Goal: Transaction & Acquisition: Book appointment/travel/reservation

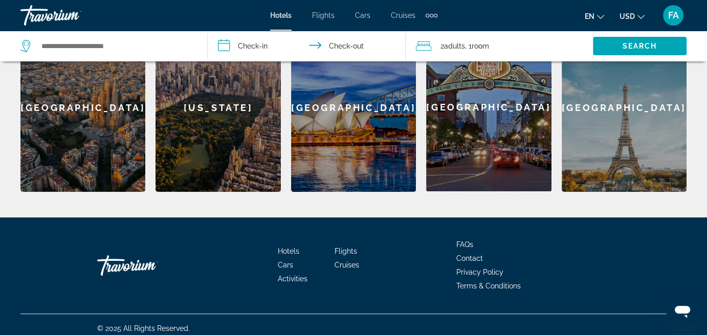
scroll to position [307, 0]
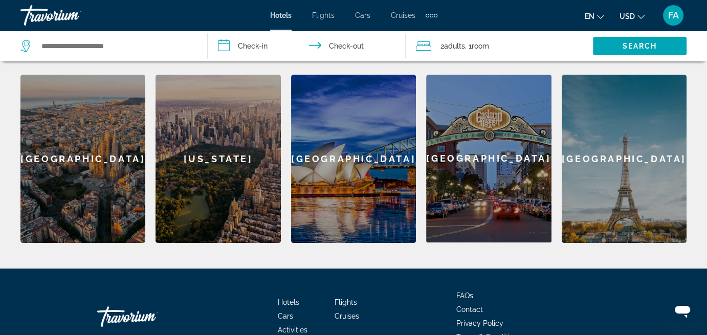
click at [201, 178] on div "[US_STATE]" at bounding box center [218, 159] width 125 height 168
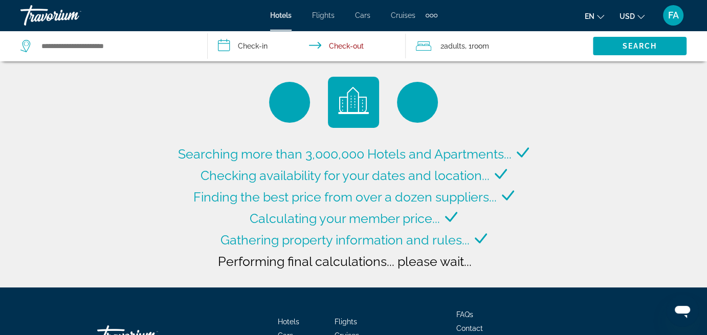
type input "**********"
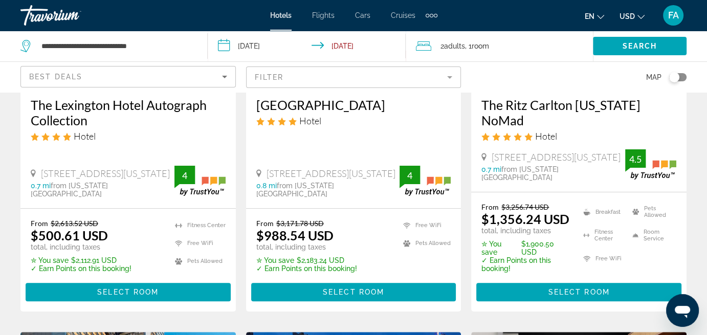
scroll to position [153, 0]
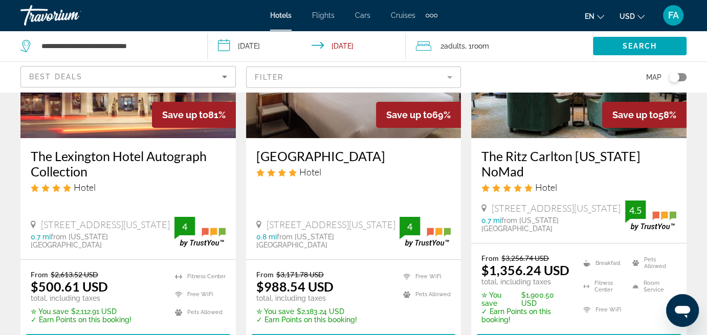
click at [116, 170] on h3 "The Lexington Hotel Autograph Collection" at bounding box center [128, 163] width 195 height 31
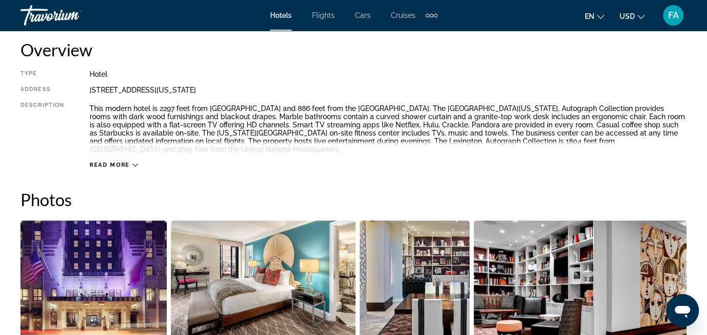
scroll to position [512, 0]
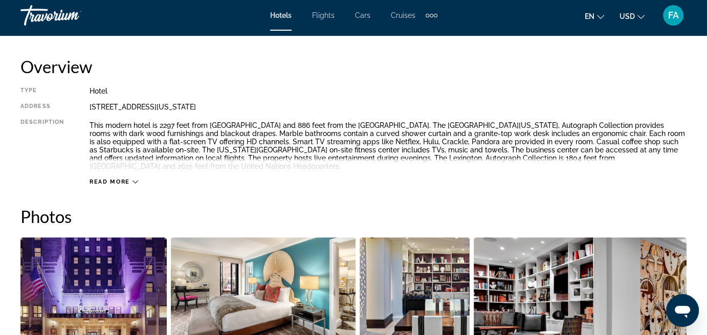
click at [93, 180] on span "Read more" at bounding box center [110, 182] width 40 height 7
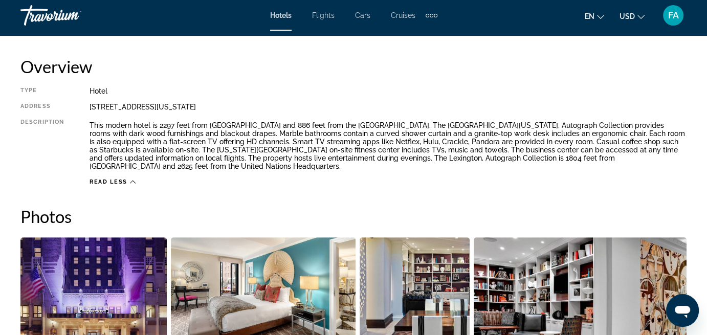
click at [93, 180] on span "Read less" at bounding box center [109, 182] width 38 height 7
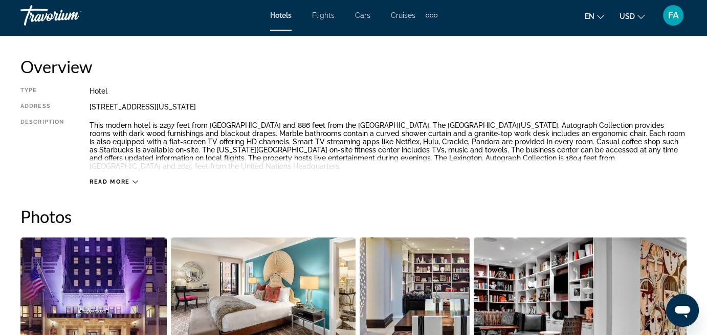
scroll to position [525, 0]
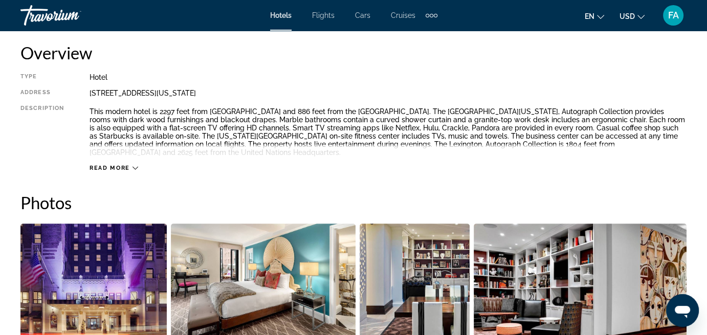
click at [103, 167] on span "Read more" at bounding box center [110, 168] width 40 height 7
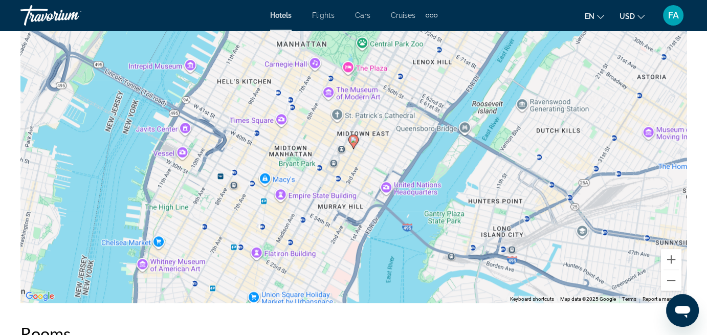
scroll to position [1191, 0]
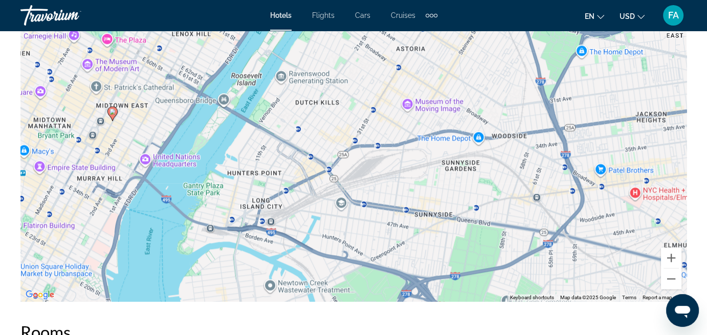
drag, startPoint x: 389, startPoint y: 110, endPoint x: 147, endPoint y: 85, distance: 242.7
click at [147, 85] on div "To activate drag with keyboard, press Alt + Enter. Once in keyboard drag state,…" at bounding box center [353, 147] width 666 height 307
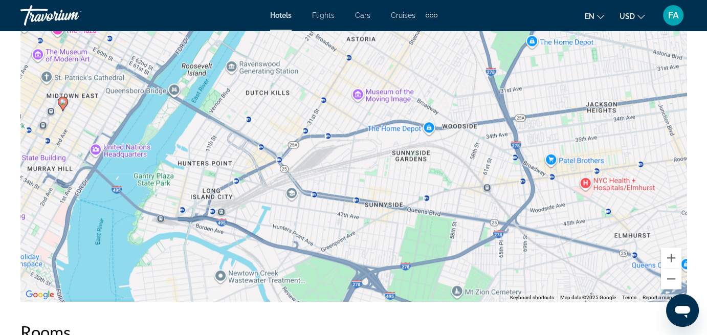
drag, startPoint x: 164, startPoint y: 146, endPoint x: 113, endPoint y: 137, distance: 52.1
click at [113, 137] on div "To activate drag with keyboard, press Alt + Enter. Once in keyboard drag state,…" at bounding box center [353, 147] width 666 height 307
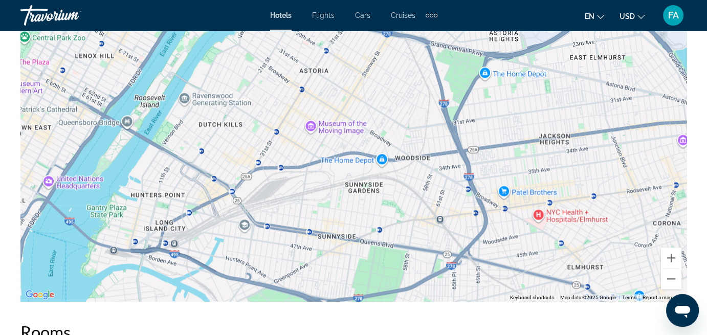
drag, startPoint x: 304, startPoint y: 124, endPoint x: 254, endPoint y: 138, distance: 52.0
click at [255, 155] on div "To activate drag with keyboard, press Alt + Enter. Once in keyboard drag state,…" at bounding box center [353, 147] width 666 height 307
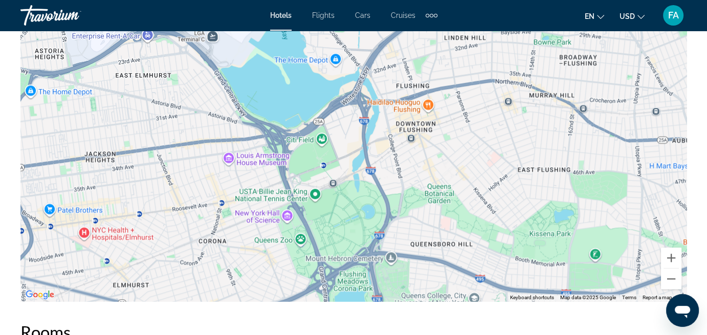
drag, startPoint x: 481, startPoint y: 140, endPoint x: 26, endPoint y: 159, distance: 455.1
click at [26, 159] on div "To activate drag with keyboard, press Alt + Enter. Once in keyboard drag state,…" at bounding box center [353, 147] width 666 height 307
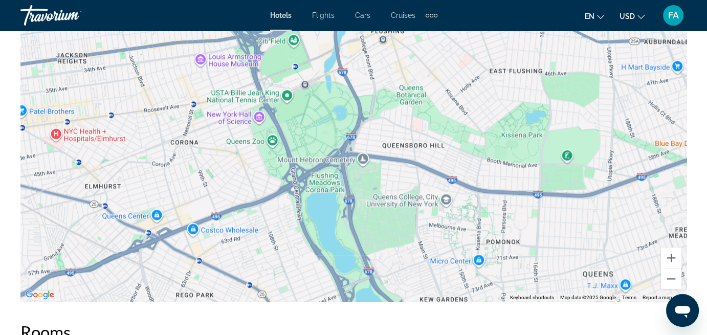
drag, startPoint x: 491, startPoint y: 127, endPoint x: 461, endPoint y: 29, distance: 103.1
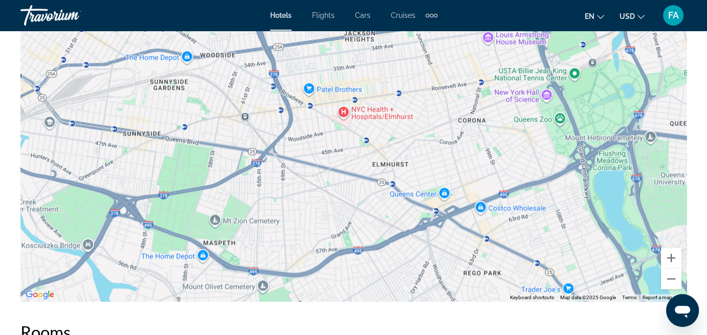
drag, startPoint x: 162, startPoint y: 182, endPoint x: 409, endPoint y: 156, distance: 249.0
click at [449, 159] on div "Main content" at bounding box center [353, 147] width 666 height 307
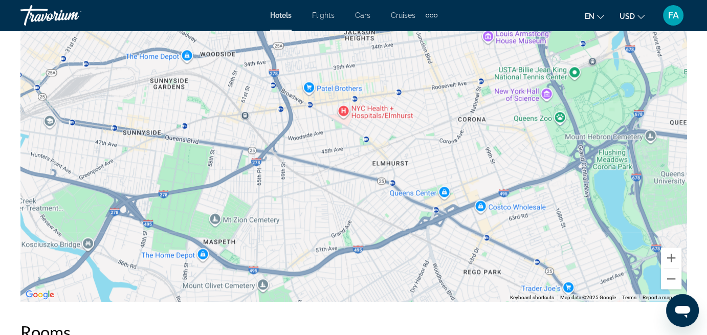
drag, startPoint x: 0, startPoint y: 154, endPoint x: 11, endPoint y: 151, distance: 11.0
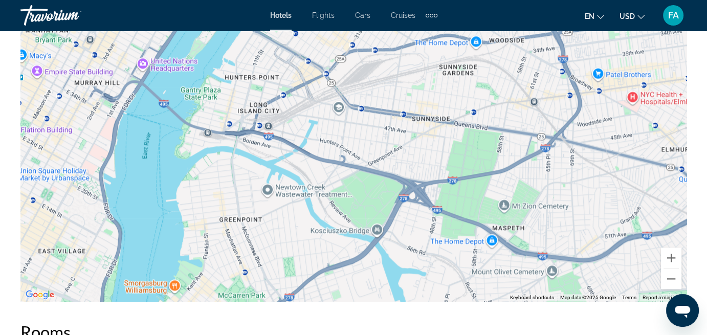
drag, startPoint x: 75, startPoint y: 149, endPoint x: 365, endPoint y: 135, distance: 290.4
click at [365, 135] on div "To activate drag with keyboard, press Alt + Enter. Once in keyboard drag state,…" at bounding box center [353, 147] width 666 height 307
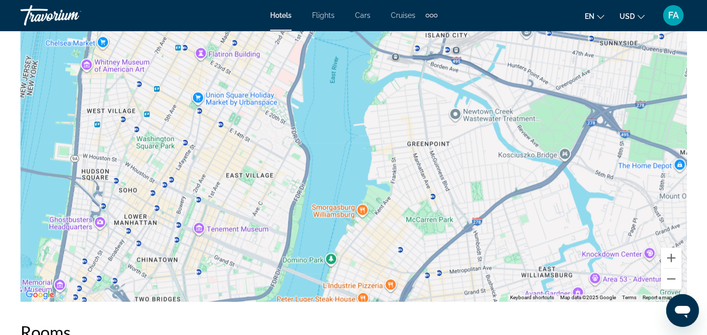
drag, startPoint x: 177, startPoint y: 136, endPoint x: 365, endPoint y: 61, distance: 202.5
click at [365, 61] on div "To activate drag with keyboard, press Alt + Enter. Once in keyboard drag state,…" at bounding box center [353, 147] width 666 height 307
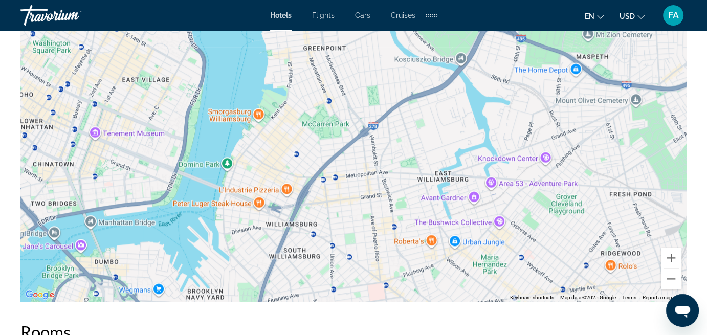
drag, startPoint x: 151, startPoint y: 160, endPoint x: 47, endPoint y: 60, distance: 144.4
click at [46, 63] on div "To activate drag with keyboard, press Alt + Enter. Once in keyboard drag state,…" at bounding box center [353, 147] width 666 height 307
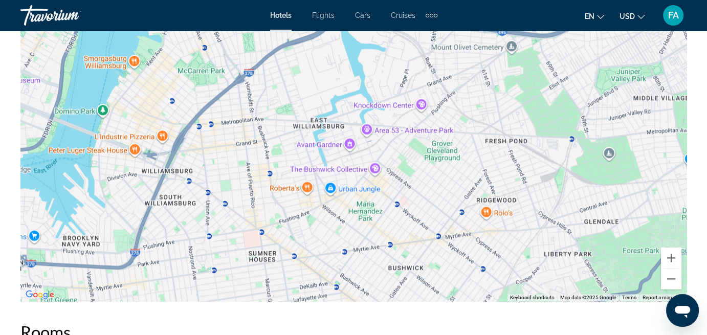
drag, startPoint x: 286, startPoint y: 149, endPoint x: 160, endPoint y: 98, distance: 136.5
click at [160, 98] on div "Main content" at bounding box center [353, 147] width 666 height 307
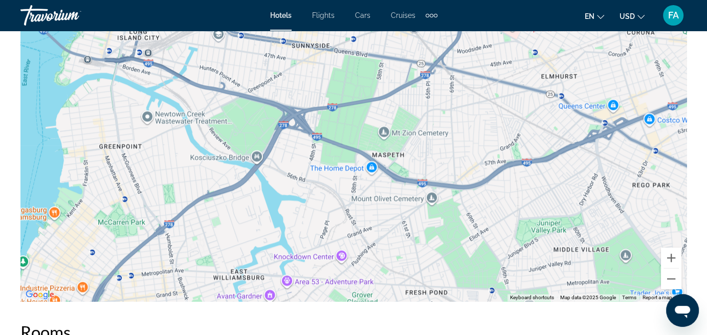
drag, startPoint x: 236, startPoint y: 168, endPoint x: 158, endPoint y: 248, distance: 111.4
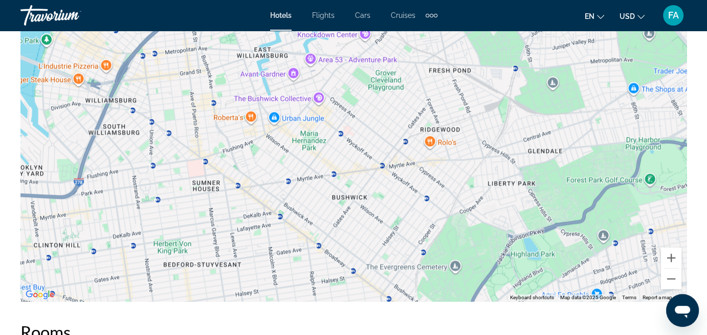
drag, startPoint x: 198, startPoint y: 168, endPoint x: 221, endPoint y: -33, distance: 202.9
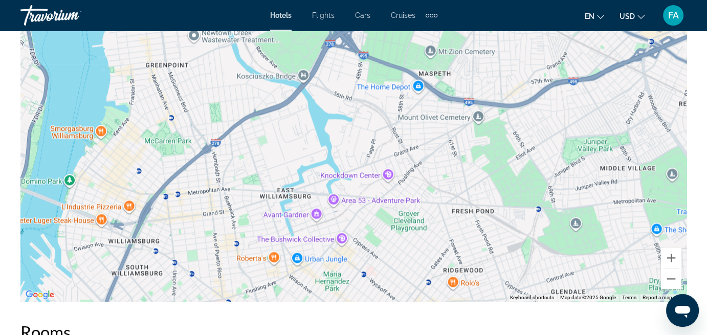
drag, startPoint x: 232, startPoint y: 141, endPoint x: 226, endPoint y: 220, distance: 80.0
click at [255, 279] on div "Main content" at bounding box center [353, 147] width 666 height 307
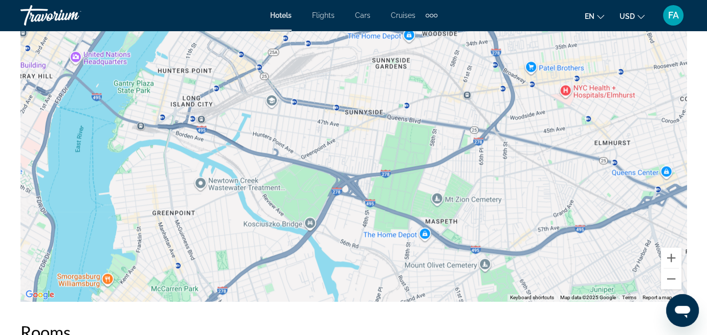
drag, startPoint x: 191, startPoint y: 96, endPoint x: 184, endPoint y: 208, distance: 111.7
click at [197, 243] on div "Main content" at bounding box center [353, 147] width 666 height 307
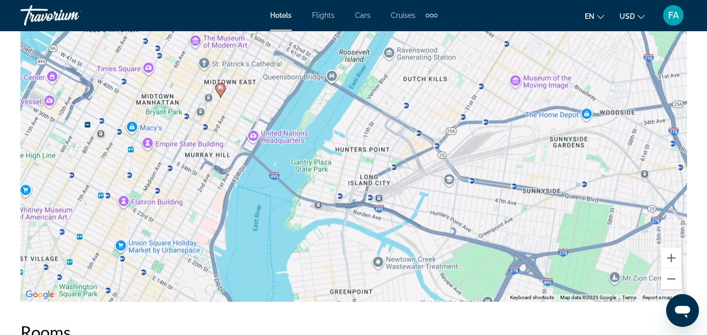
drag, startPoint x: 166, startPoint y: 78, endPoint x: 267, endPoint y: 115, distance: 106.8
click at [345, 160] on div "To activate drag with keyboard, press Alt + Enter. Once in keyboard drag state,…" at bounding box center [353, 147] width 666 height 307
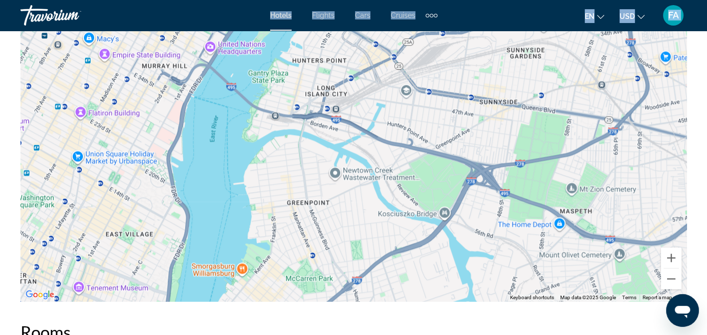
drag, startPoint x: 179, startPoint y: 101, endPoint x: 114, endPoint y: 145, distance: 78.0
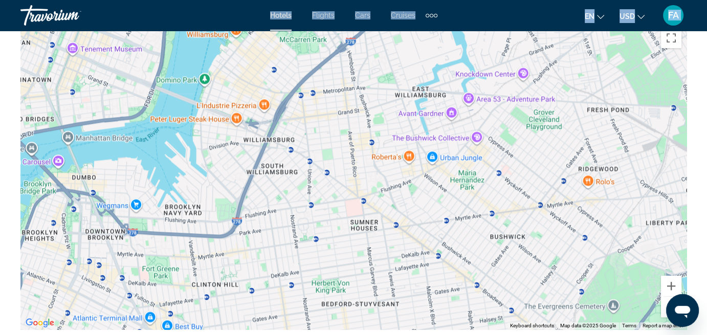
drag, startPoint x: 115, startPoint y: 271, endPoint x: 108, endPoint y: 7, distance: 264.5
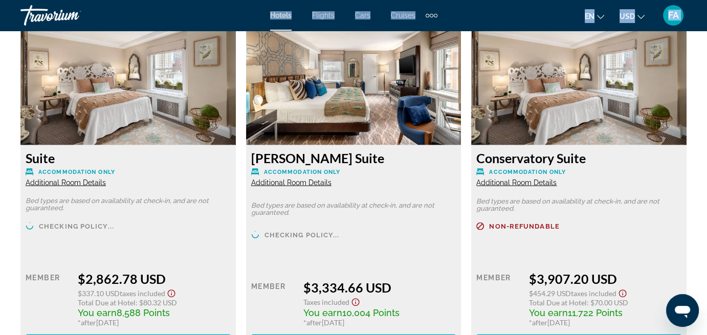
scroll to position [2430, 0]
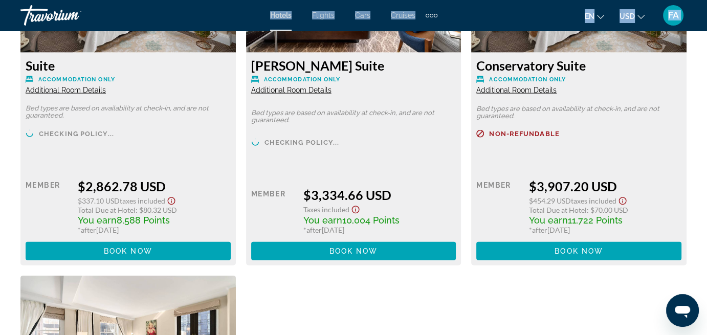
drag, startPoint x: 119, startPoint y: 58, endPoint x: 114, endPoint y: 356, distance: 297.8
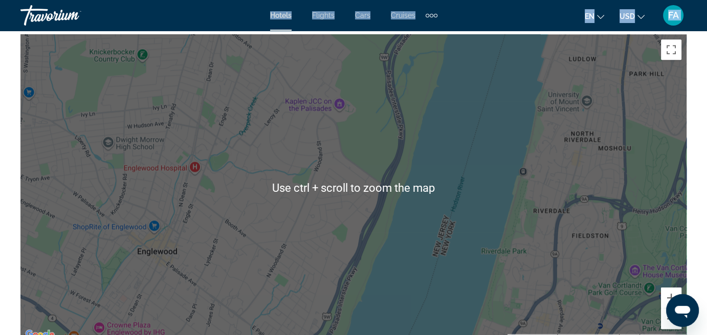
scroll to position [1049, 0]
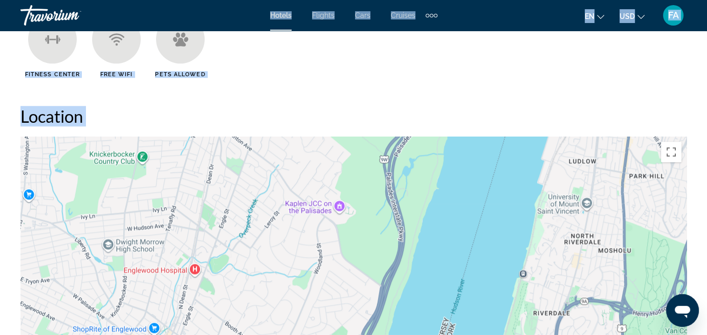
click at [296, 58] on ul "Fitness Center Free WiFi Pets Allowed" at bounding box center [353, 50] width 666 height 71
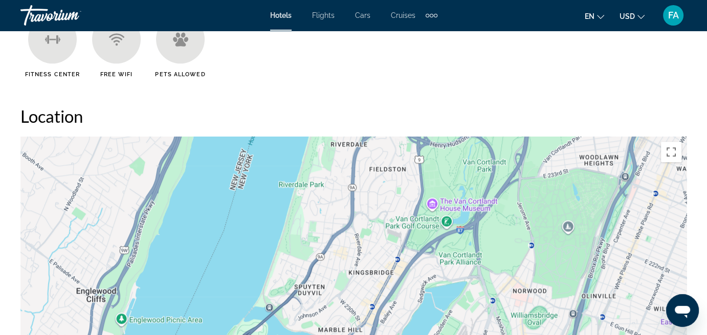
drag, startPoint x: 250, startPoint y: 199, endPoint x: 48, endPoint y: 33, distance: 262.0
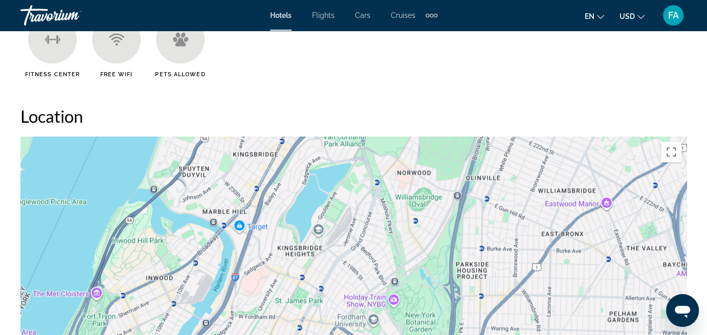
drag, startPoint x: 246, startPoint y: 257, endPoint x: 130, endPoint y: 140, distance: 163.9
click at [130, 140] on div "Main content" at bounding box center [353, 290] width 666 height 307
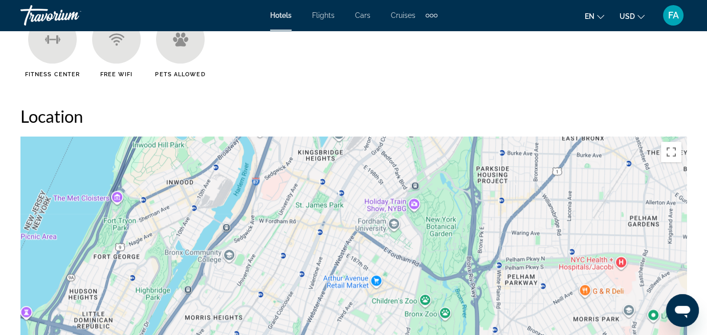
drag, startPoint x: 155, startPoint y: 271, endPoint x: 178, endPoint y: 178, distance: 96.3
click at [178, 178] on div "Main content" at bounding box center [353, 290] width 666 height 307
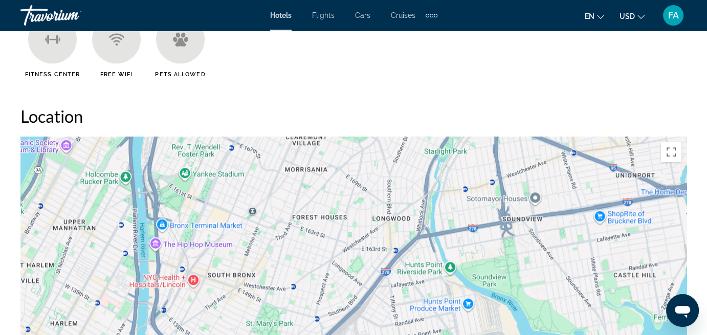
drag, startPoint x: 232, startPoint y: 320, endPoint x: 219, endPoint y: 92, distance: 228.0
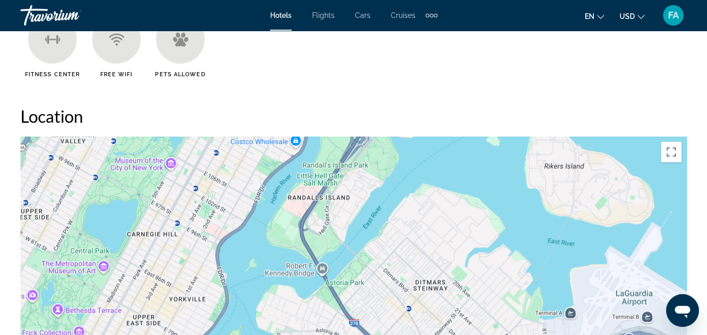
drag, startPoint x: 97, startPoint y: 312, endPoint x: 238, endPoint y: 6, distance: 336.2
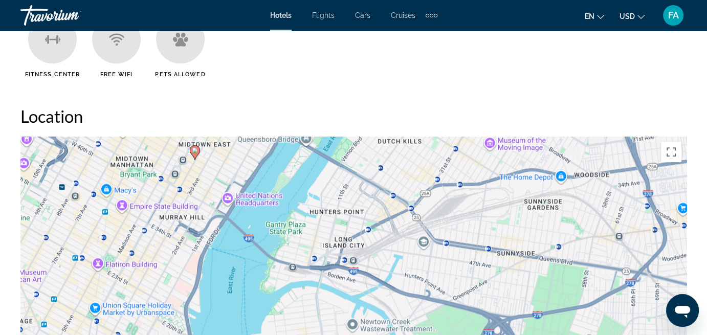
drag, startPoint x: 132, startPoint y: 294, endPoint x: 284, endPoint y: -11, distance: 340.9
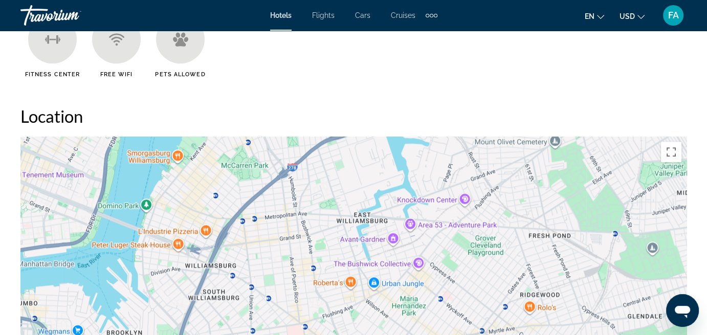
drag, startPoint x: 256, startPoint y: 285, endPoint x: 175, endPoint y: 21, distance: 276.7
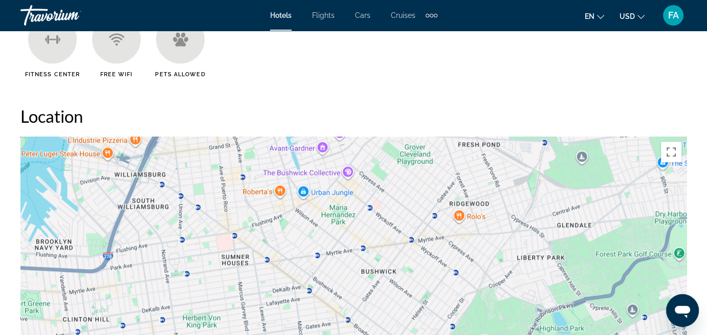
drag, startPoint x: 150, startPoint y: 277, endPoint x: 115, endPoint y: 189, distance: 95.1
click at [80, 203] on div "Main content" at bounding box center [353, 290] width 666 height 307
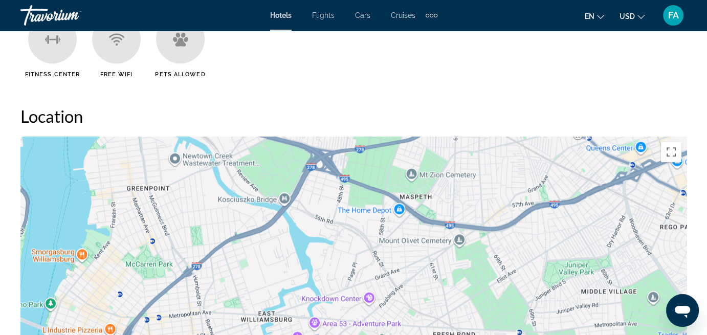
drag, startPoint x: 188, startPoint y: 166, endPoint x: 161, endPoint y: 353, distance: 189.7
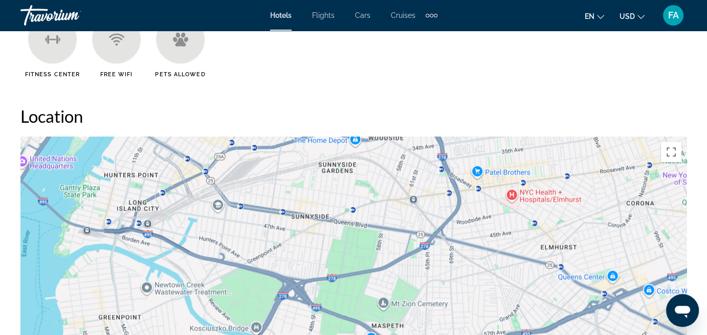
drag, startPoint x: 169, startPoint y: 221, endPoint x: 142, endPoint y: 350, distance: 131.3
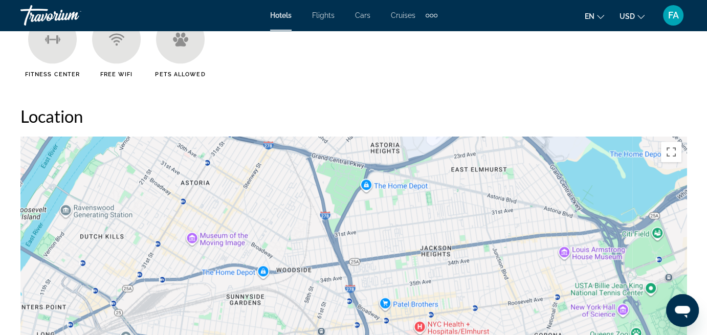
drag, startPoint x: 191, startPoint y: 179, endPoint x: 100, endPoint y: 344, distance: 188.7
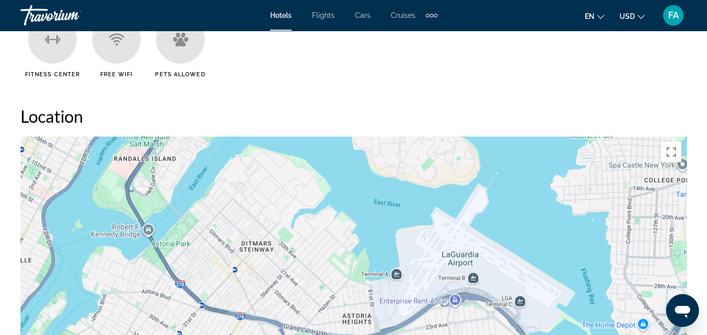
drag, startPoint x: 153, startPoint y: 193, endPoint x: 119, endPoint y: 324, distance: 135.4
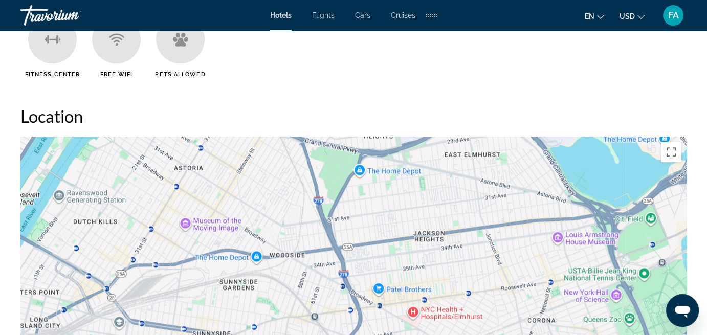
drag, startPoint x: 170, startPoint y: 216, endPoint x: 188, endPoint y: 51, distance: 165.7
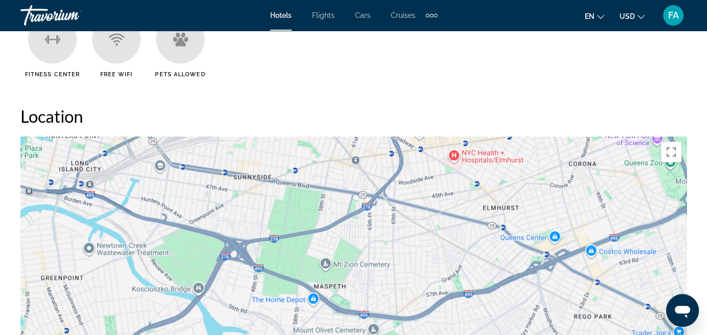
drag, startPoint x: 180, startPoint y: 201, endPoint x: 220, endPoint y: 47, distance: 158.7
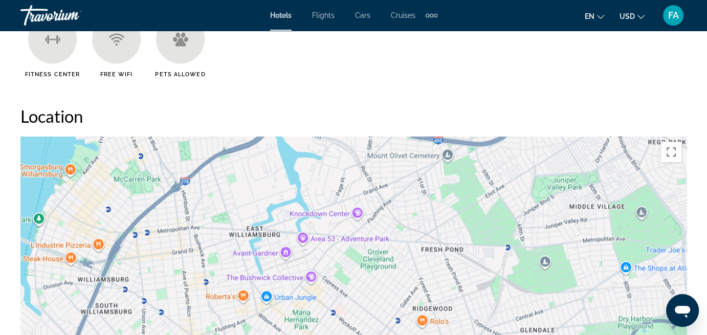
drag, startPoint x: 144, startPoint y: 230, endPoint x: 218, endPoint y: 54, distance: 191.0
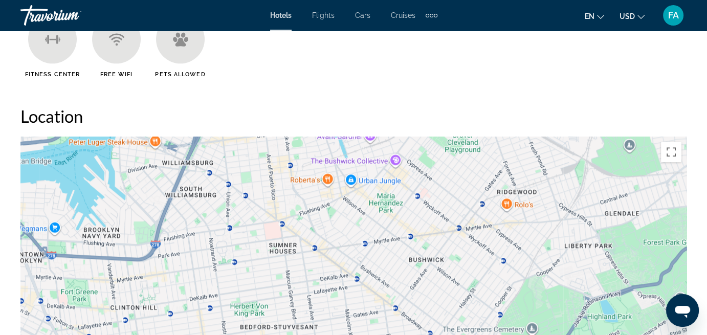
drag, startPoint x: 148, startPoint y: 203, endPoint x: 228, endPoint y: 83, distance: 143.6
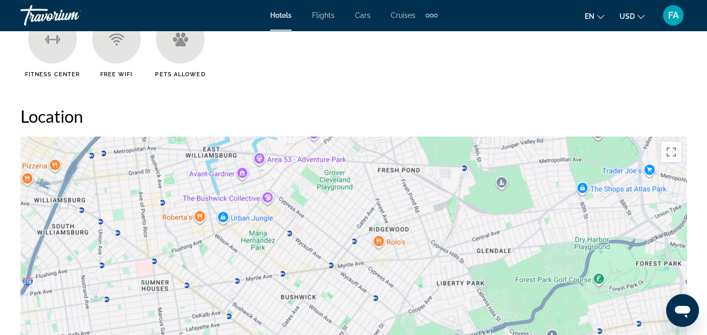
drag, startPoint x: 261, startPoint y: 245, endPoint x: 135, endPoint y: 249, distance: 126.4
click at [135, 279] on div "Main content" at bounding box center [353, 290] width 666 height 307
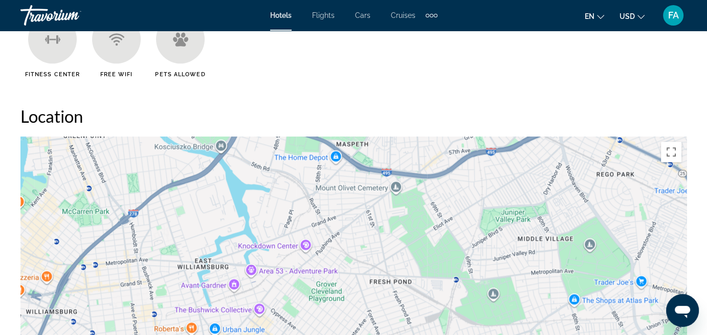
drag, startPoint x: 150, startPoint y: 169, endPoint x: 138, endPoint y: 280, distance: 111.7
click at [143, 296] on div "Main content" at bounding box center [353, 290] width 666 height 307
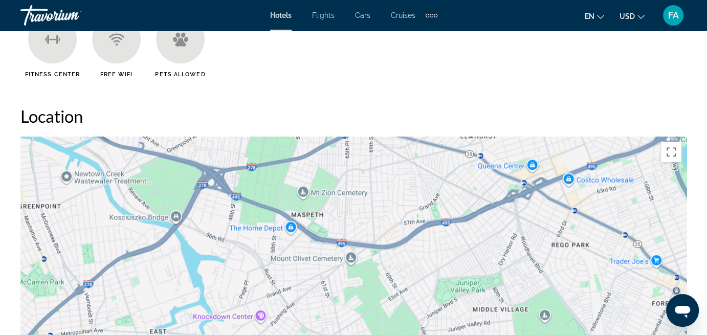
drag, startPoint x: 159, startPoint y: 210, endPoint x: 111, endPoint y: 283, distance: 87.3
click at [112, 284] on div "Main content" at bounding box center [353, 290] width 666 height 307
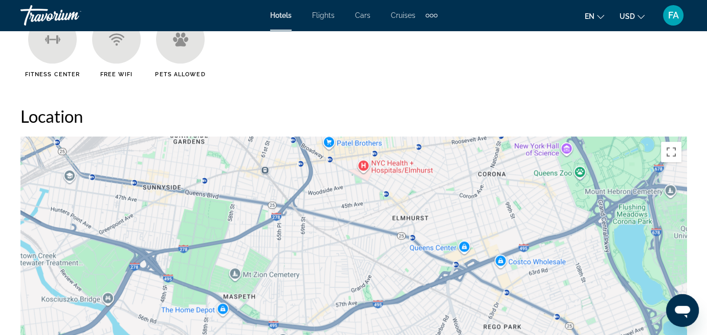
drag, startPoint x: 172, startPoint y: 191, endPoint x: 105, endPoint y: 279, distance: 109.9
click at [107, 282] on div "Main content" at bounding box center [353, 290] width 666 height 307
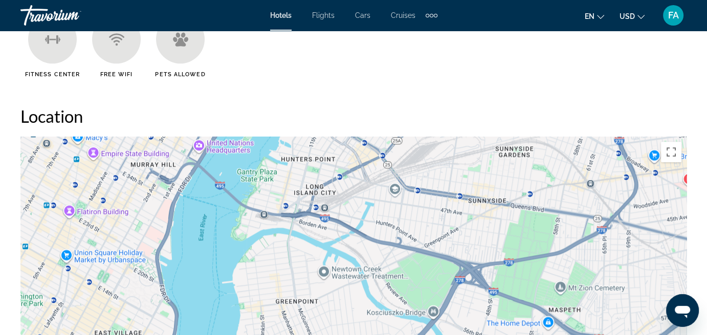
drag, startPoint x: 159, startPoint y: 221, endPoint x: 487, endPoint y: 243, distance: 329.1
click at [487, 243] on div "To activate drag with keyboard, press Alt + Enter. Once in keyboard drag state,…" at bounding box center [353, 290] width 666 height 307
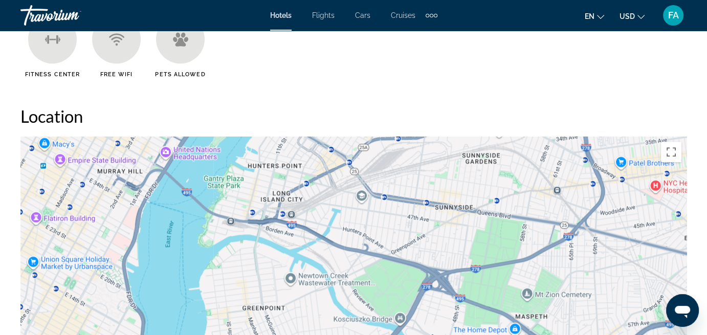
drag, startPoint x: 136, startPoint y: 241, endPoint x: 105, endPoint y: 259, distance: 35.5
click at [105, 259] on div "To activate drag with keyboard, press Alt + Enter. Once in keyboard drag state,…" at bounding box center [353, 290] width 666 height 307
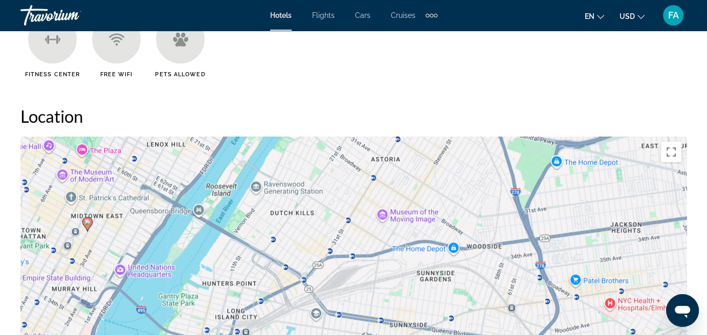
drag, startPoint x: 117, startPoint y: 172, endPoint x: 73, endPoint y: 228, distance: 70.6
click at [72, 277] on div "To activate drag with keyboard, press Alt + Enter. Once in keyboard drag state,…" at bounding box center [353, 290] width 666 height 307
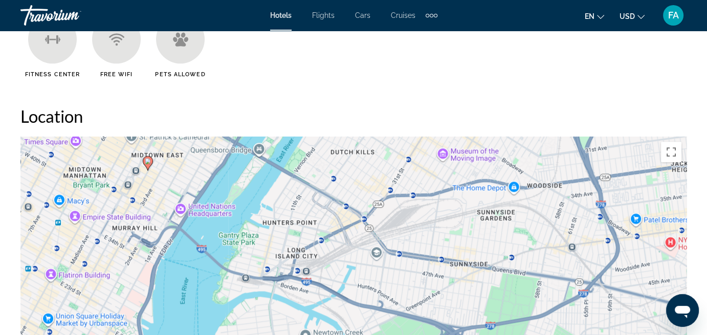
drag, startPoint x: 107, startPoint y: 214, endPoint x: 172, endPoint y: 164, distance: 82.1
click at [172, 164] on div "To activate drag with keyboard, press Alt + Enter. Once in keyboard drag state,…" at bounding box center [353, 290] width 666 height 307
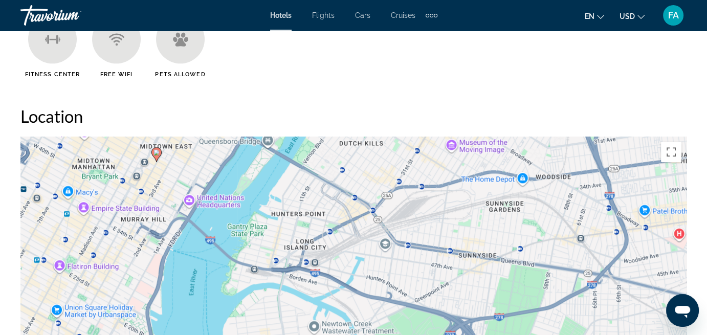
drag, startPoint x: 151, startPoint y: 172, endPoint x: 153, endPoint y: 181, distance: 8.3
click at [160, 163] on div "To activate drag with keyboard, press Alt + Enter. Once in keyboard drag state,…" at bounding box center [353, 290] width 666 height 307
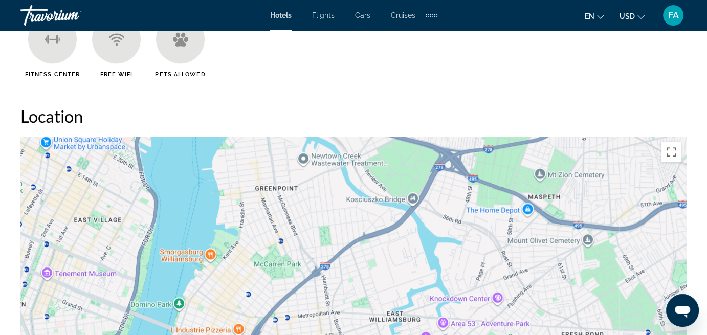
drag, startPoint x: 120, startPoint y: 261, endPoint x: 92, endPoint y: 137, distance: 127.4
click at [109, 112] on div "Location ← Move left → Move right ↑ Move up ↓ Move down + Zoom in - Zoom out Ho…" at bounding box center [353, 275] width 666 height 338
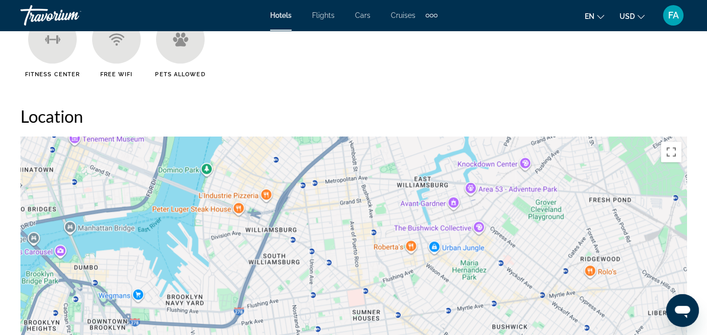
drag, startPoint x: 55, startPoint y: 281, endPoint x: 83, endPoint y: 148, distance: 136.4
click at [83, 148] on div "Main content" at bounding box center [353, 290] width 666 height 307
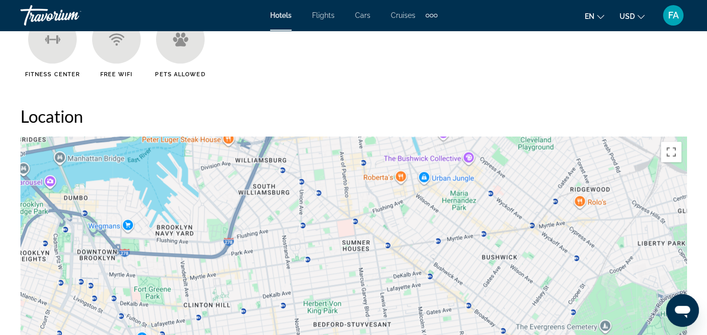
drag, startPoint x: 99, startPoint y: 239, endPoint x: 88, endPoint y: 168, distance: 71.4
click at [88, 168] on div "Main content" at bounding box center [353, 290] width 666 height 307
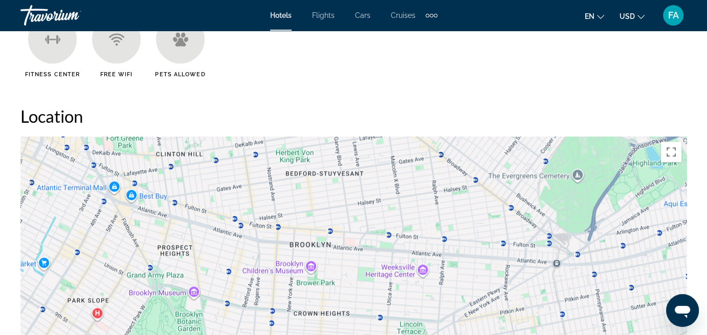
drag, startPoint x: 137, startPoint y: 246, endPoint x: 109, endPoint y: 94, distance: 154.4
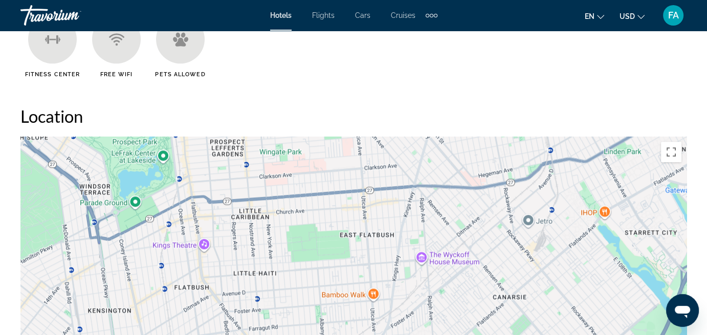
drag, startPoint x: 136, startPoint y: 318, endPoint x: 107, endPoint y: 71, distance: 248.2
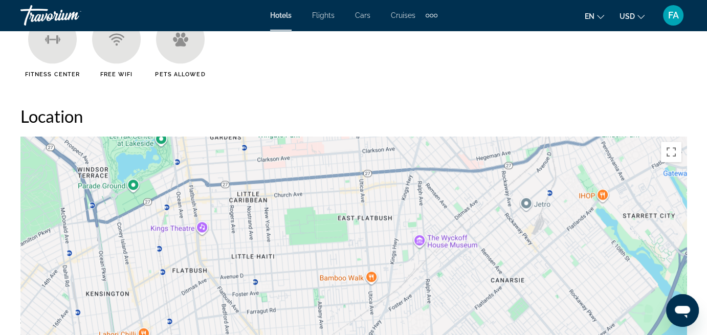
drag, startPoint x: 218, startPoint y: 231, endPoint x: 215, endPoint y: 213, distance: 18.6
click at [215, 213] on div "Main content" at bounding box center [353, 290] width 666 height 307
click at [672, 149] on button "Toggle fullscreen view" at bounding box center [671, 152] width 20 height 20
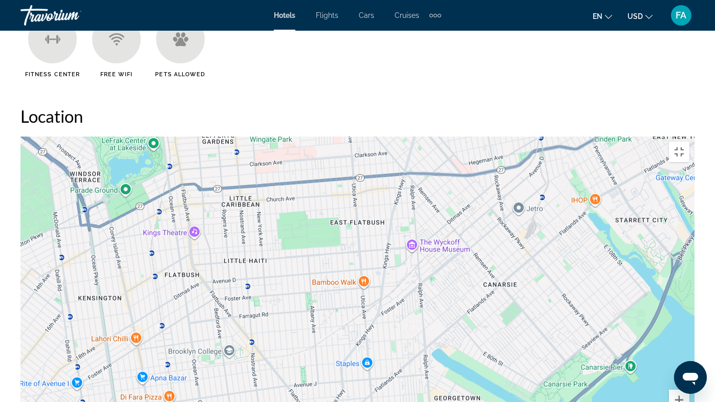
drag, startPoint x: 326, startPoint y: 164, endPoint x: 313, endPoint y: 169, distance: 13.8
click at [313, 169] on div "Main content" at bounding box center [357, 290] width 674 height 307
click at [689, 142] on button "Toggle fullscreen view" at bounding box center [679, 152] width 20 height 20
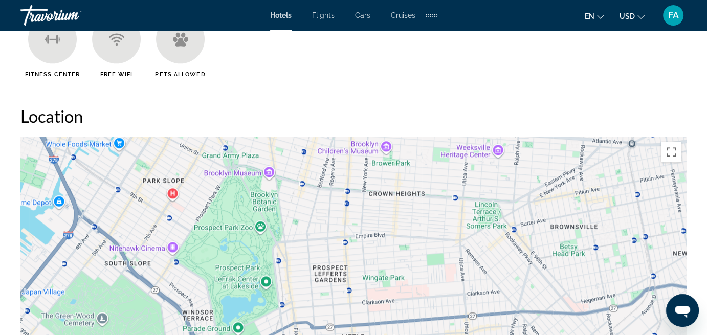
drag, startPoint x: 162, startPoint y: 218, endPoint x: 280, endPoint y: 354, distance: 179.9
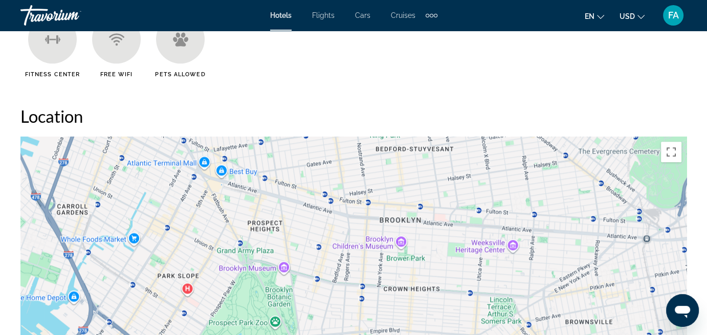
drag, startPoint x: 237, startPoint y: 228, endPoint x: 253, endPoint y: 299, distance: 72.8
click at [252, 330] on div "Main content" at bounding box center [353, 290] width 666 height 307
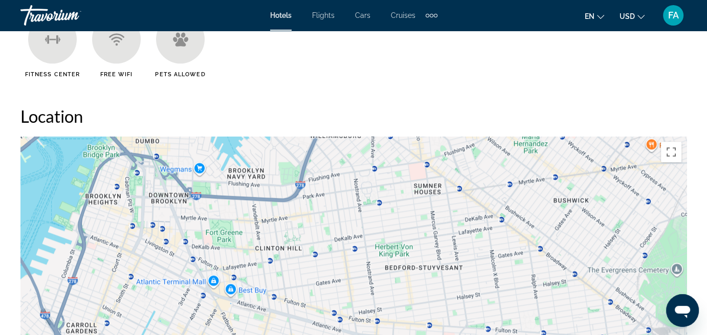
drag, startPoint x: 223, startPoint y: 193, endPoint x: 216, endPoint y: 262, distance: 69.4
click at [231, 312] on div "Main content" at bounding box center [353, 290] width 666 height 307
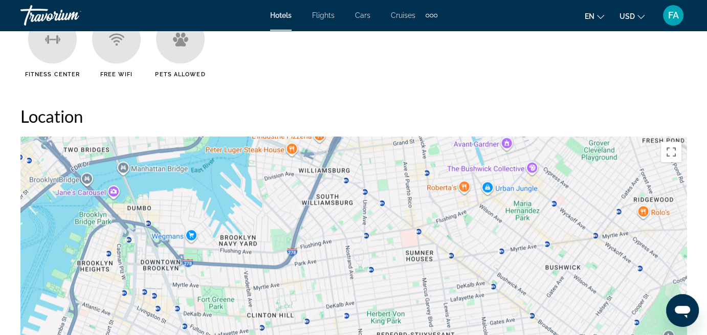
drag, startPoint x: 214, startPoint y: 197, endPoint x: 215, endPoint y: 283, distance: 85.4
click at [215, 284] on div "Main content" at bounding box center [353, 290] width 666 height 307
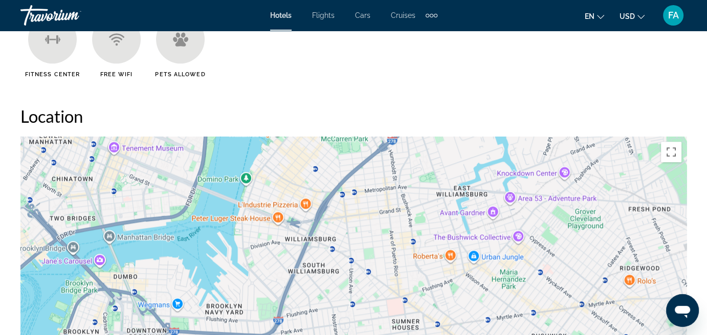
drag, startPoint x: 217, startPoint y: 210, endPoint x: 199, endPoint y: 263, distance: 56.0
click at [201, 272] on div "Main content" at bounding box center [353, 290] width 666 height 307
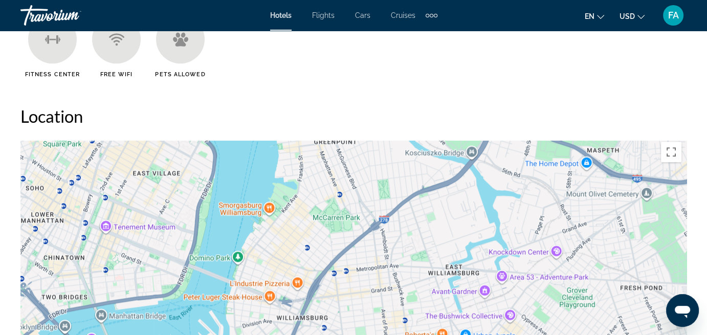
drag, startPoint x: 225, startPoint y: 197, endPoint x: 215, endPoint y: 255, distance: 59.2
click at [215, 279] on div "Main content" at bounding box center [353, 290] width 666 height 307
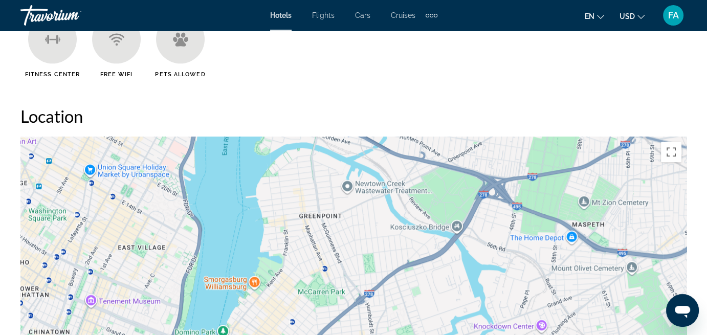
drag, startPoint x: 224, startPoint y: 184, endPoint x: 209, endPoint y: 265, distance: 82.8
click at [209, 267] on div "Main content" at bounding box center [353, 290] width 666 height 307
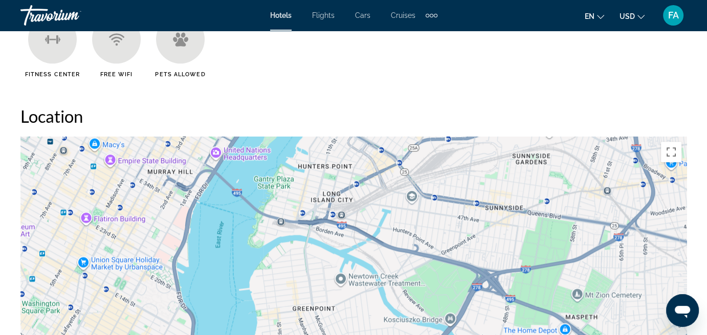
drag, startPoint x: 218, startPoint y: 197, endPoint x: 214, endPoint y: 285, distance: 88.1
click at [214, 285] on div "Main content" at bounding box center [353, 290] width 666 height 307
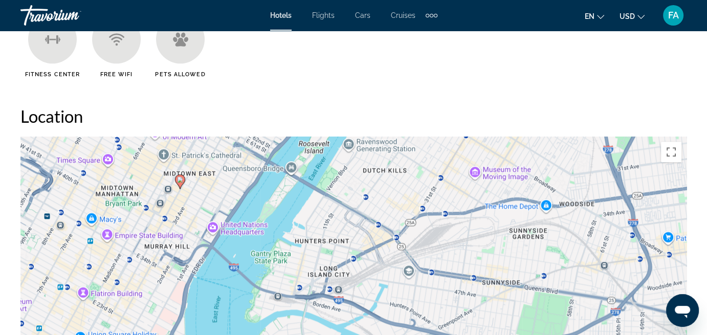
drag, startPoint x: 212, startPoint y: 228, endPoint x: 209, endPoint y: 304, distance: 75.8
click at [209, 304] on div "To activate drag with keyboard, press Alt + Enter. Once in keyboard drag state,…" at bounding box center [353, 290] width 666 height 307
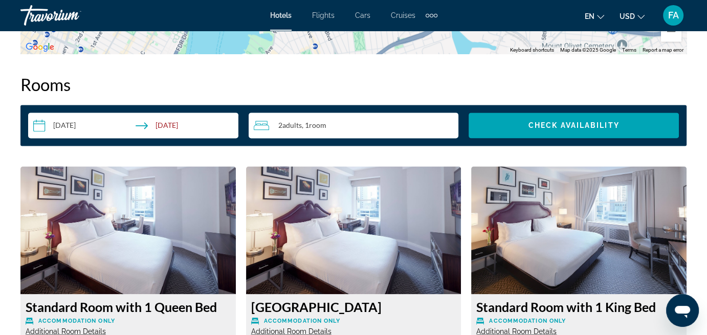
scroll to position [1407, 0]
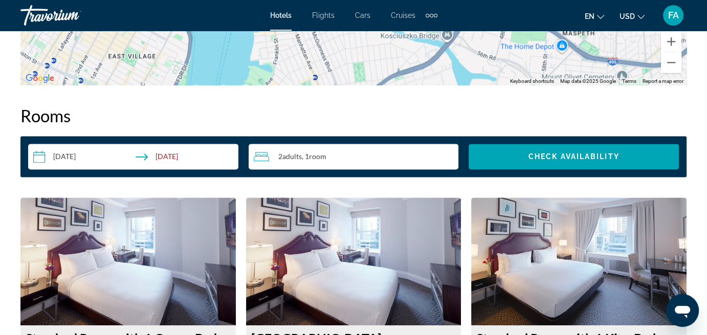
click at [193, 152] on input "**********" at bounding box center [135, 158] width 214 height 29
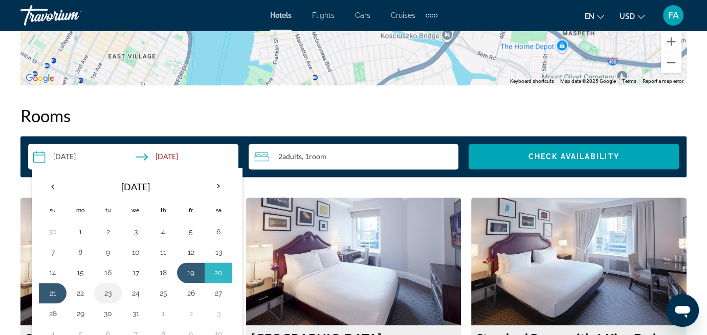
click at [106, 293] on button "23" at bounding box center [108, 293] width 16 height 14
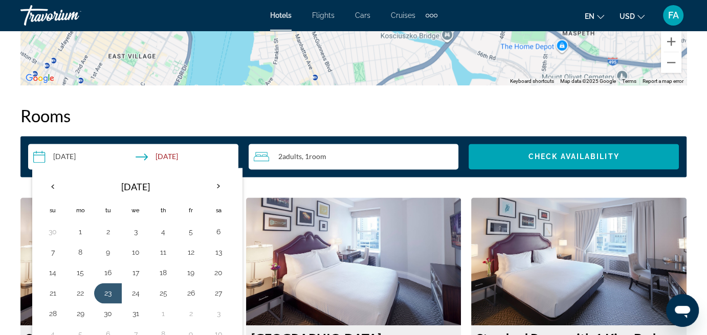
click at [298, 119] on h2 "Rooms" at bounding box center [353, 115] width 666 height 20
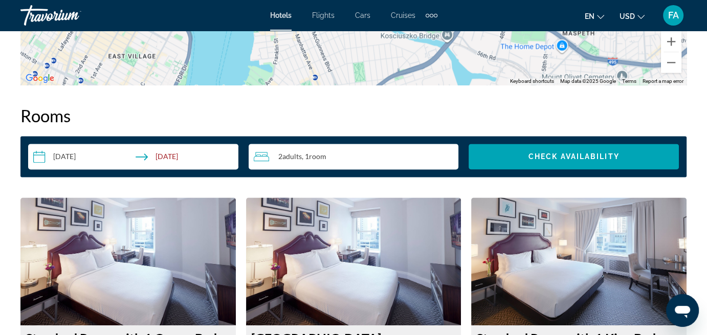
click at [176, 154] on input "**********" at bounding box center [135, 158] width 214 height 29
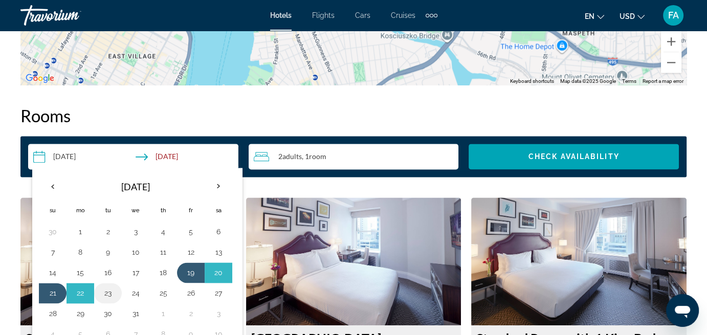
click at [109, 289] on button "23" at bounding box center [108, 293] width 16 height 14
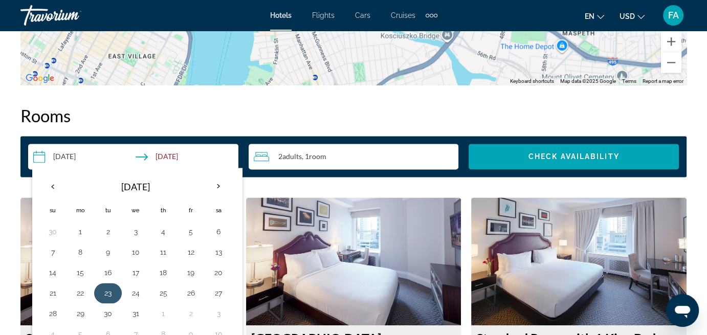
click at [109, 289] on button "23" at bounding box center [108, 293] width 16 height 14
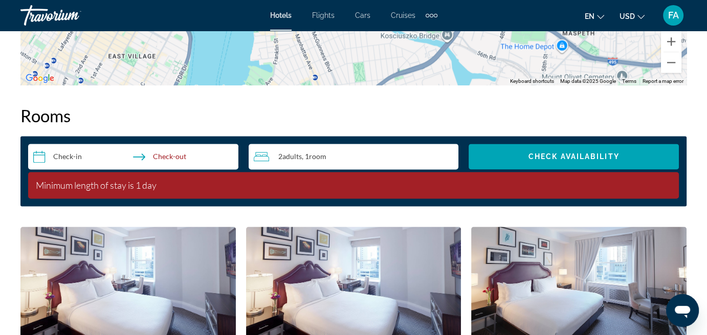
click at [68, 157] on input "**********" at bounding box center [135, 158] width 214 height 29
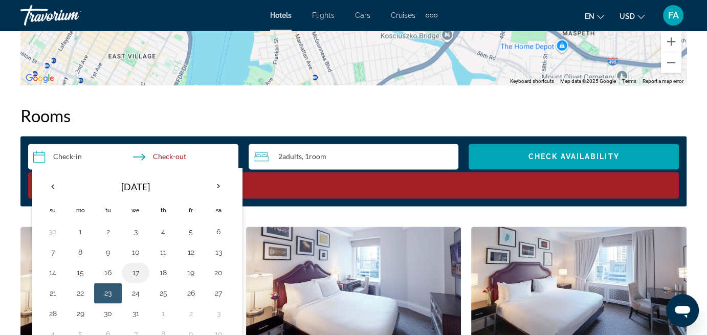
drag, startPoint x: 159, startPoint y: 270, endPoint x: 140, endPoint y: 267, distance: 19.3
click at [139, 268] on tr "14 15 16 17 18 19 20" at bounding box center [135, 272] width 193 height 20
click at [81, 271] on button "15" at bounding box center [80, 272] width 16 height 14
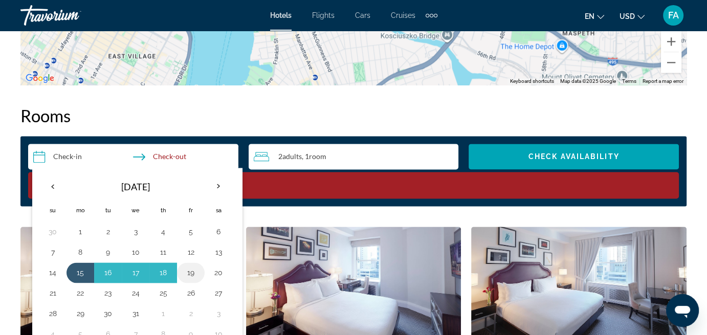
click at [190, 271] on button "19" at bounding box center [191, 272] width 16 height 14
type input "**********"
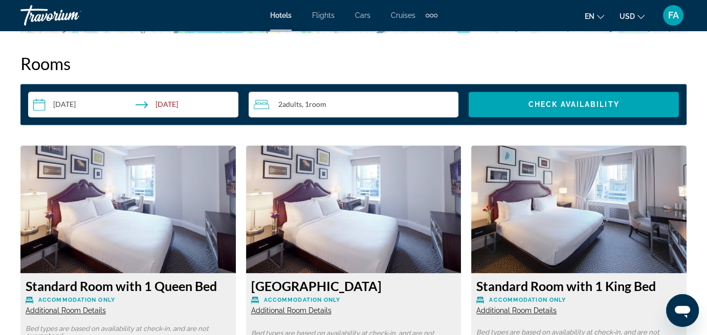
scroll to position [1458, 0]
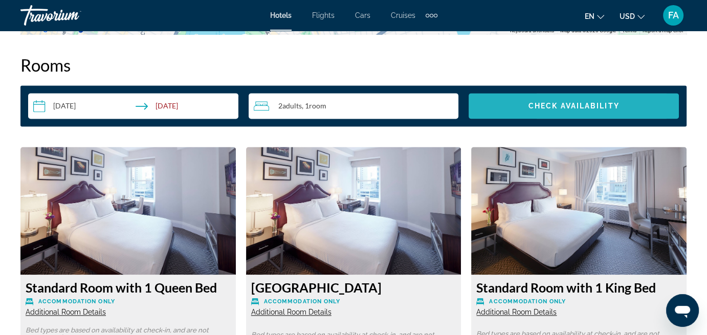
click at [543, 107] on span "Check Availability" at bounding box center [573, 106] width 91 height 8
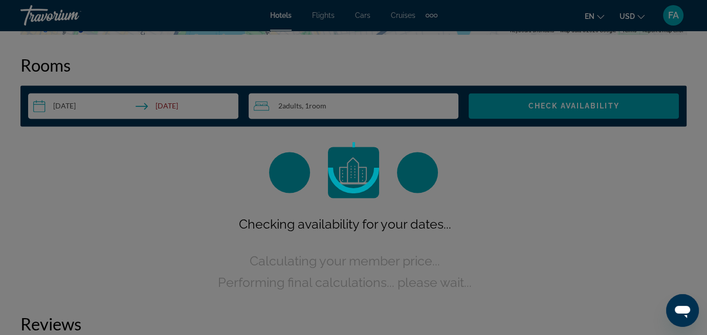
scroll to position [1451, 0]
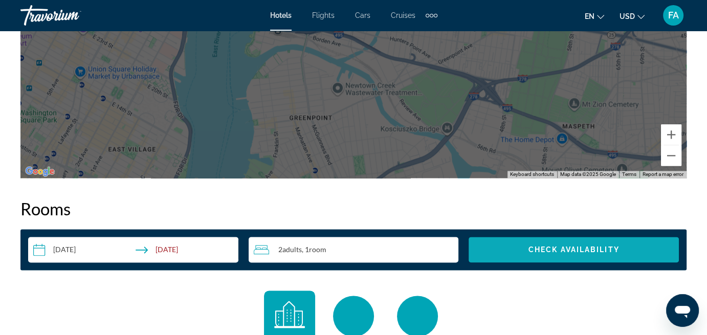
scroll to position [1432, 0]
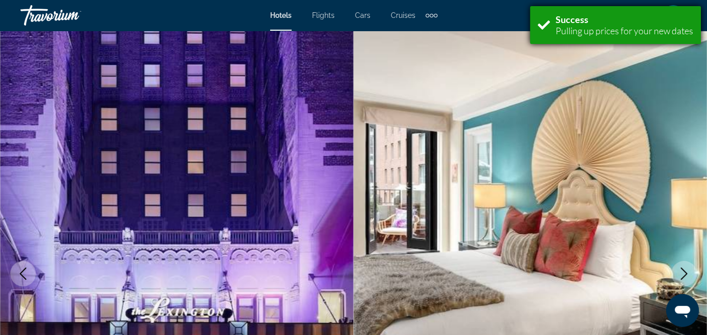
click at [571, 21] on div "Success" at bounding box center [625, 19] width 138 height 11
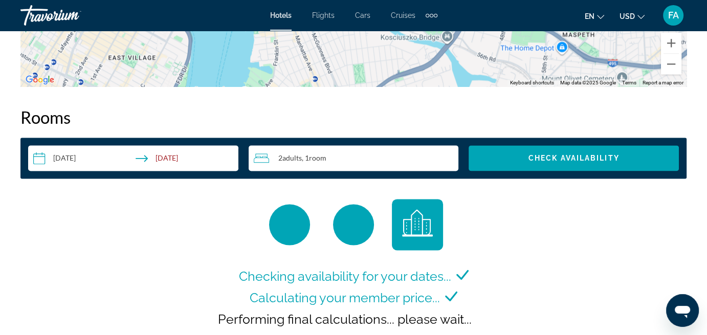
scroll to position [1535, 0]
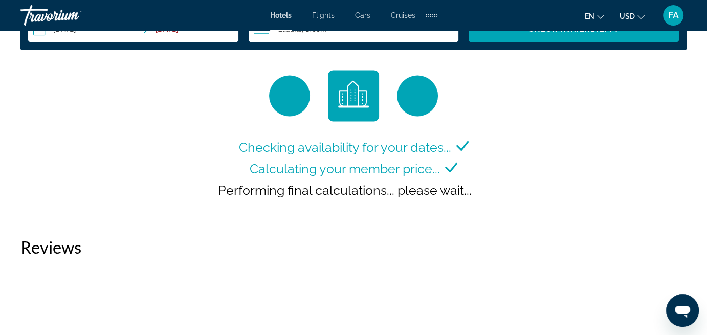
click at [455, 189] on span "Performing final calculations... please wait..." at bounding box center [345, 190] width 254 height 15
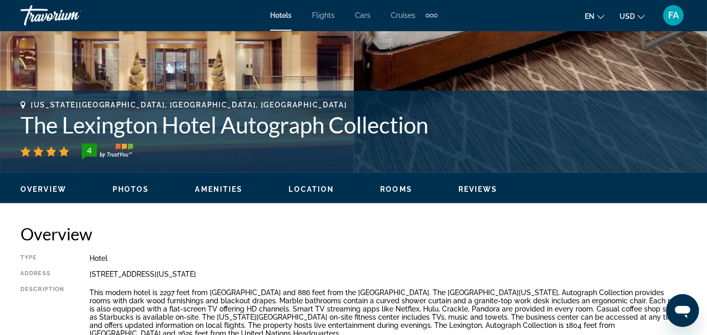
scroll to position [0, 0]
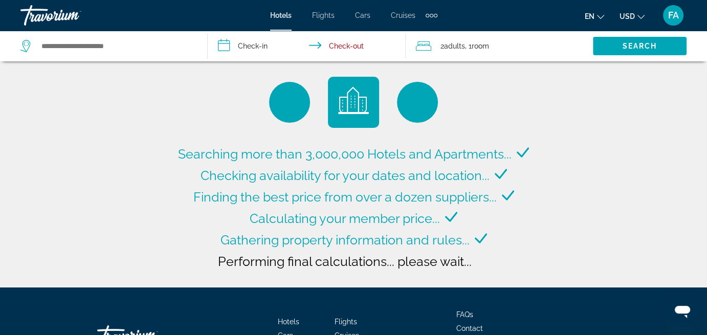
type input "**********"
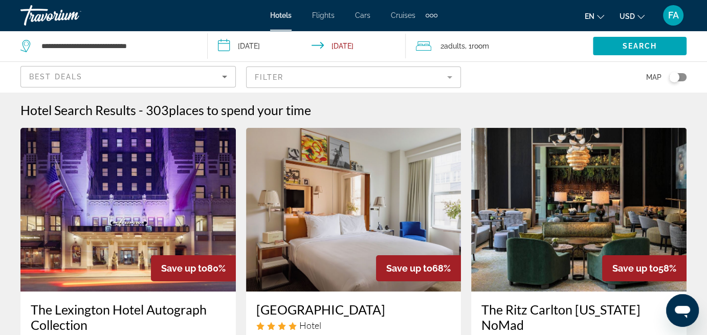
click at [100, 248] on img "Main content" at bounding box center [127, 210] width 215 height 164
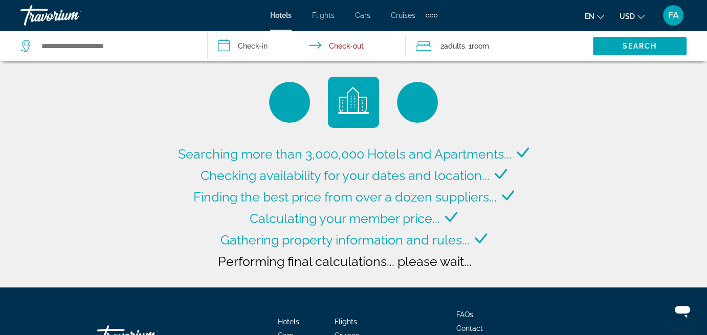
type input "**********"
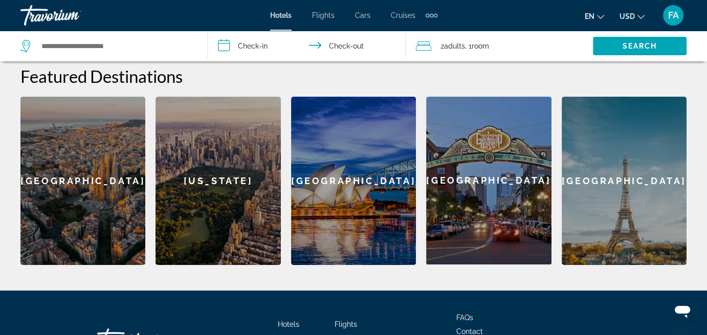
scroll to position [307, 0]
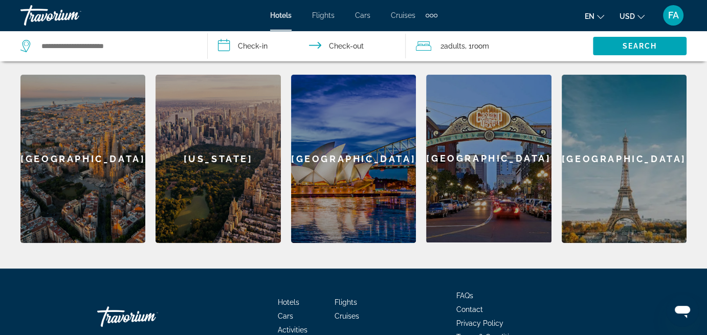
click at [208, 163] on div "[US_STATE]" at bounding box center [218, 159] width 125 height 168
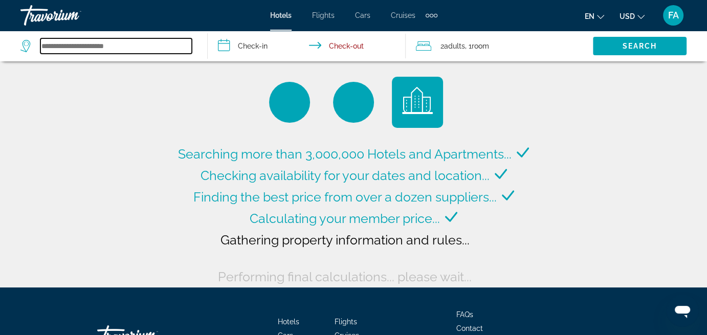
click at [123, 49] on input "Search widget" at bounding box center [115, 45] width 151 height 15
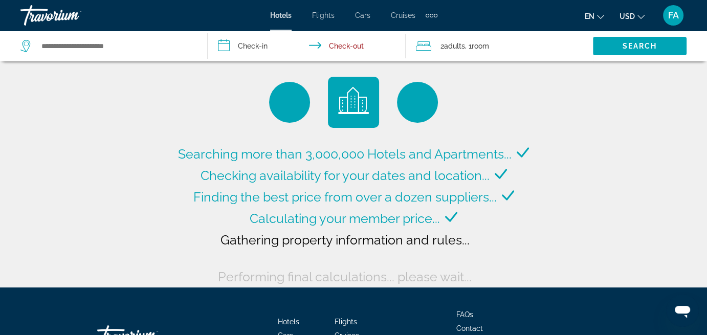
click at [121, 106] on div "Searching more than 3,000,000 Hotels and Apartments... Checking availability fo…" at bounding box center [353, 143] width 707 height 287
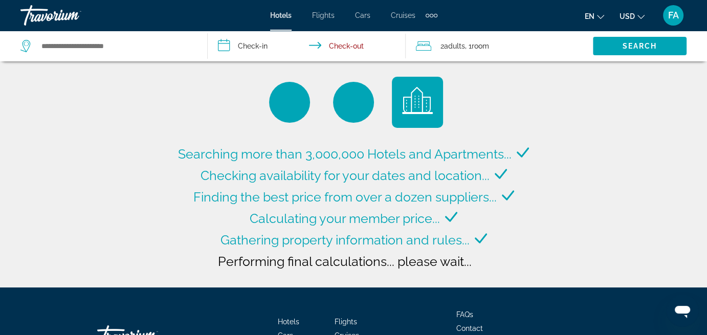
type input "**********"
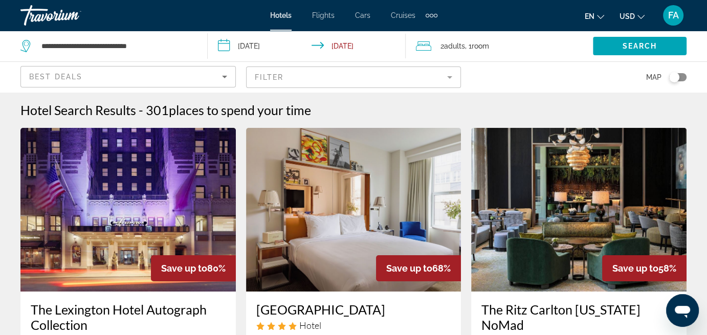
click at [345, 45] on input "**********" at bounding box center [309, 48] width 202 height 34
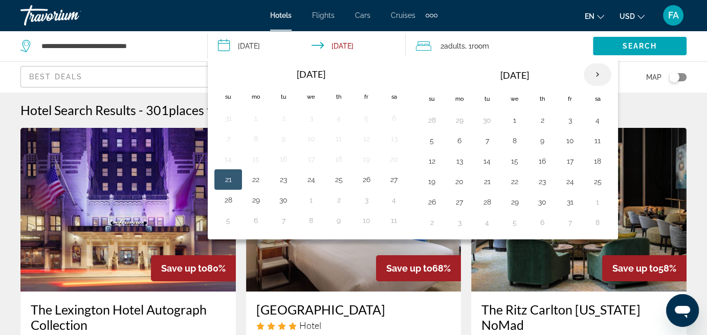
click at [594, 71] on th "Next month" at bounding box center [598, 74] width 28 height 23
click at [254, 176] on button "17" at bounding box center [256, 181] width 16 height 14
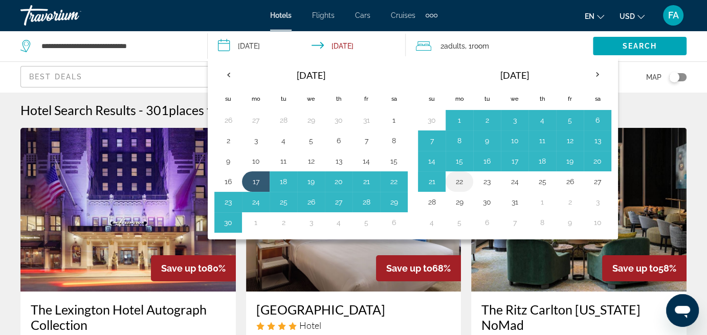
click at [458, 179] on button "22" at bounding box center [459, 181] width 16 height 14
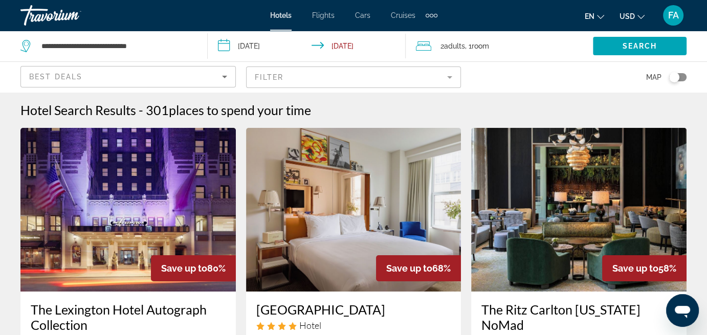
click at [283, 46] on input "**********" at bounding box center [309, 48] width 202 height 34
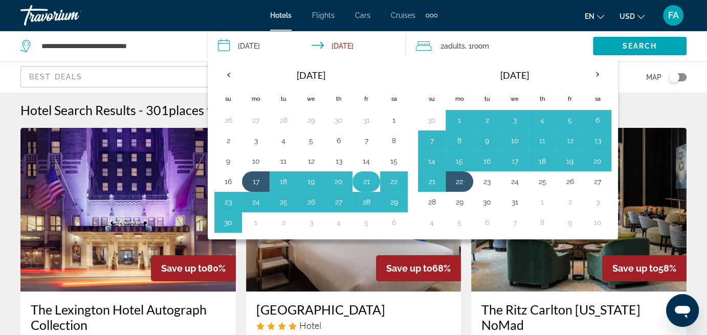
click at [362, 178] on button "21" at bounding box center [366, 181] width 16 height 14
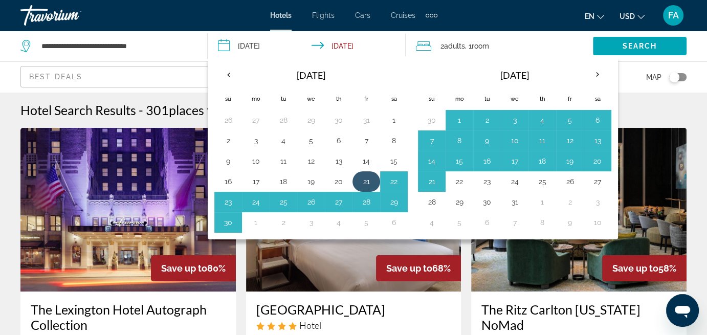
click at [363, 181] on button "21" at bounding box center [366, 181] width 16 height 14
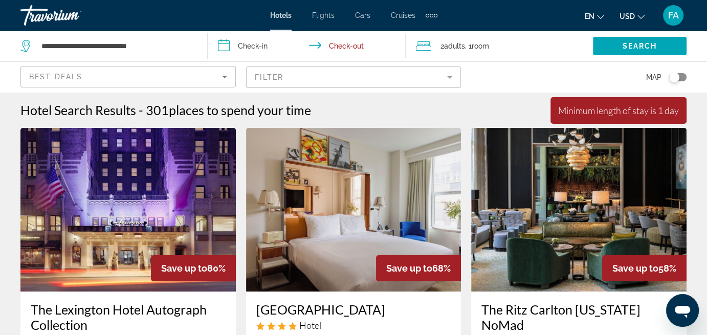
click at [263, 47] on input "**********" at bounding box center [309, 48] width 202 height 34
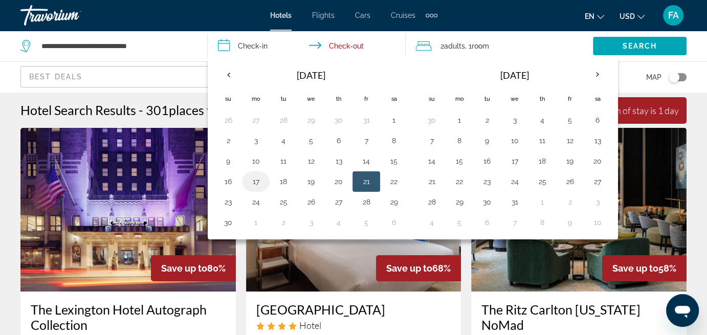
click at [254, 179] on button "17" at bounding box center [256, 181] width 16 height 14
click at [256, 180] on button "17" at bounding box center [256, 181] width 16 height 14
type input "**********"
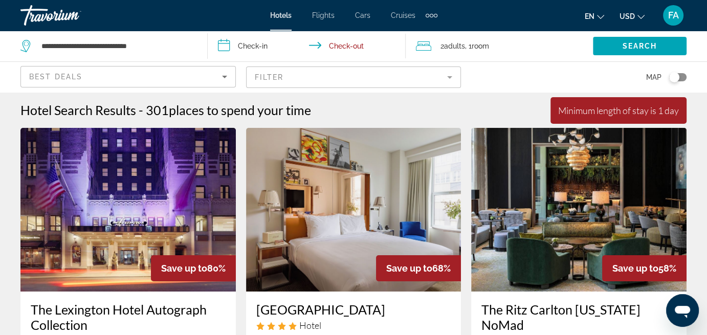
click at [116, 218] on img "Main content" at bounding box center [127, 210] width 215 height 164
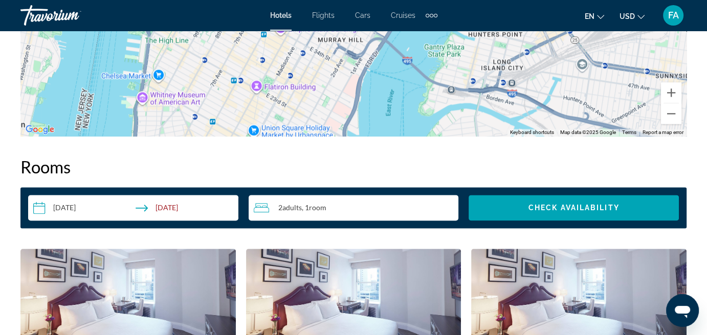
scroll to position [1330, 0]
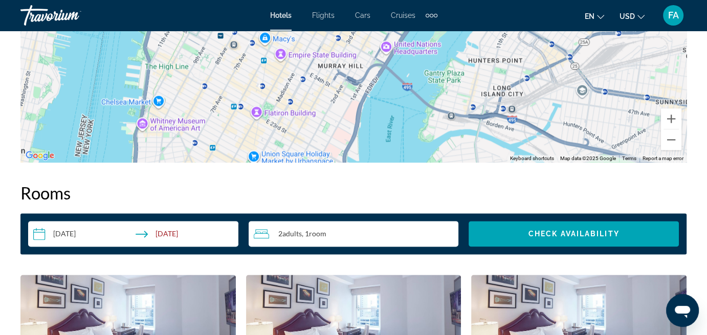
click at [80, 234] on input "**********" at bounding box center [135, 235] width 214 height 29
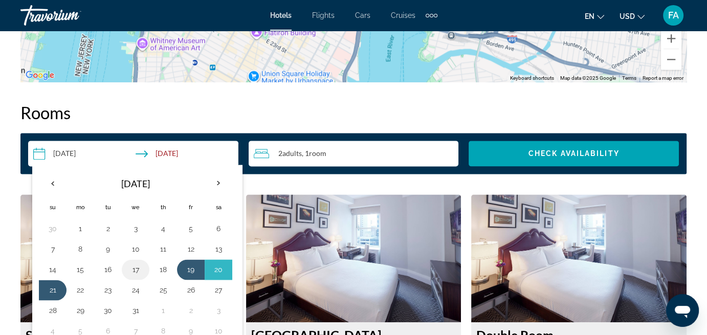
scroll to position [1432, 0]
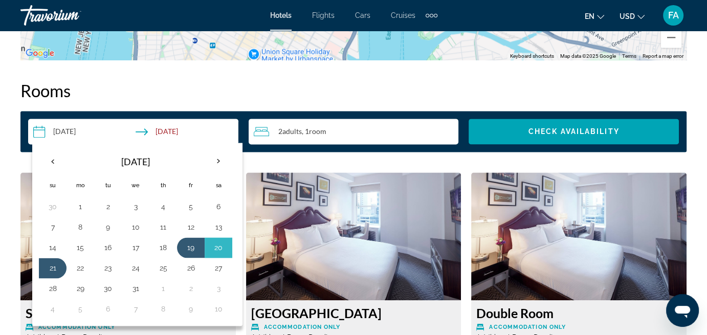
click at [62, 129] on input "**********" at bounding box center [135, 133] width 214 height 29
click at [43, 129] on input "**********" at bounding box center [135, 133] width 214 height 29
click at [240, 82] on h2 "Rooms" at bounding box center [353, 90] width 666 height 20
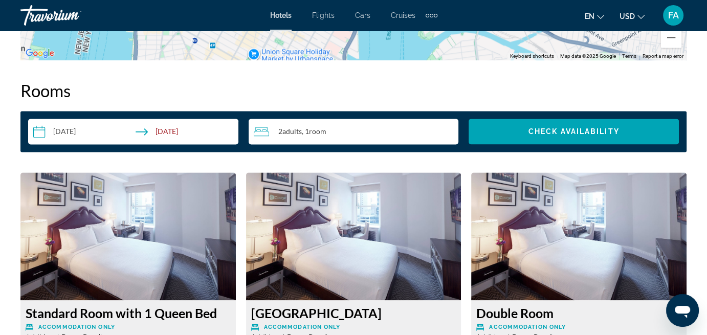
click at [37, 129] on input "**********" at bounding box center [135, 133] width 214 height 29
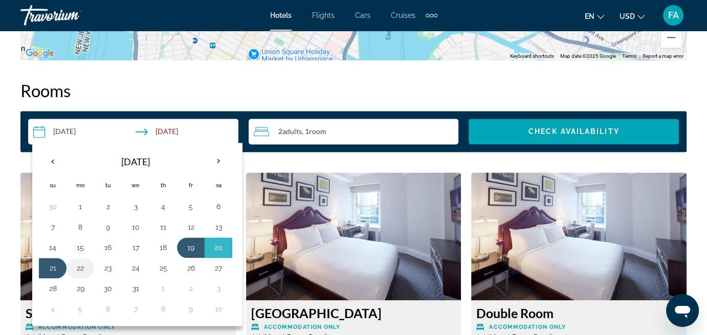
click at [81, 265] on button "22" at bounding box center [80, 268] width 16 height 14
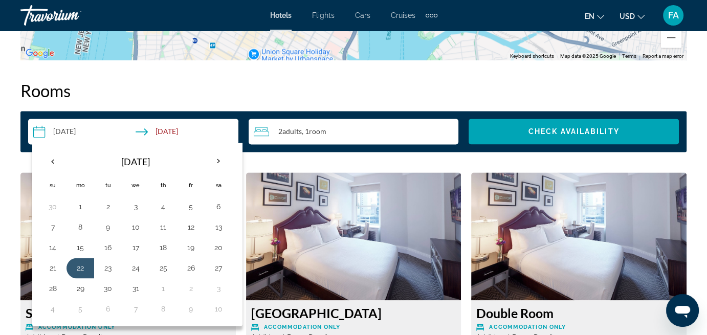
click at [176, 129] on input "**********" at bounding box center [135, 133] width 214 height 29
click at [206, 85] on h2 "Rooms" at bounding box center [353, 90] width 666 height 20
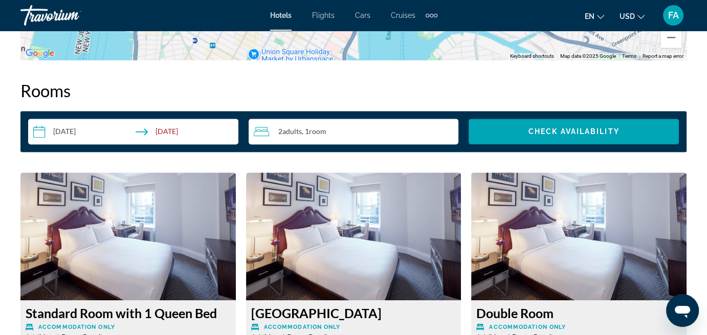
click at [168, 132] on input "**********" at bounding box center [135, 133] width 214 height 29
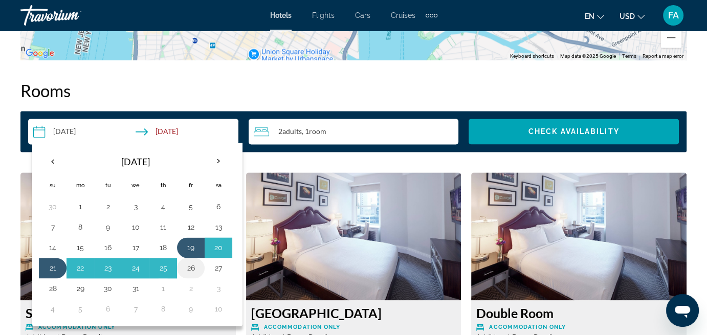
click at [188, 261] on button "26" at bounding box center [191, 268] width 16 height 14
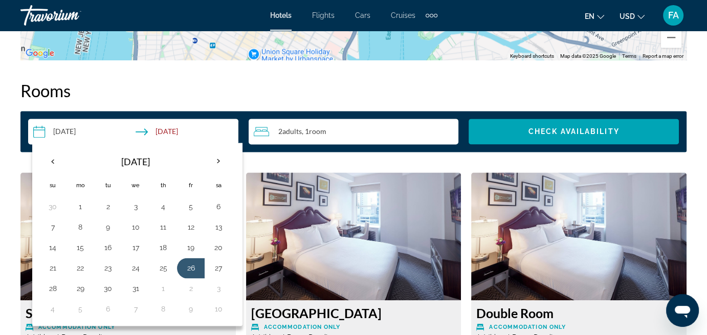
click at [238, 85] on h2 "Rooms" at bounding box center [353, 90] width 666 height 20
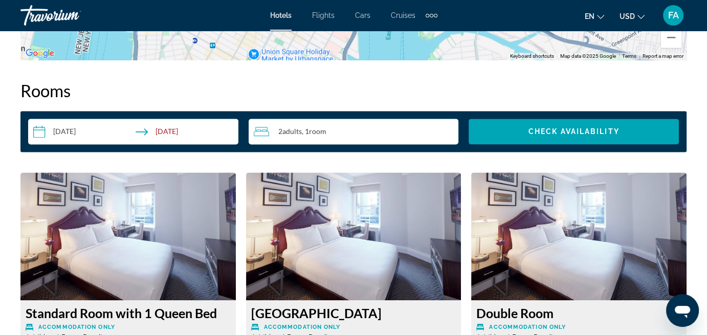
click at [239, 84] on h2 "Rooms" at bounding box center [353, 90] width 666 height 20
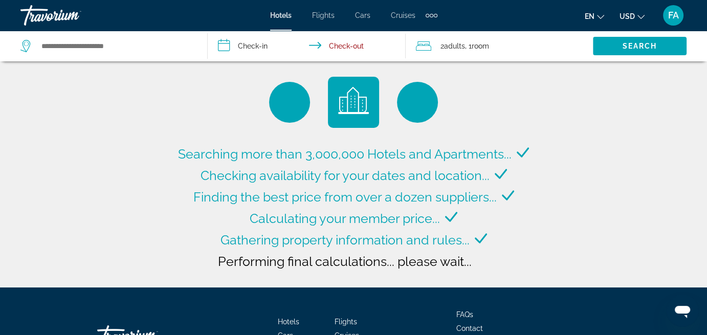
type input "**********"
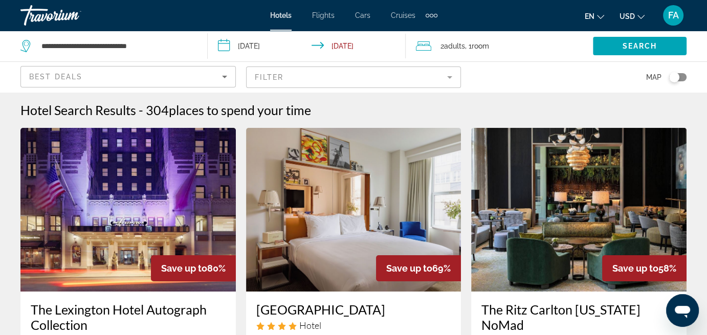
click at [246, 44] on input "**********" at bounding box center [309, 48] width 202 height 34
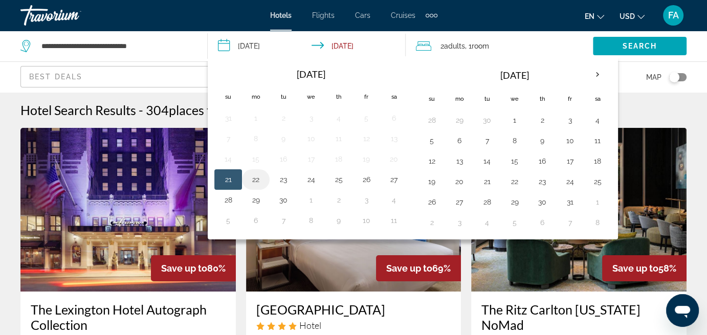
click at [258, 178] on button "22" at bounding box center [256, 179] width 16 height 14
type input "**********"
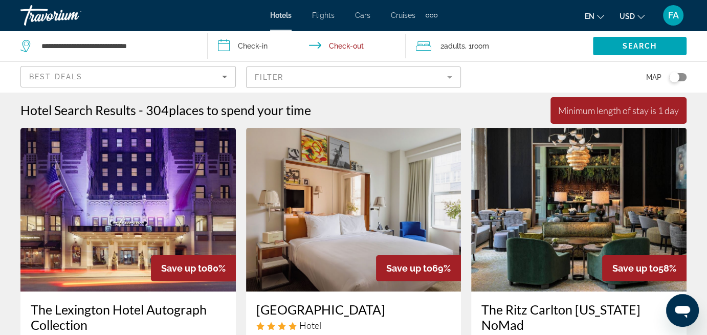
click at [258, 178] on img "Main content" at bounding box center [353, 210] width 215 height 164
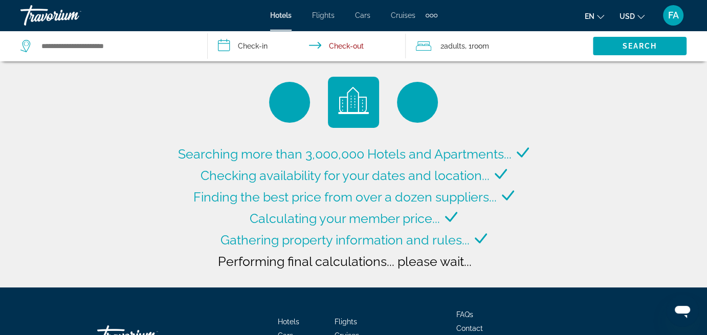
type input "**********"
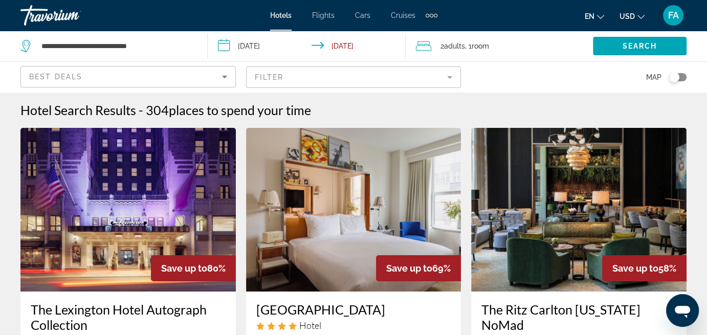
click at [342, 44] on input "**********" at bounding box center [309, 48] width 202 height 34
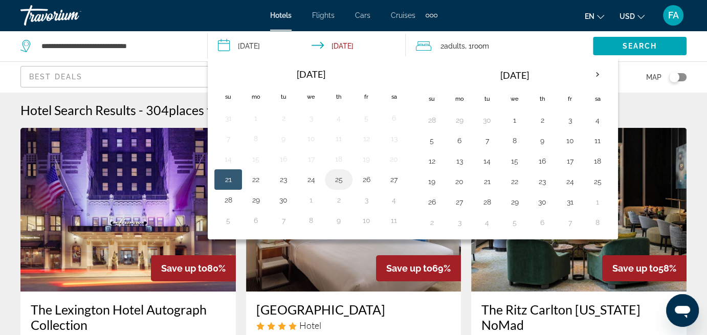
click at [338, 178] on button "25" at bounding box center [338, 179] width 16 height 14
click at [337, 176] on button "25" at bounding box center [338, 179] width 16 height 14
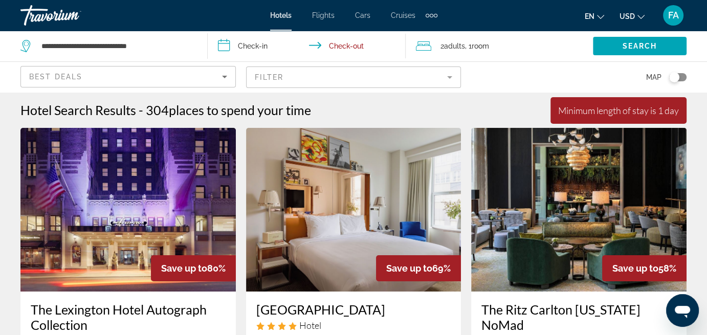
click at [265, 42] on input "**********" at bounding box center [309, 48] width 202 height 34
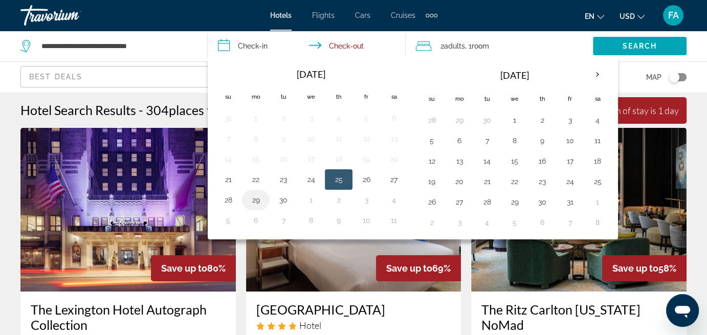
click at [256, 199] on button "29" at bounding box center [256, 200] width 16 height 14
click at [256, 196] on button "29" at bounding box center [256, 200] width 16 height 14
type input "**********"
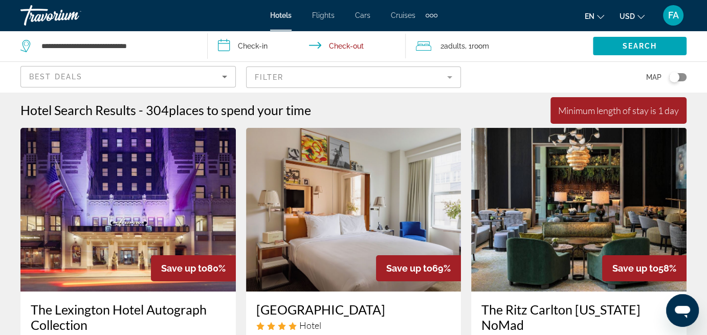
click at [262, 46] on input "**********" at bounding box center [309, 48] width 202 height 34
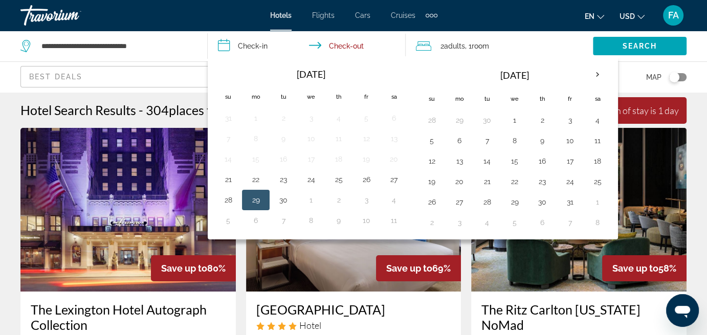
click at [256, 197] on button "29" at bounding box center [256, 200] width 16 height 14
click at [256, 196] on button "29" at bounding box center [256, 200] width 16 height 14
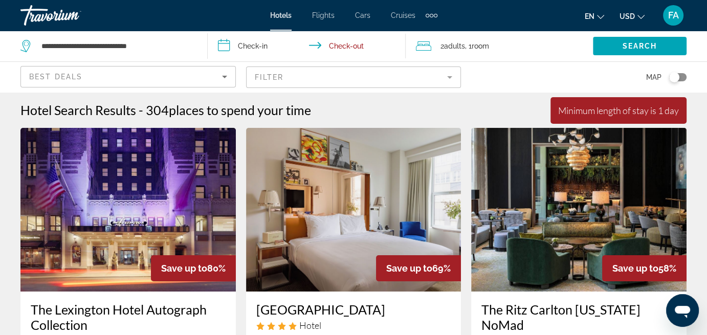
click at [260, 43] on input "**********" at bounding box center [309, 48] width 202 height 34
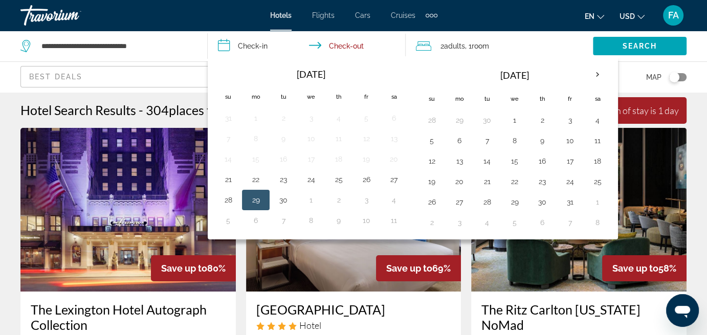
click at [358, 45] on input "**********" at bounding box center [309, 48] width 202 height 34
click at [363, 196] on button "3" at bounding box center [366, 200] width 16 height 14
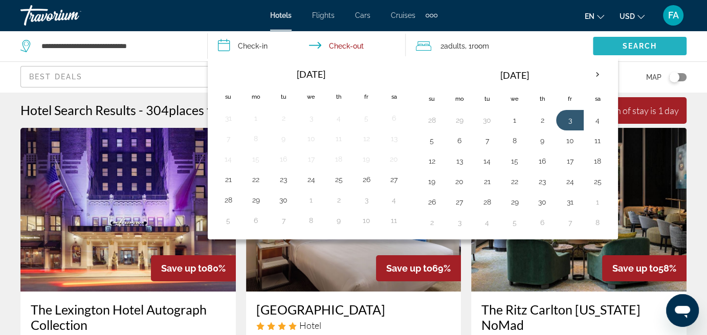
click at [626, 46] on span "Search" at bounding box center [640, 46] width 35 height 8
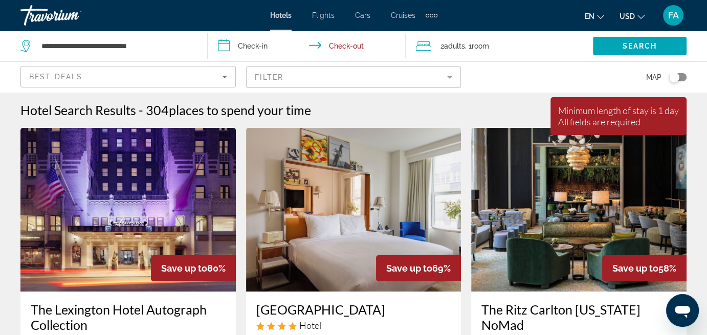
click at [221, 43] on input "**********" at bounding box center [309, 48] width 202 height 34
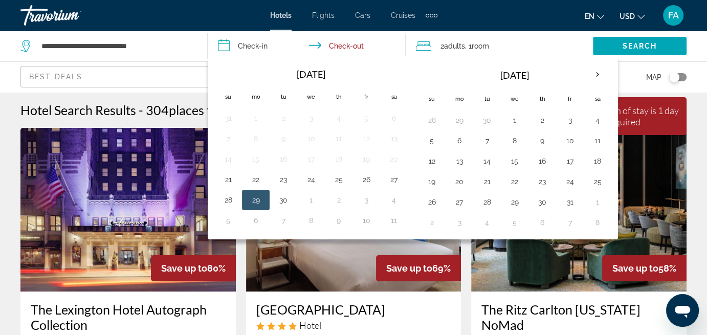
click at [318, 43] on input "**********" at bounding box center [309, 48] width 202 height 34
click at [595, 73] on th "Next month" at bounding box center [598, 74] width 28 height 23
click at [589, 72] on th "Next month" at bounding box center [598, 74] width 28 height 23
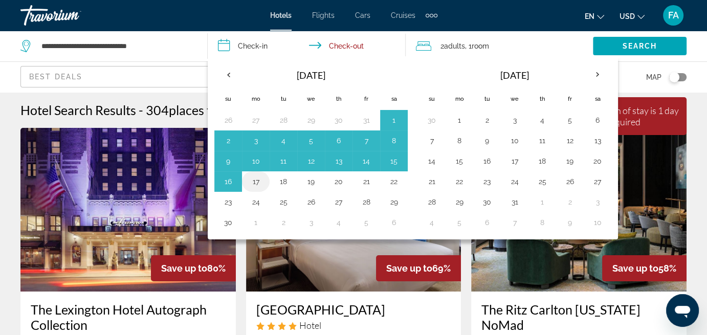
click at [254, 180] on button "17" at bounding box center [256, 181] width 16 height 14
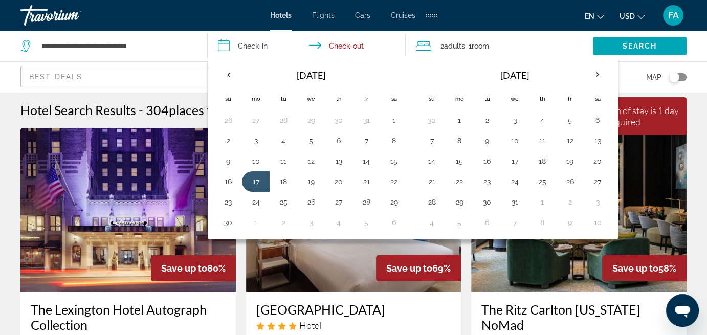
click at [357, 41] on input "**********" at bounding box center [309, 48] width 202 height 34
click at [338, 44] on input "**********" at bounding box center [309, 48] width 202 height 34
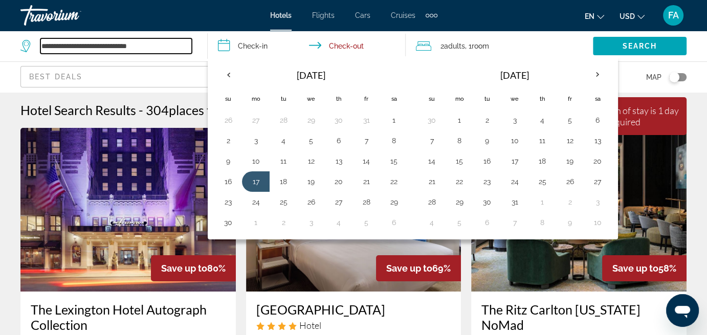
click at [181, 40] on input "**********" at bounding box center [115, 45] width 151 height 15
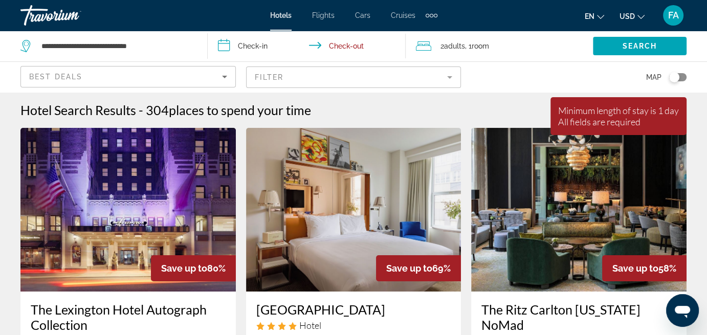
click at [267, 45] on input "**********" at bounding box center [309, 48] width 202 height 34
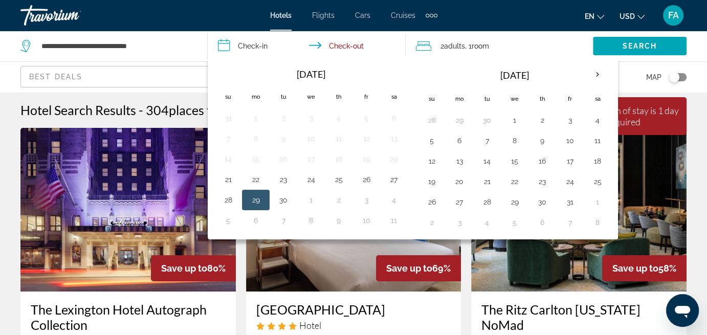
click at [261, 44] on input "**********" at bounding box center [309, 48] width 202 height 34
click at [261, 43] on input "**********" at bounding box center [309, 48] width 202 height 34
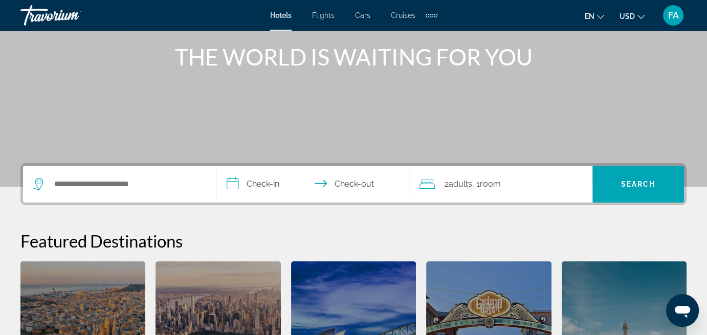
scroll to position [153, 0]
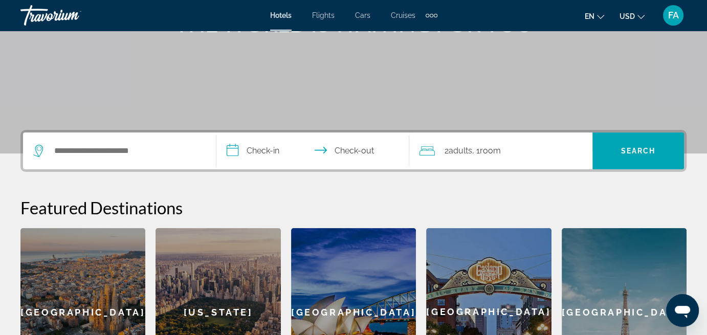
click at [256, 150] on input "**********" at bounding box center [314, 152] width 197 height 40
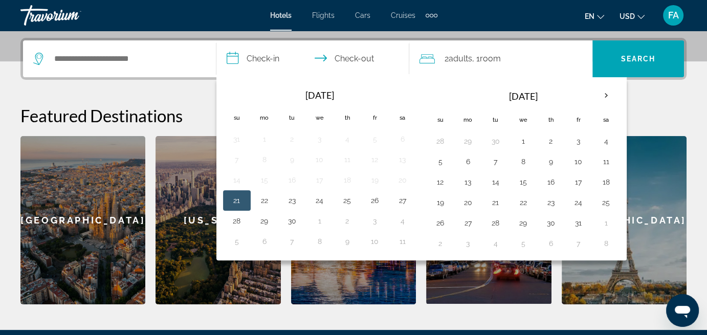
scroll to position [250, 0]
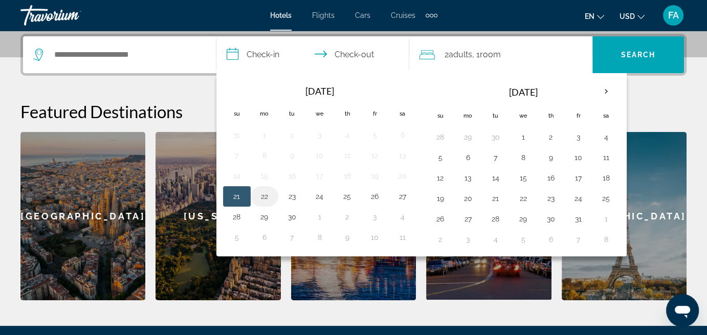
click at [263, 196] on button "22" at bounding box center [264, 196] width 16 height 14
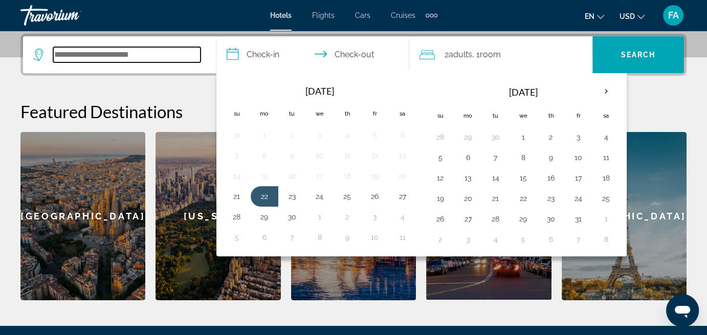
click at [194, 59] on input "Search widget" at bounding box center [126, 54] width 147 height 15
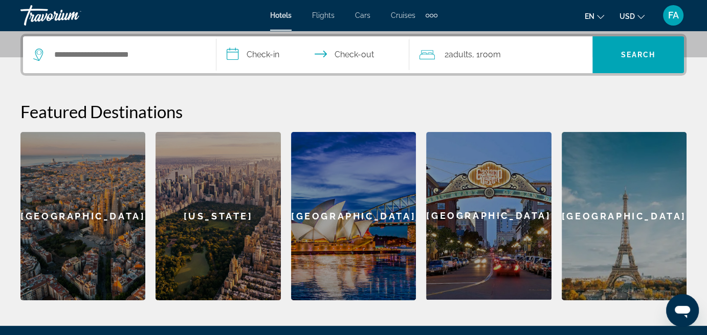
click at [277, 53] on input "**********" at bounding box center [314, 56] width 197 height 40
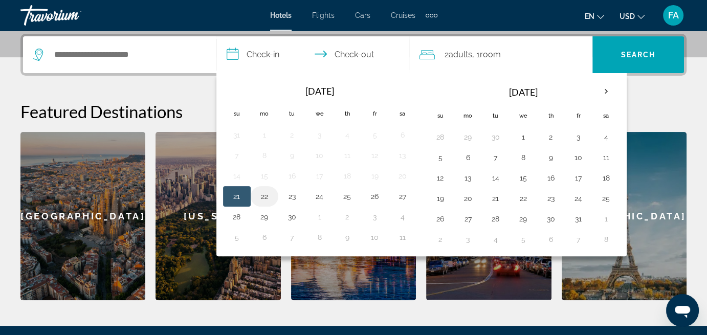
click at [263, 193] on button "22" at bounding box center [264, 196] width 16 height 14
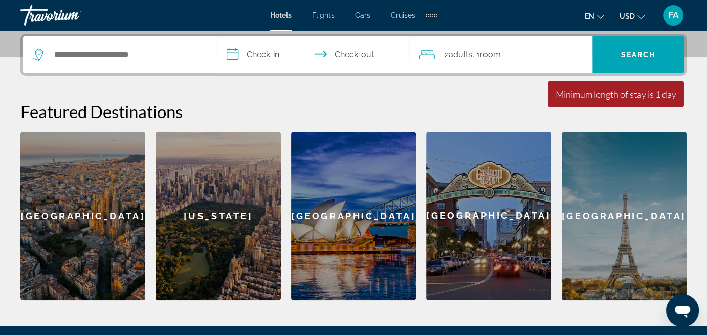
click at [281, 52] on input "**********" at bounding box center [314, 56] width 197 height 40
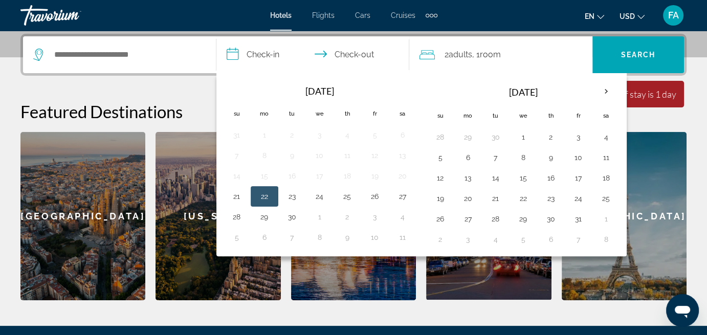
click at [265, 193] on button "22" at bounding box center [264, 196] width 16 height 14
click at [375, 195] on button "26" at bounding box center [375, 196] width 16 height 14
type input "**********"
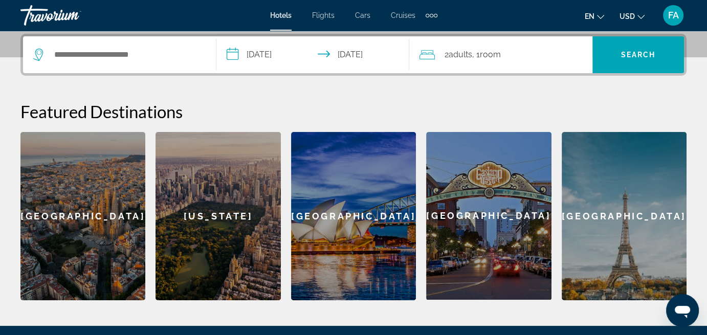
click at [210, 216] on div "[US_STATE]" at bounding box center [218, 216] width 125 height 168
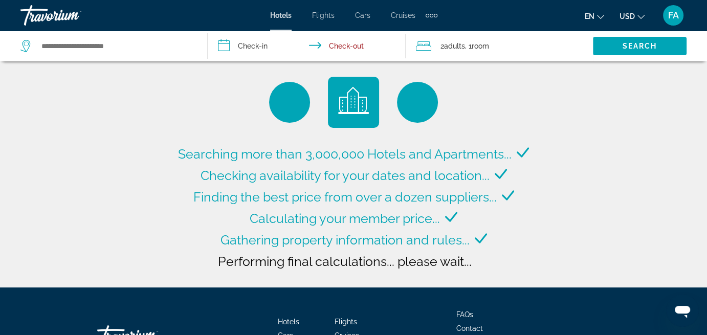
type input "**********"
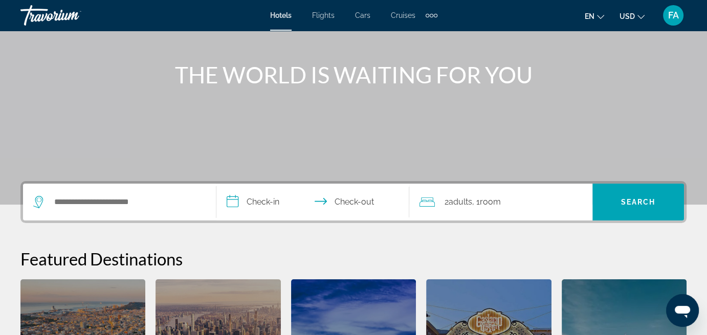
scroll to position [153, 0]
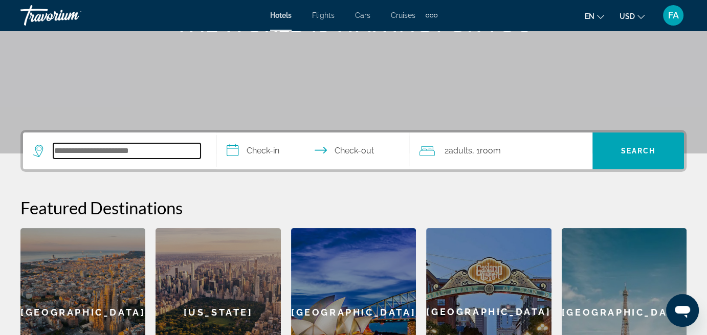
click at [128, 150] on input "Search widget" at bounding box center [126, 150] width 147 height 15
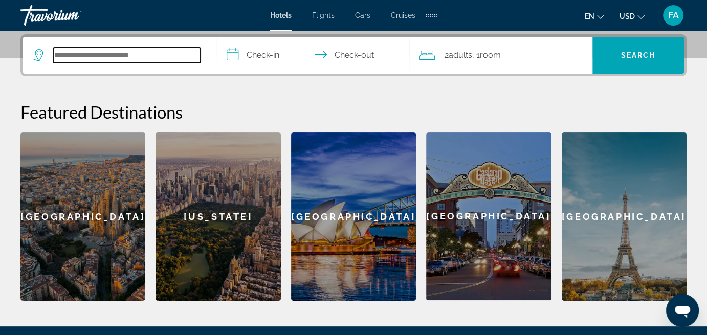
scroll to position [250, 0]
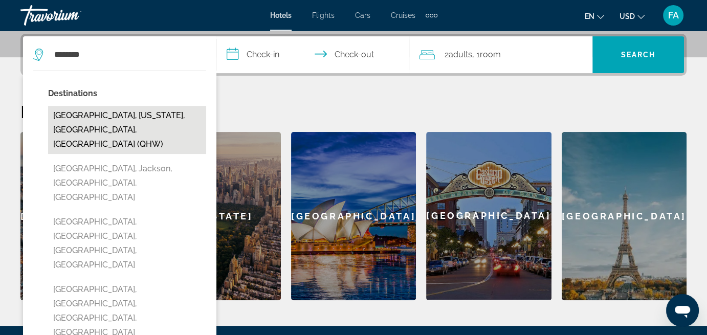
click at [112, 114] on button "[GEOGRAPHIC_DATA], [US_STATE], [GEOGRAPHIC_DATA], [GEOGRAPHIC_DATA] (QHW)" at bounding box center [127, 130] width 158 height 48
type input "**********"
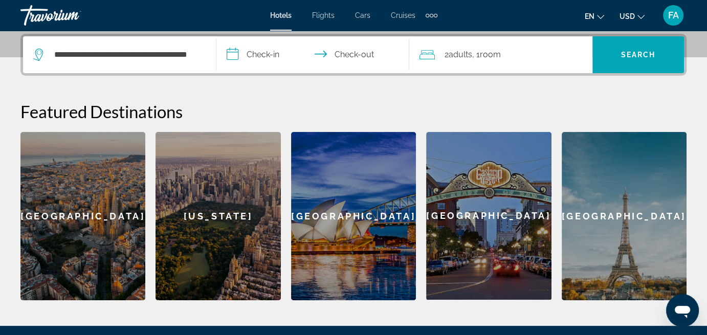
click at [271, 52] on input "**********" at bounding box center [314, 56] width 197 height 40
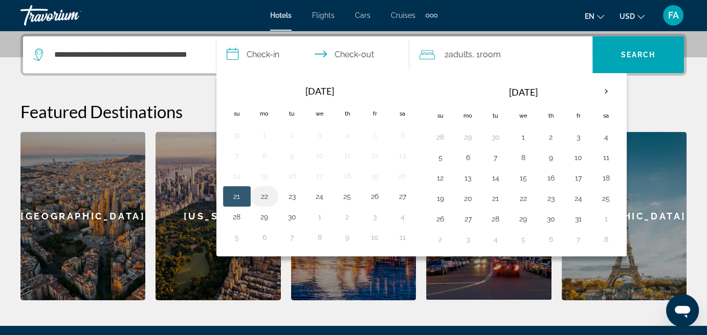
click at [267, 195] on button "22" at bounding box center [264, 196] width 16 height 14
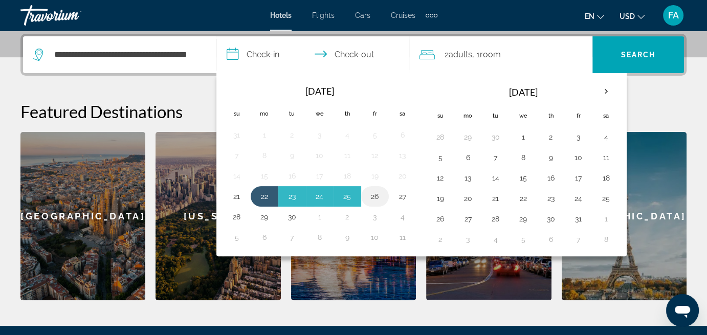
click at [372, 193] on button "26" at bounding box center [375, 196] width 16 height 14
type input "**********"
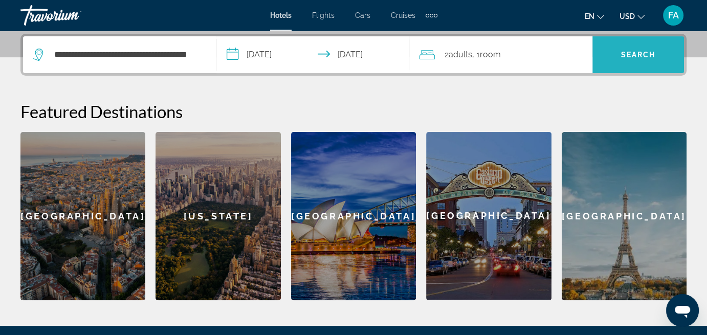
click at [631, 51] on span "Search" at bounding box center [638, 55] width 35 height 8
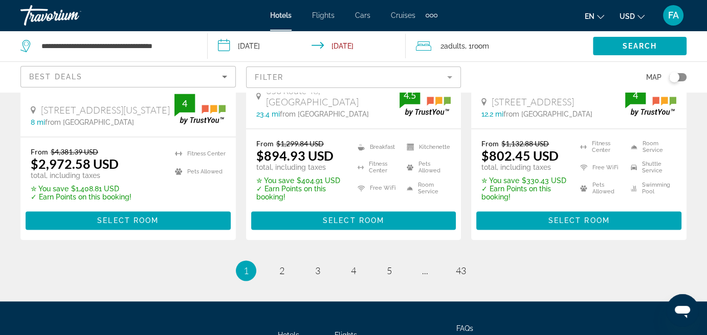
scroll to position [1517, 0]
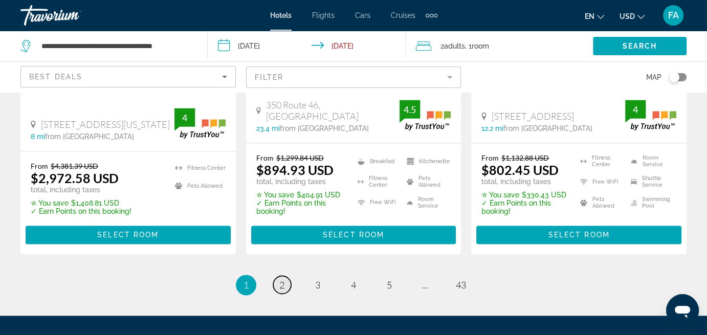
click at [279, 279] on span "2" at bounding box center [281, 284] width 5 height 11
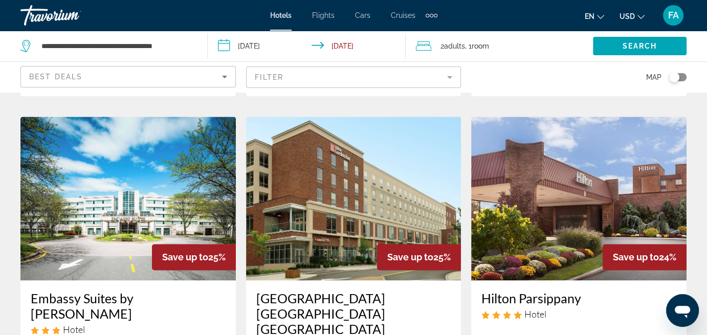
scroll to position [1228, 0]
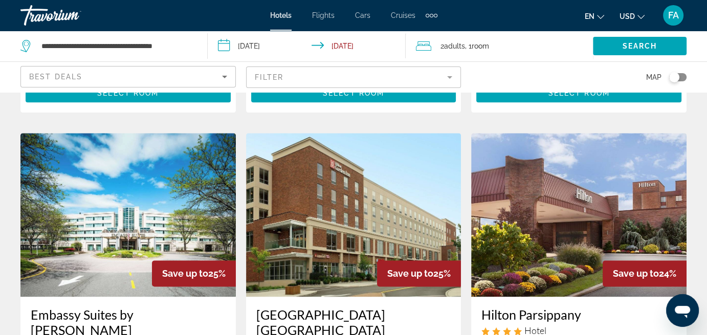
click at [152, 201] on img "Main content" at bounding box center [127, 215] width 215 height 164
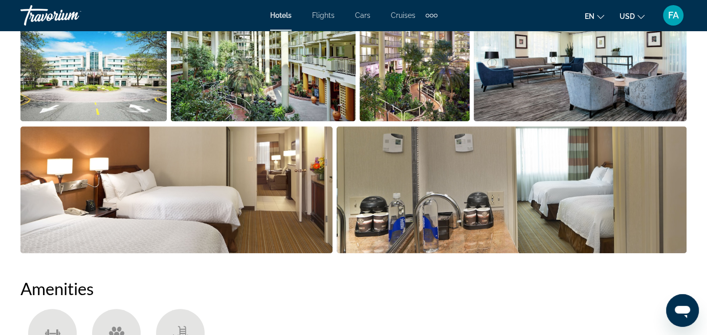
scroll to position [767, 0]
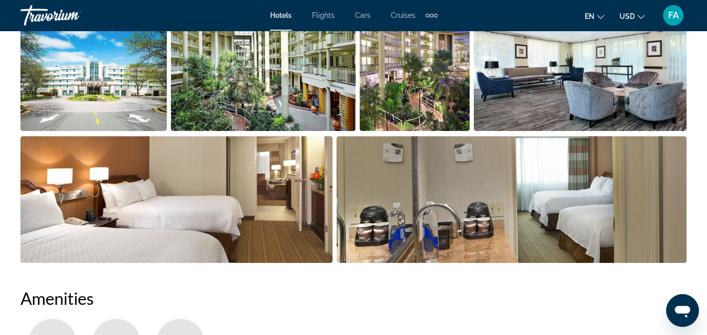
click at [437, 190] on img "Open full-screen image slider" at bounding box center [512, 199] width 350 height 127
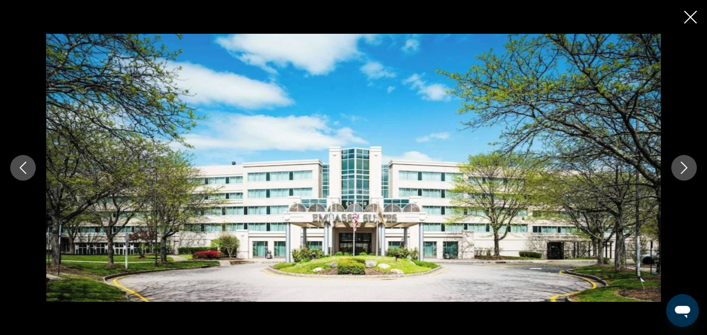
click at [684, 164] on icon "Next image" at bounding box center [684, 168] width 12 height 12
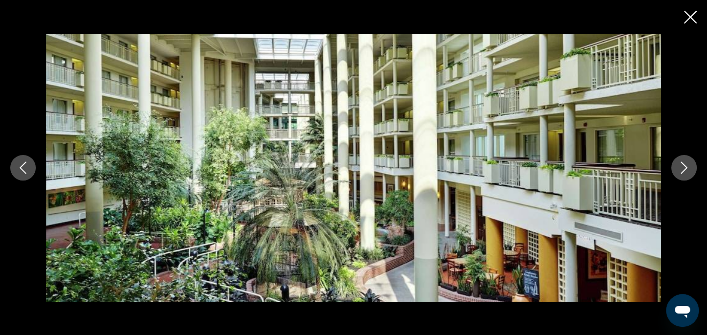
click at [684, 164] on icon "Next image" at bounding box center [684, 168] width 12 height 12
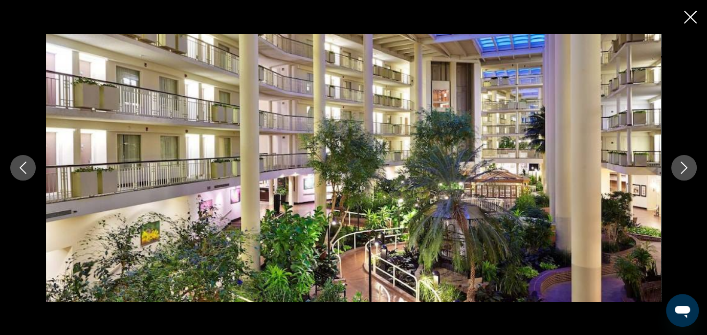
click at [684, 164] on icon "Next image" at bounding box center [684, 168] width 12 height 12
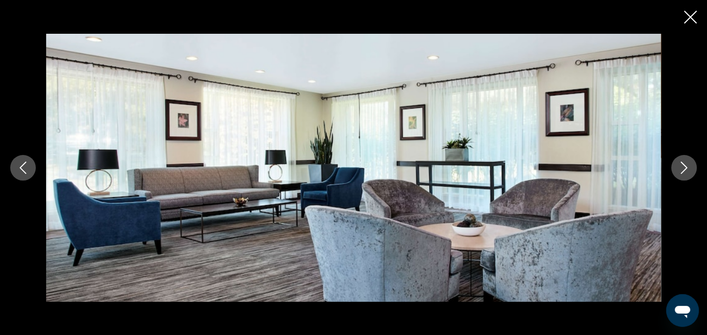
click at [684, 164] on icon "Next image" at bounding box center [684, 168] width 12 height 12
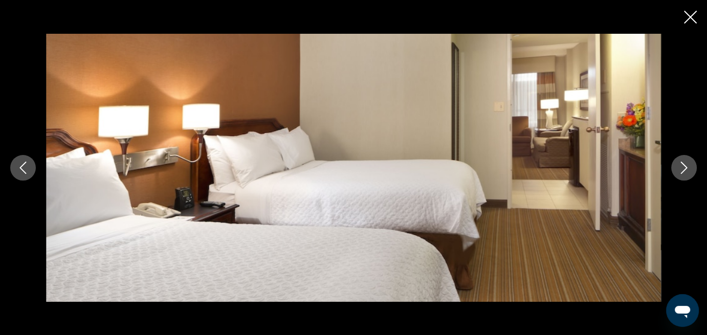
click at [680, 169] on icon "Next image" at bounding box center [684, 168] width 12 height 12
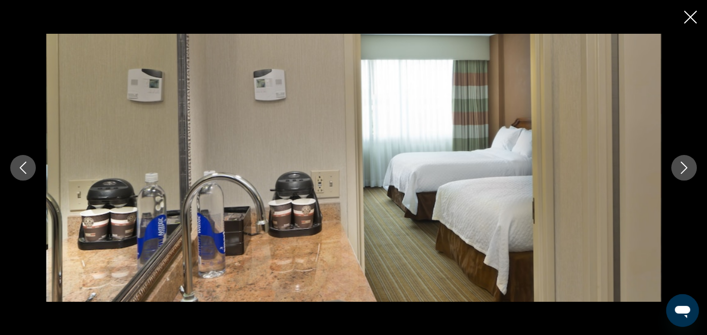
click at [682, 165] on icon "Next image" at bounding box center [684, 168] width 12 height 12
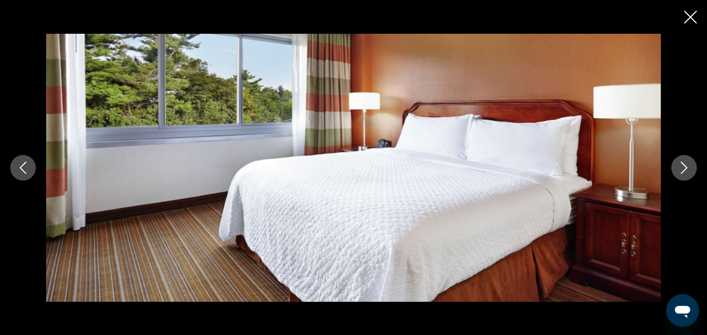
click at [683, 168] on icon "Next image" at bounding box center [684, 168] width 12 height 12
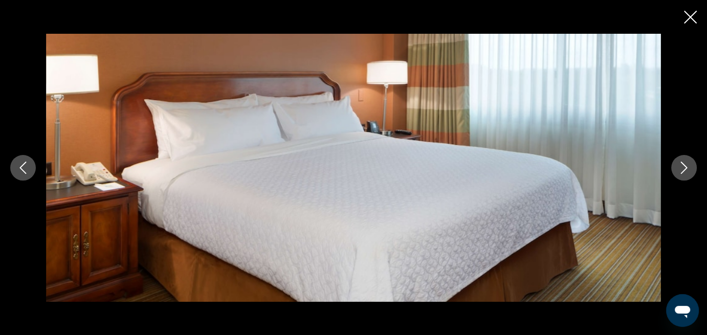
click at [683, 168] on icon "Next image" at bounding box center [684, 168] width 12 height 12
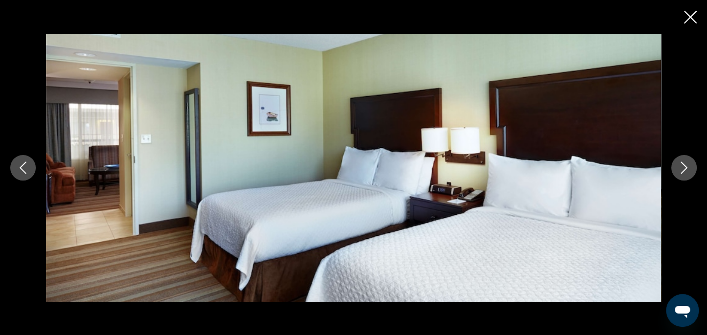
click at [683, 168] on icon "Next image" at bounding box center [684, 168] width 12 height 12
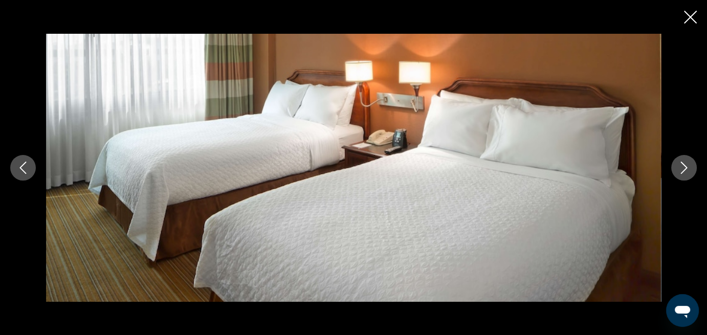
click at [683, 168] on icon "Next image" at bounding box center [684, 168] width 12 height 12
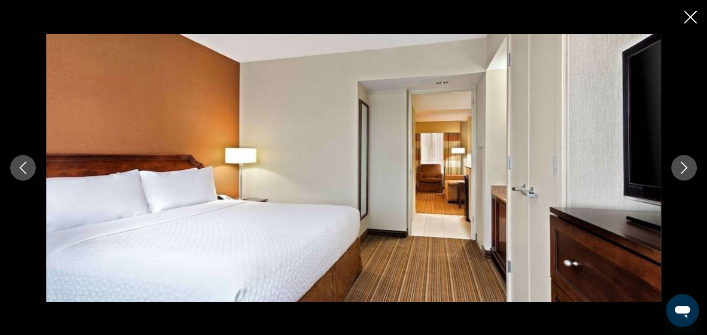
click at [683, 168] on icon "Next image" at bounding box center [684, 168] width 12 height 12
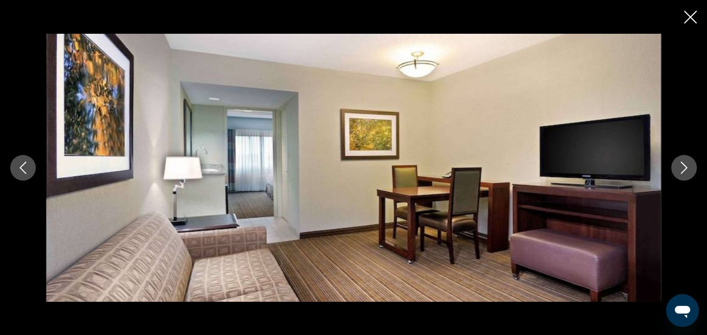
click at [683, 168] on icon "Next image" at bounding box center [684, 168] width 12 height 12
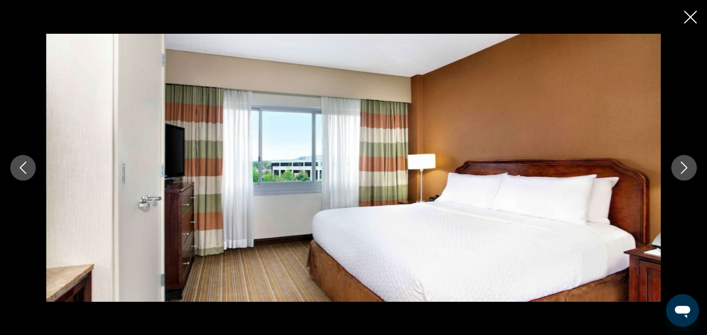
click at [683, 168] on icon "Next image" at bounding box center [684, 168] width 12 height 12
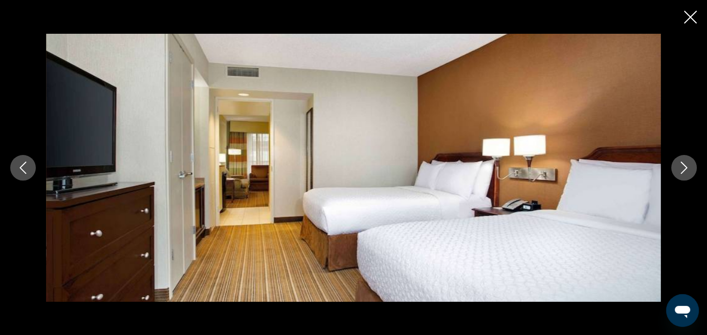
click at [683, 168] on icon "Next image" at bounding box center [684, 168] width 12 height 12
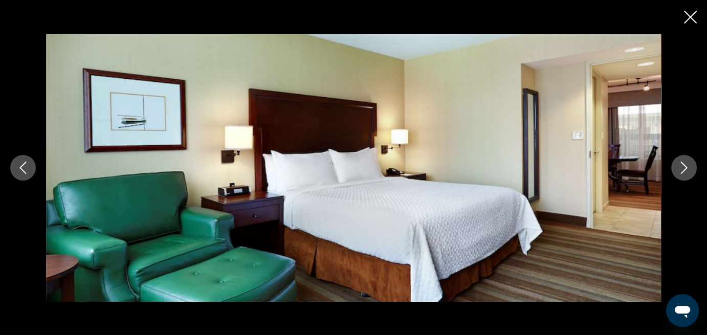
click at [683, 168] on icon "Next image" at bounding box center [684, 168] width 12 height 12
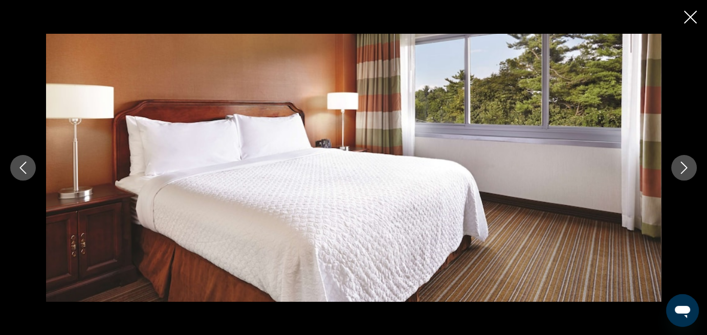
click at [683, 168] on icon "Next image" at bounding box center [684, 168] width 12 height 12
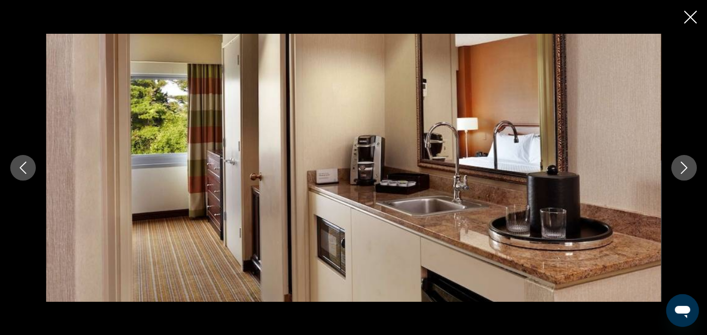
click at [683, 168] on icon "Next image" at bounding box center [684, 168] width 12 height 12
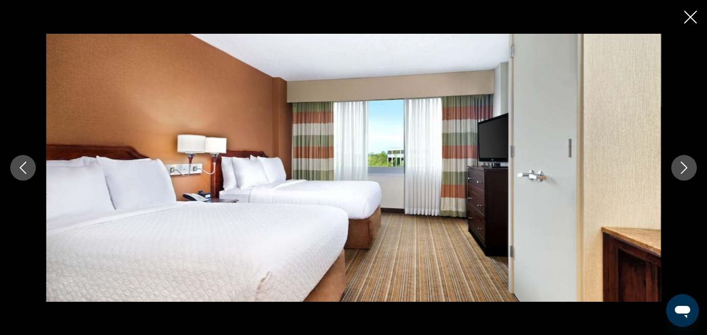
click at [683, 168] on icon "Next image" at bounding box center [684, 168] width 12 height 12
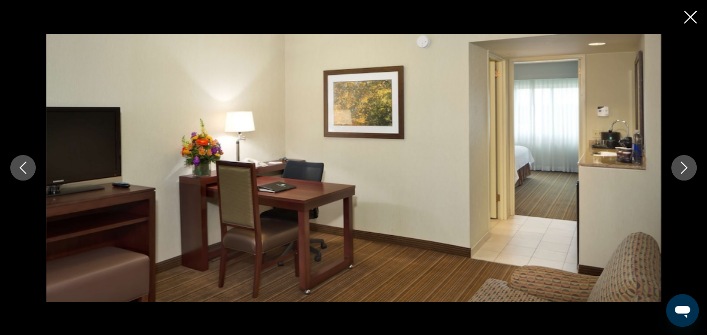
click at [683, 168] on icon "Next image" at bounding box center [684, 168] width 12 height 12
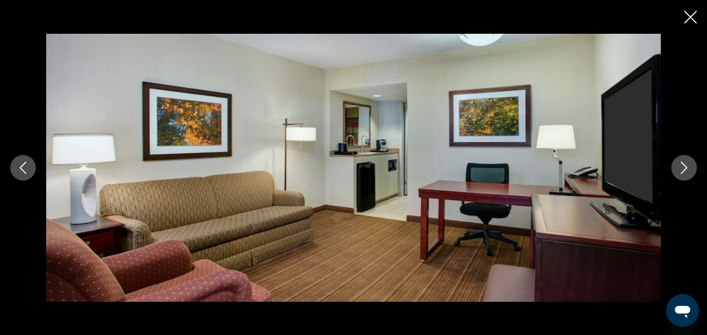
click at [683, 168] on icon "Next image" at bounding box center [684, 168] width 12 height 12
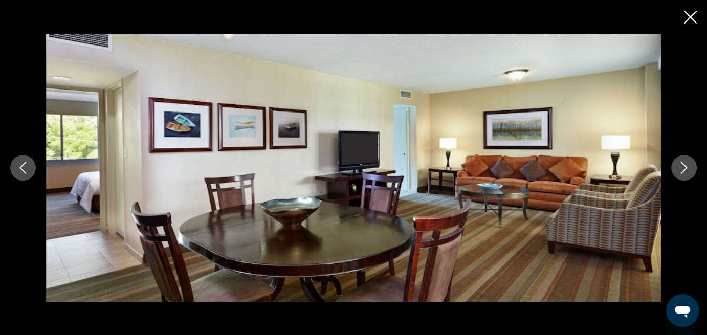
click at [683, 168] on icon "Next image" at bounding box center [684, 168] width 12 height 12
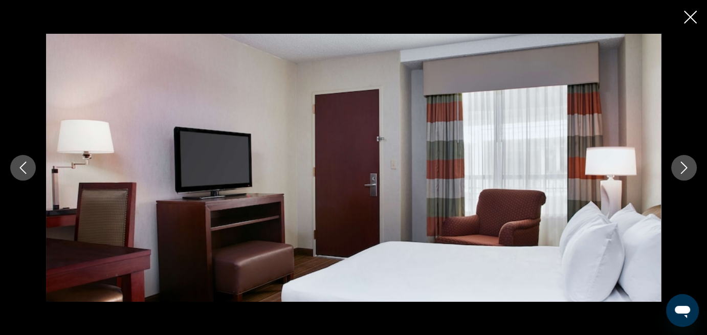
click at [683, 168] on icon "Next image" at bounding box center [684, 168] width 12 height 12
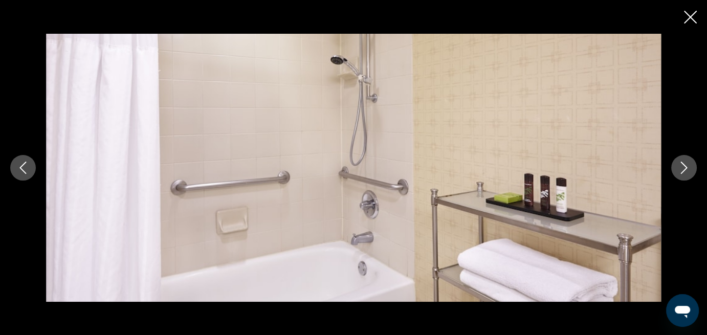
click at [687, 169] on icon "Next image" at bounding box center [684, 168] width 12 height 12
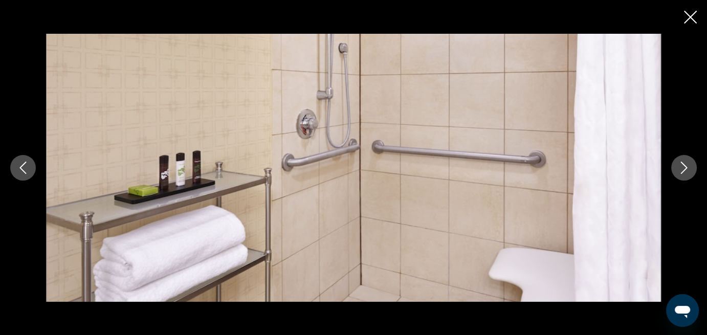
click at [684, 165] on icon "Next image" at bounding box center [684, 168] width 7 height 12
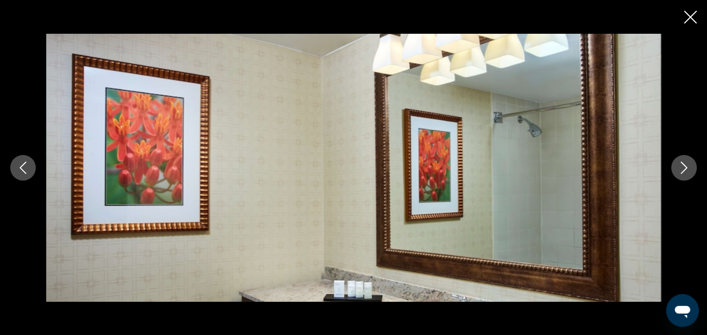
click at [684, 165] on icon "Next image" at bounding box center [684, 168] width 7 height 12
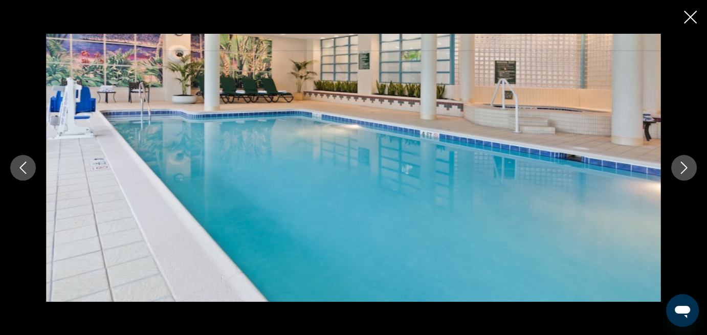
click at [684, 165] on icon "Next image" at bounding box center [684, 168] width 7 height 12
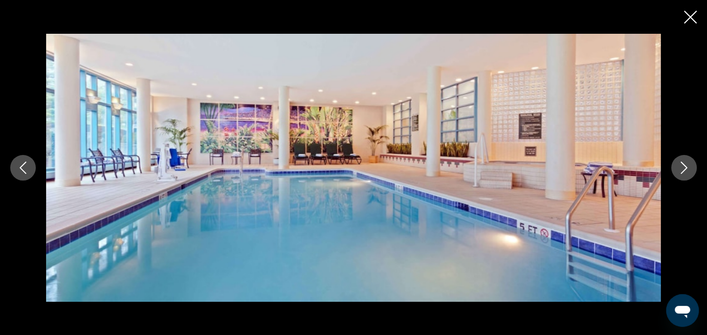
click at [684, 165] on icon "Next image" at bounding box center [684, 168] width 7 height 12
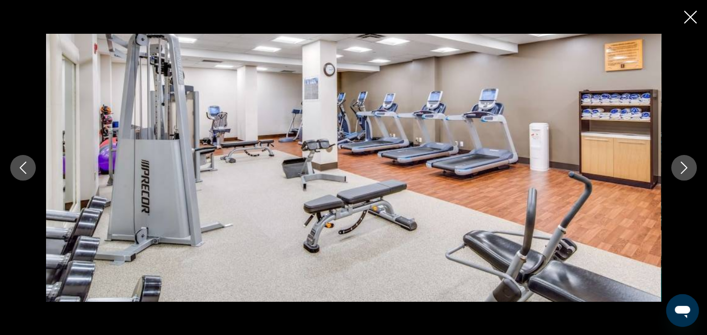
click at [684, 165] on icon "Next image" at bounding box center [684, 168] width 7 height 12
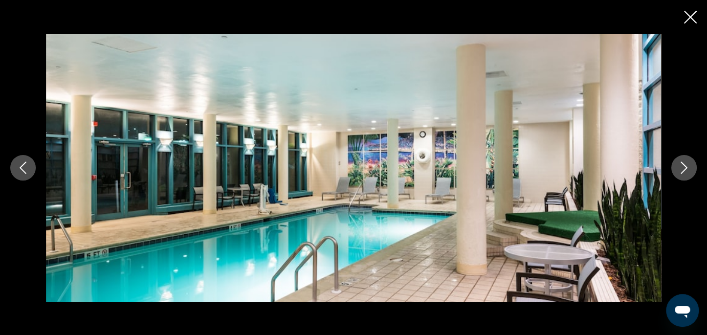
click at [684, 165] on icon "Next image" at bounding box center [684, 168] width 7 height 12
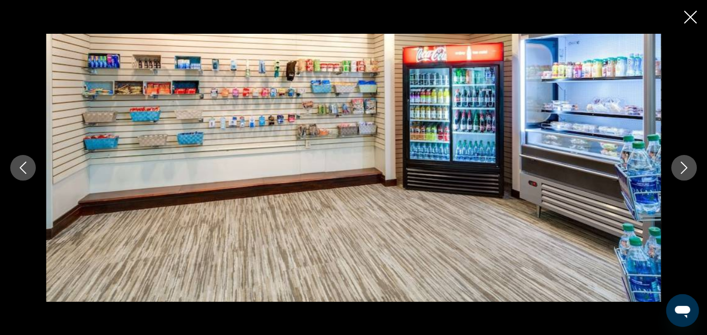
click at [684, 165] on icon "Next image" at bounding box center [684, 168] width 7 height 12
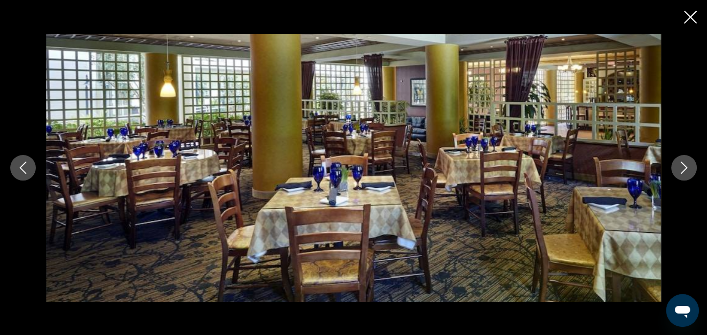
click at [684, 165] on icon "Next image" at bounding box center [684, 168] width 7 height 12
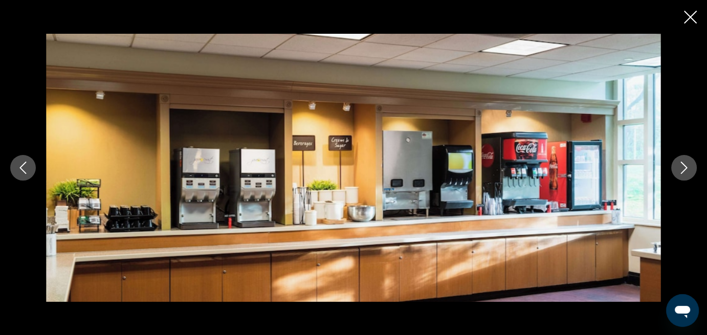
click at [684, 165] on icon "Next image" at bounding box center [684, 168] width 7 height 12
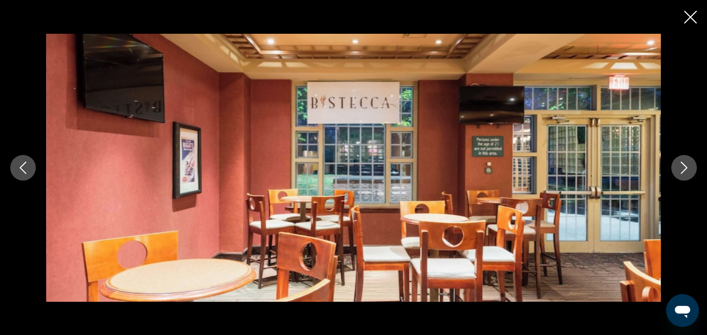
click at [684, 165] on icon "Next image" at bounding box center [684, 168] width 7 height 12
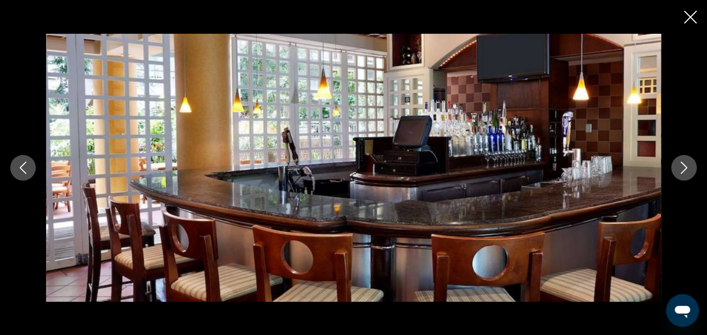
click at [684, 165] on icon "Next image" at bounding box center [684, 168] width 7 height 12
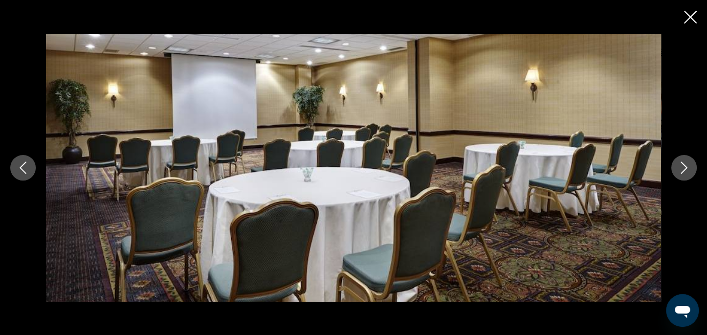
click at [684, 165] on icon "Next image" at bounding box center [684, 168] width 7 height 12
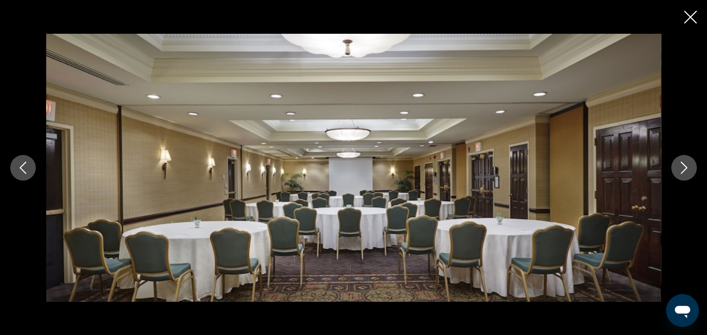
click at [684, 165] on icon "Next image" at bounding box center [684, 168] width 7 height 12
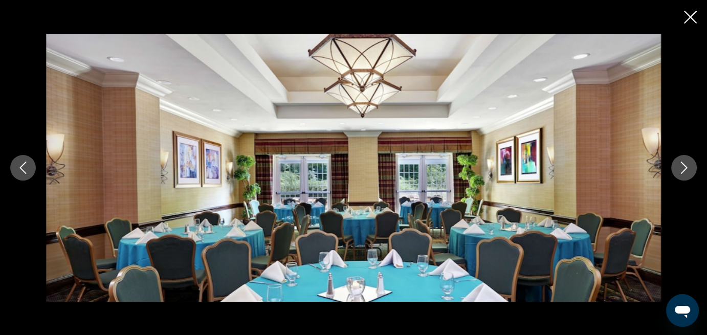
click at [684, 165] on icon "Next image" at bounding box center [684, 168] width 7 height 12
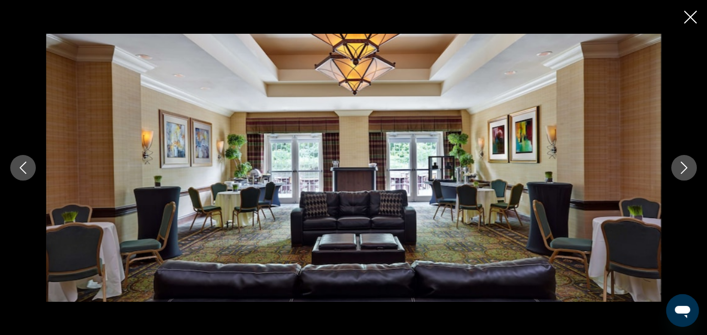
click at [684, 165] on icon "Next image" at bounding box center [684, 168] width 7 height 12
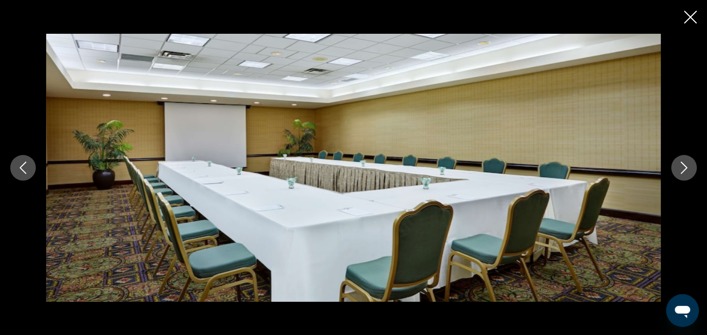
click at [684, 165] on icon "Next image" at bounding box center [684, 168] width 7 height 12
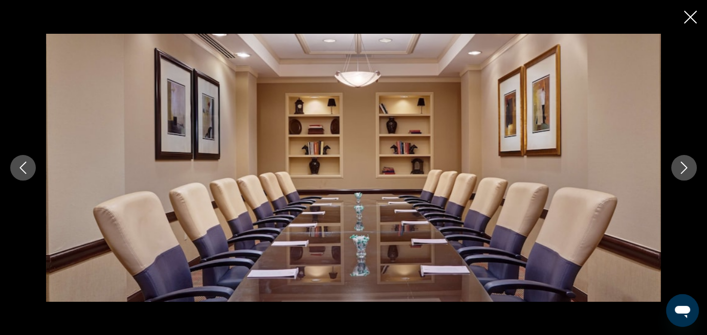
click at [689, 15] on icon "Close slideshow" at bounding box center [690, 17] width 13 height 13
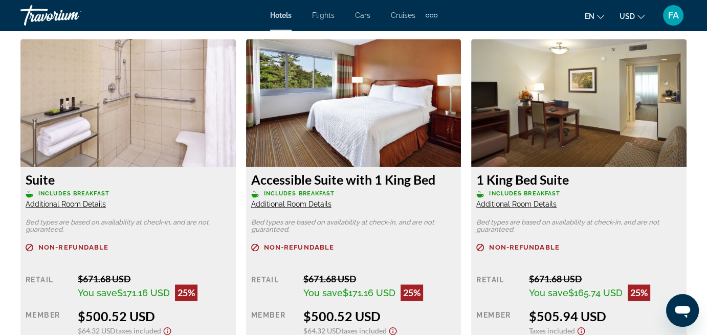
scroll to position [1586, 0]
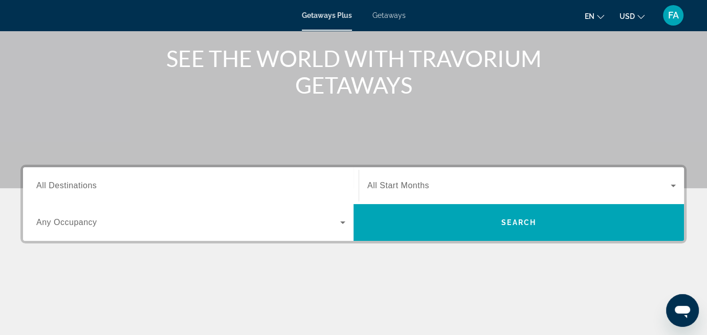
scroll to position [153, 0]
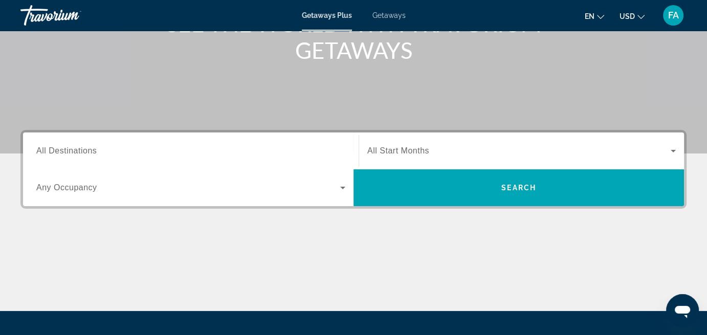
click at [340, 185] on icon "Search widget" at bounding box center [343, 188] width 12 height 12
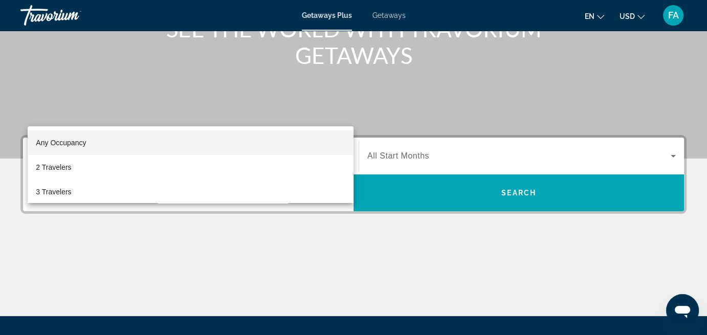
scroll to position [96, 0]
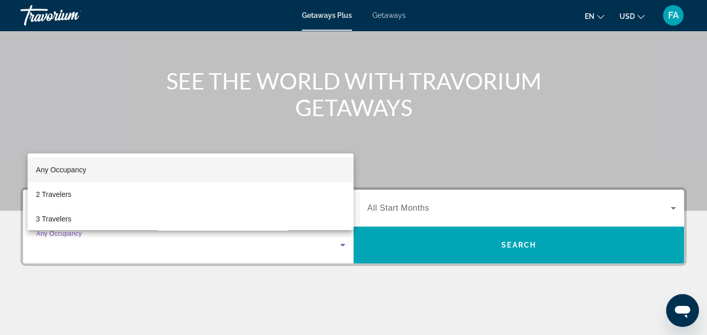
click at [37, 295] on div at bounding box center [353, 167] width 707 height 335
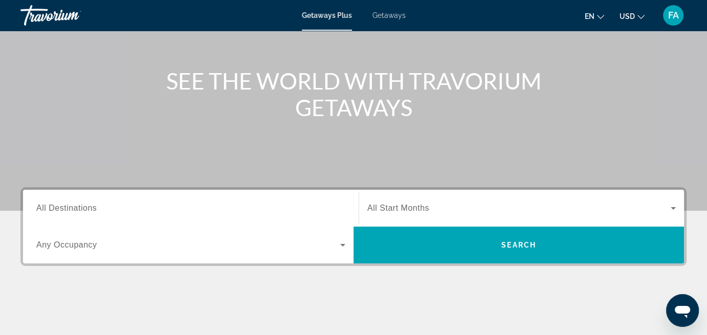
click at [86, 206] on span "All Destinations" at bounding box center [66, 208] width 60 height 9
click at [86, 206] on input "Destination All Destinations" at bounding box center [190, 209] width 309 height 12
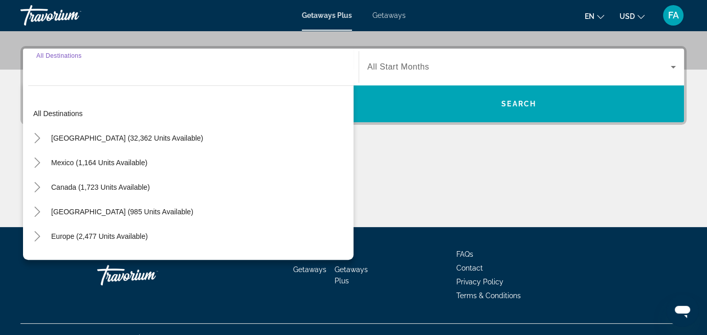
scroll to position [250, 0]
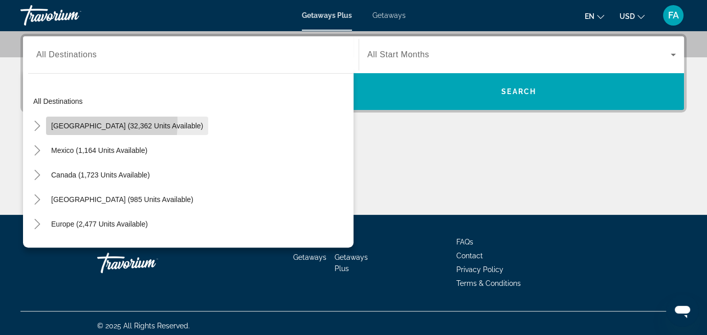
click at [63, 122] on span "[GEOGRAPHIC_DATA] (32,362 units available)" at bounding box center [127, 126] width 152 height 8
type input "**********"
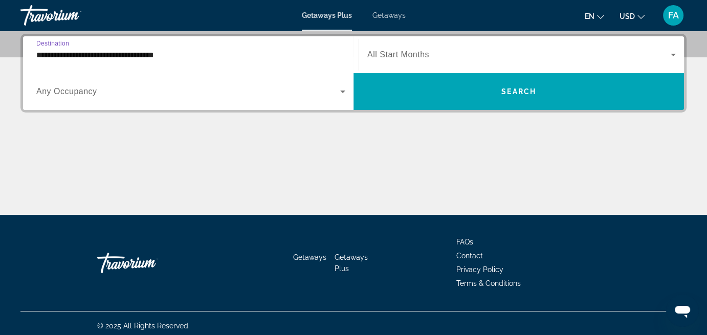
scroll to position [198, 0]
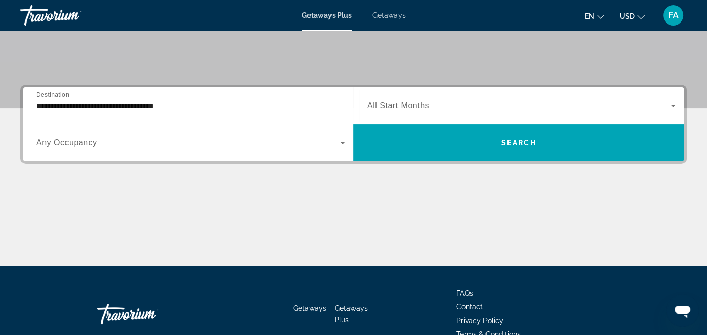
click at [64, 139] on span "Any Occupancy" at bounding box center [66, 142] width 61 height 9
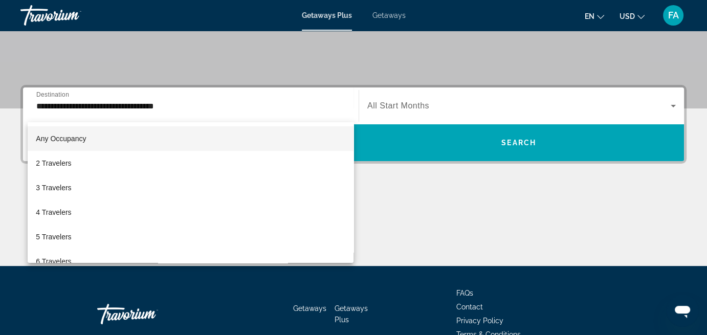
scroll to position [250, 0]
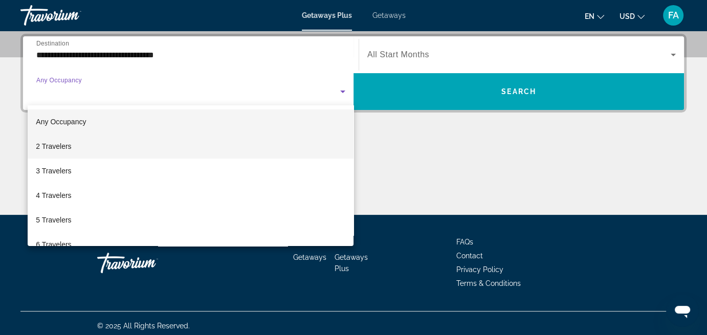
click at [57, 144] on span "2 Travelers" at bounding box center [53, 146] width 35 height 12
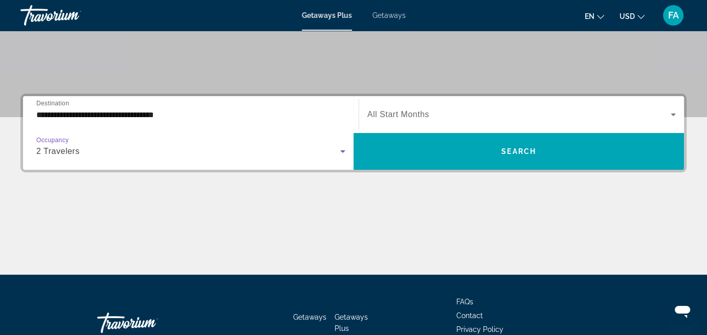
scroll to position [147, 0]
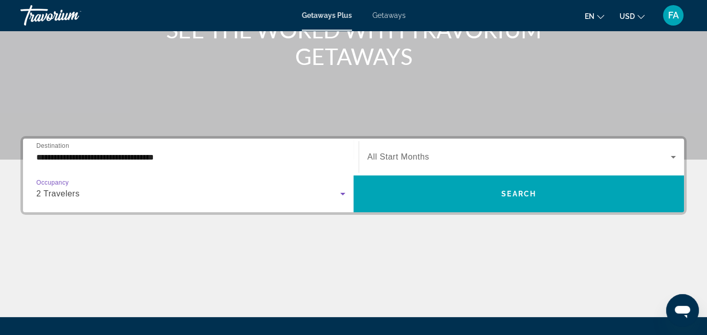
click at [56, 194] on span "2 Travelers" at bounding box center [57, 193] width 43 height 9
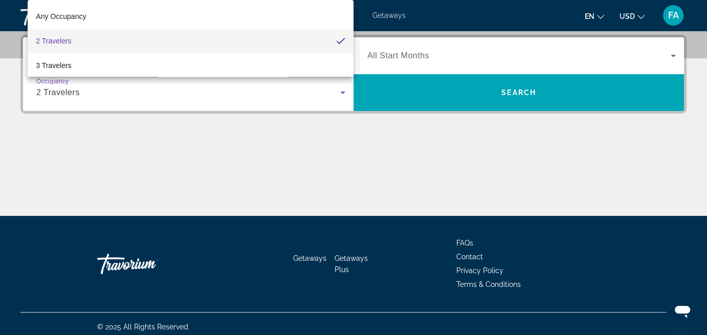
scroll to position [250, 0]
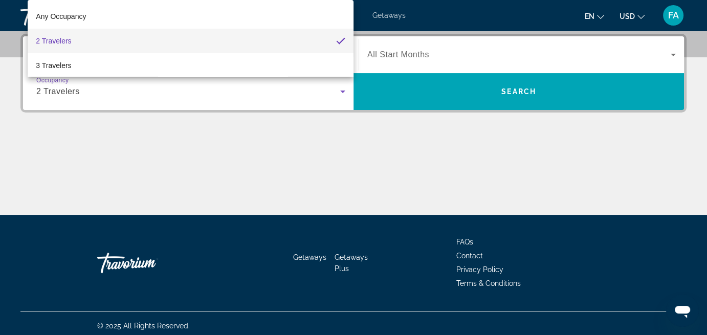
drag, startPoint x: 89, startPoint y: 171, endPoint x: 101, endPoint y: 170, distance: 12.3
click at [90, 171] on div at bounding box center [353, 167] width 707 height 335
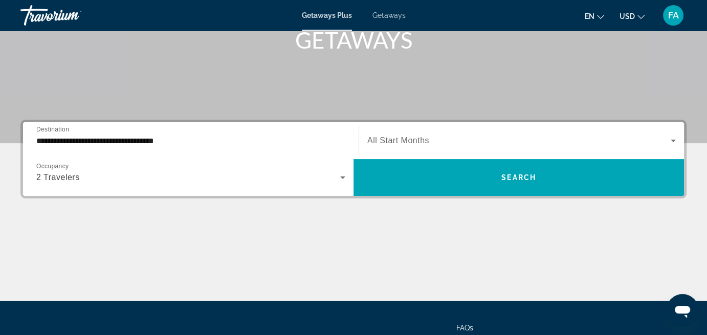
scroll to position [147, 0]
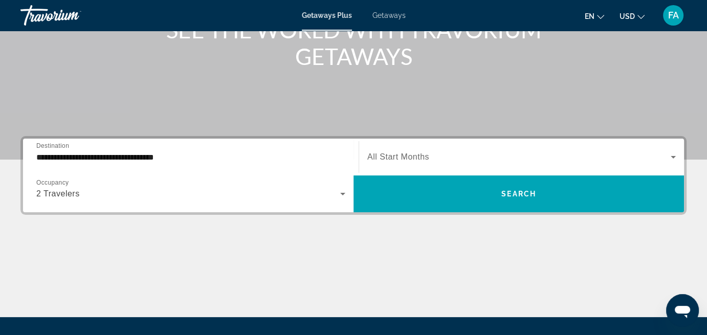
click at [468, 152] on span "Search widget" at bounding box center [518, 157] width 303 height 12
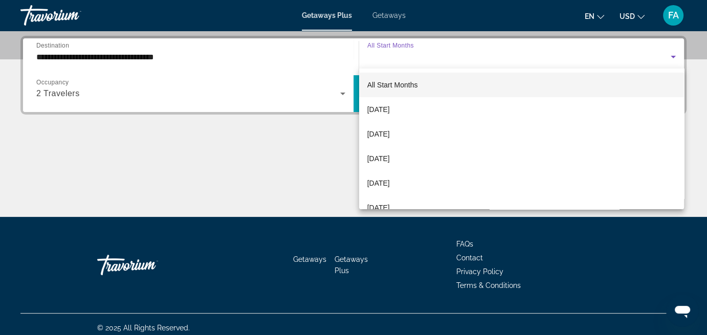
scroll to position [250, 0]
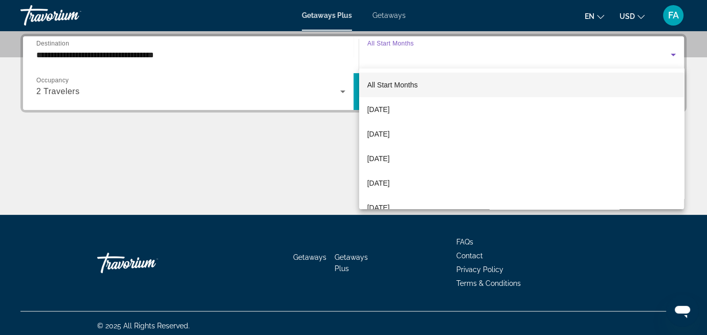
click at [265, 170] on div at bounding box center [353, 167] width 707 height 335
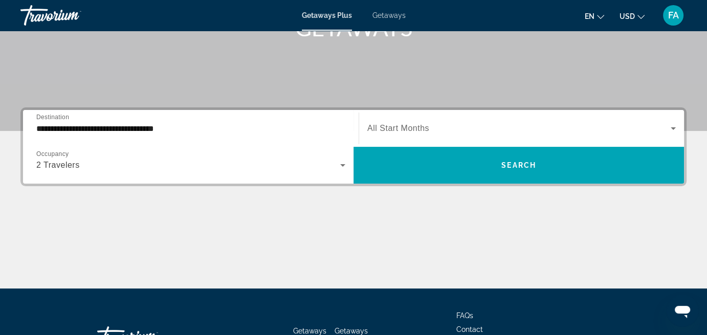
scroll to position [147, 0]
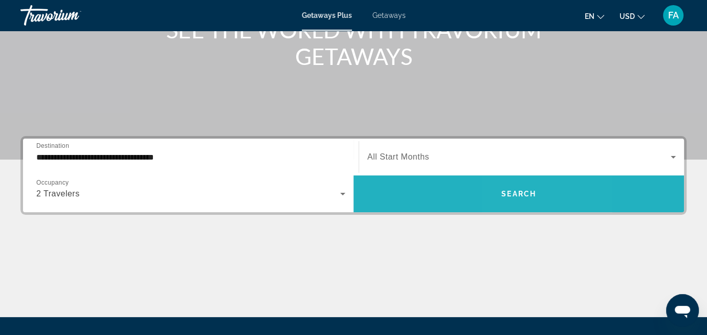
click at [519, 190] on span "Search" at bounding box center [518, 194] width 35 height 8
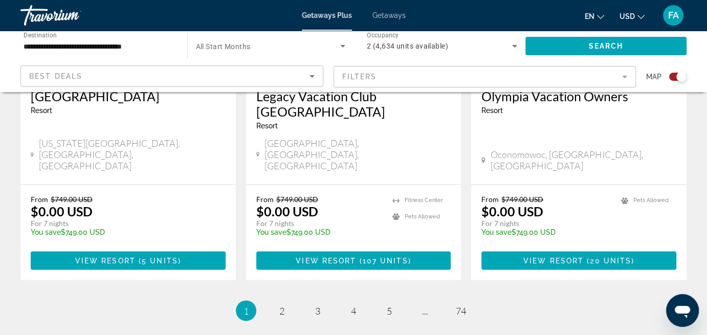
scroll to position [1688, 0]
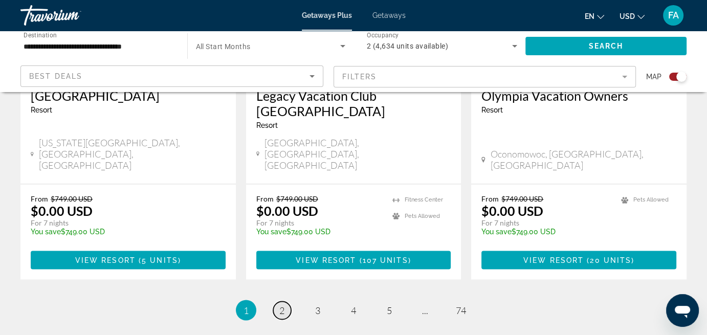
click at [280, 304] on span "2" at bounding box center [281, 309] width 5 height 11
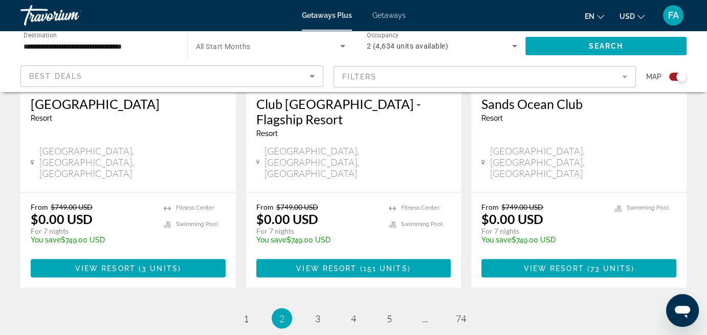
scroll to position [1637, 0]
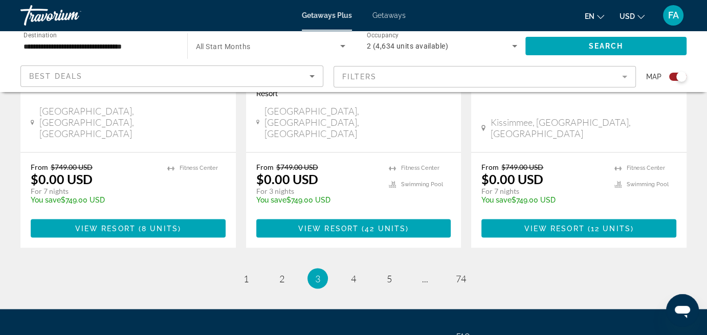
scroll to position [1743, 0]
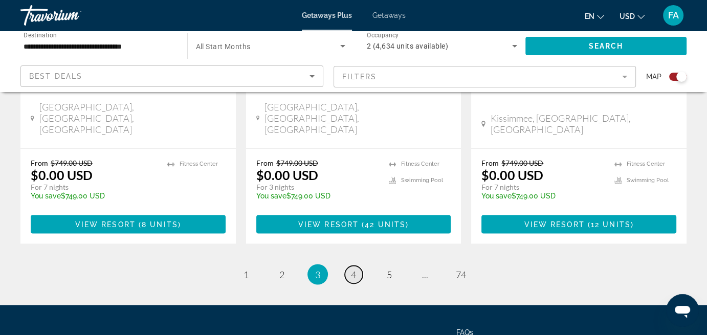
click at [354, 269] on span "4" at bounding box center [353, 274] width 5 height 11
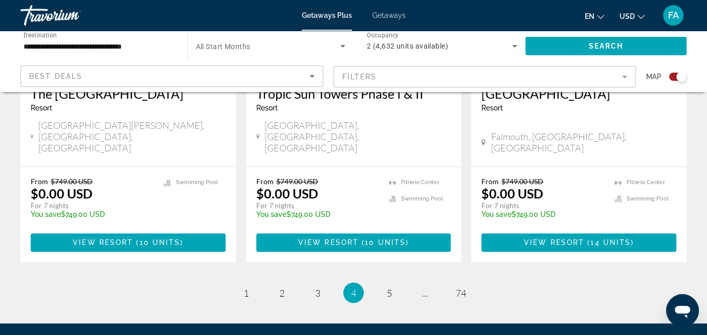
scroll to position [1697, 0]
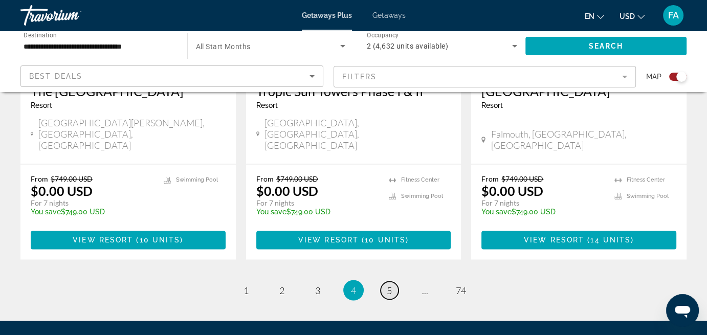
click at [390, 284] on span "5" at bounding box center [389, 289] width 5 height 11
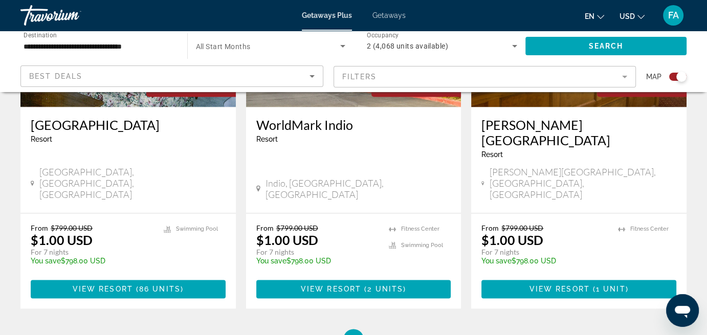
scroll to position [1682, 0]
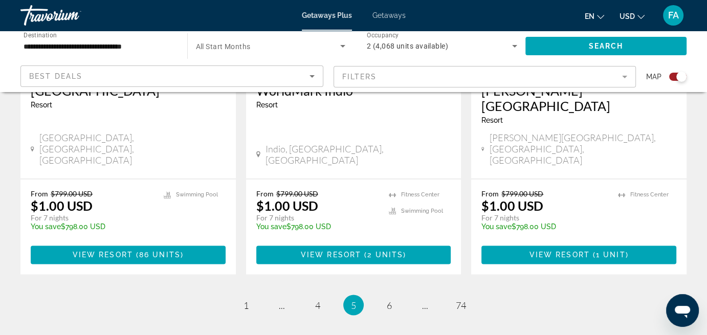
click at [392, 295] on li "page 6" at bounding box center [389, 305] width 20 height 20
click at [389, 299] on span "6" at bounding box center [389, 304] width 5 height 11
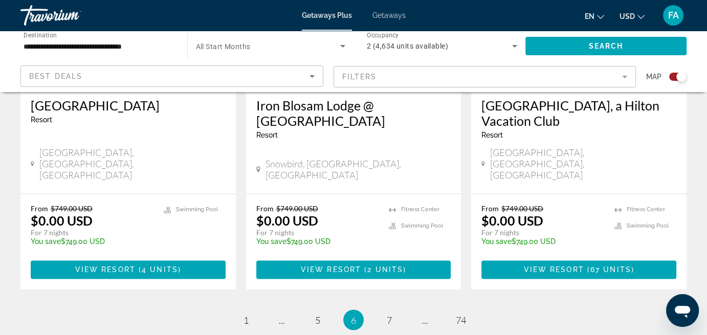
scroll to position [1682, 0]
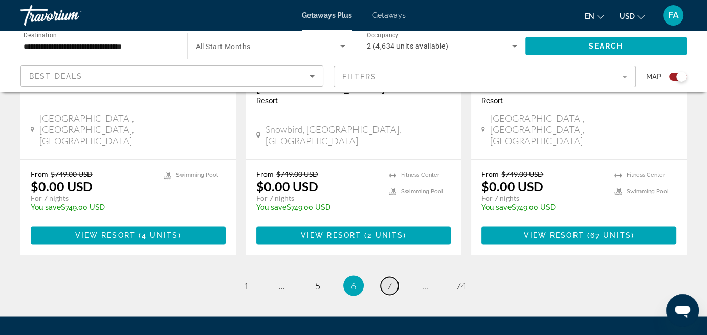
click at [387, 280] on span "7" at bounding box center [389, 285] width 5 height 11
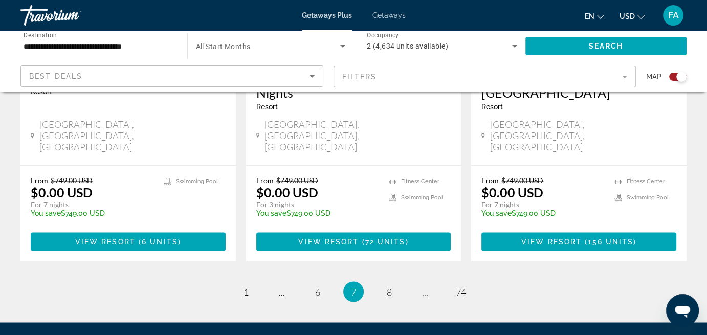
scroll to position [1713, 0]
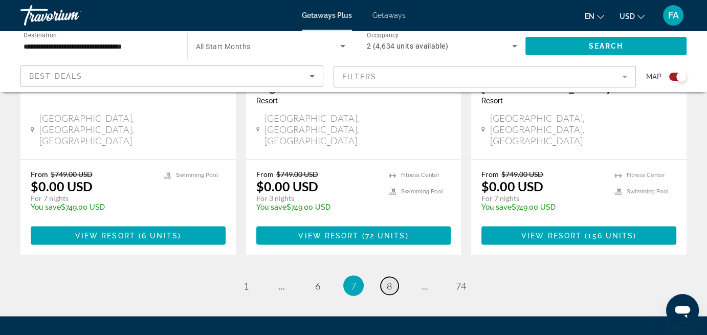
click at [391, 280] on span "8" at bounding box center [389, 285] width 5 height 11
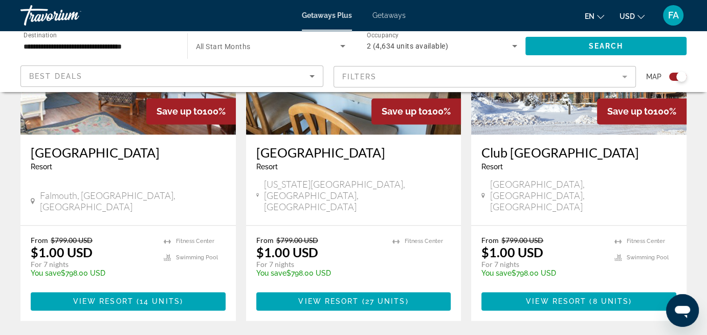
scroll to position [1637, 0]
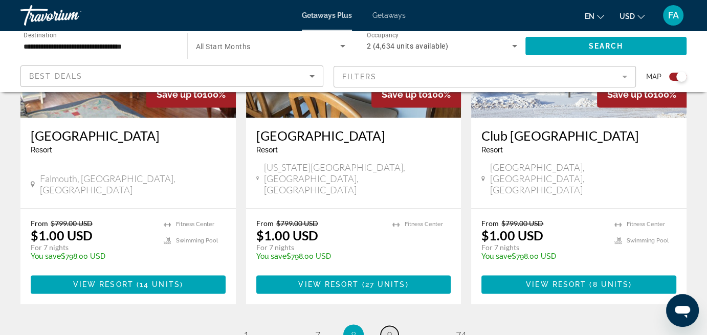
click at [389, 329] on span "9" at bounding box center [389, 334] width 5 height 11
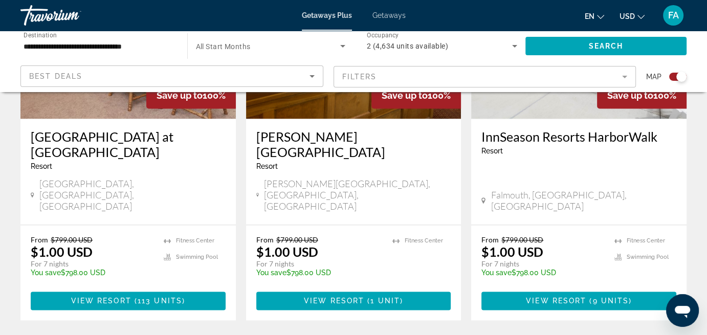
scroll to position [1637, 0]
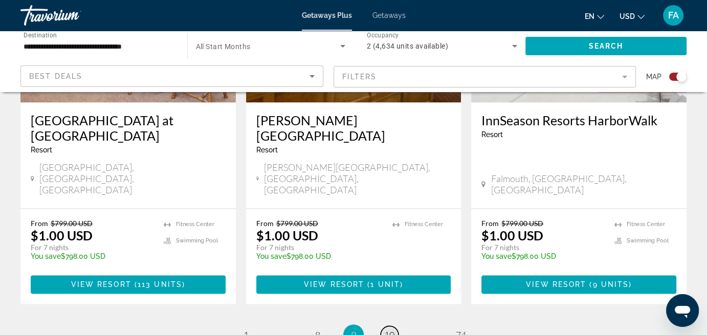
click at [386, 329] on span "10" at bounding box center [389, 334] width 10 height 11
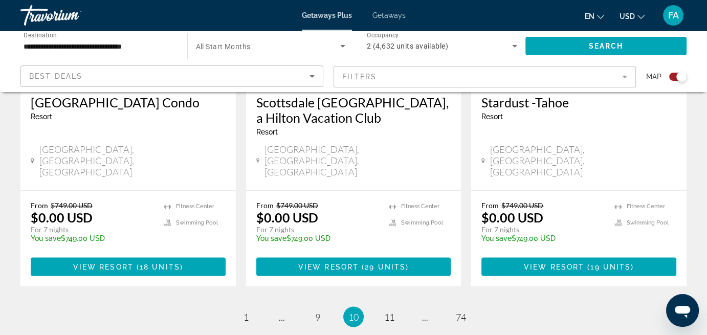
scroll to position [1713, 0]
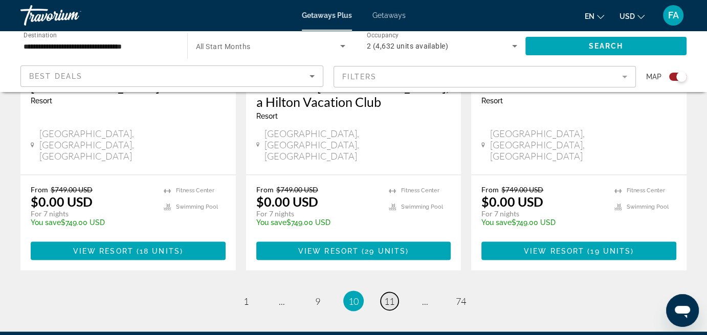
click at [391, 295] on span "11" at bounding box center [389, 300] width 10 height 11
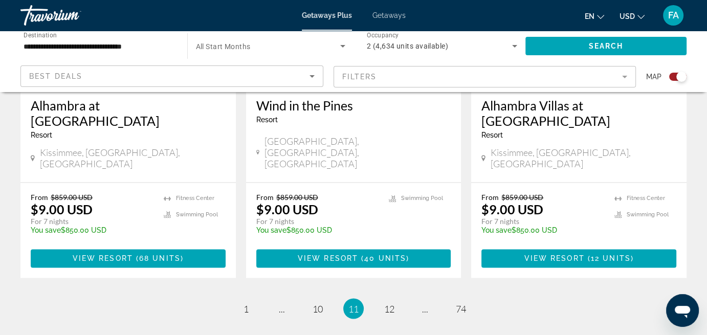
scroll to position [1688, 0]
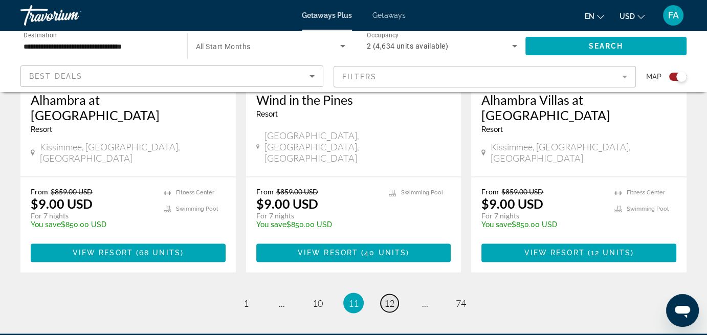
click at [391, 297] on span "12" at bounding box center [389, 302] width 10 height 11
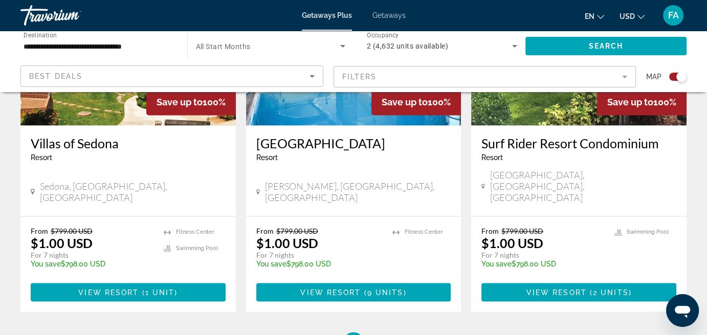
scroll to position [1713, 0]
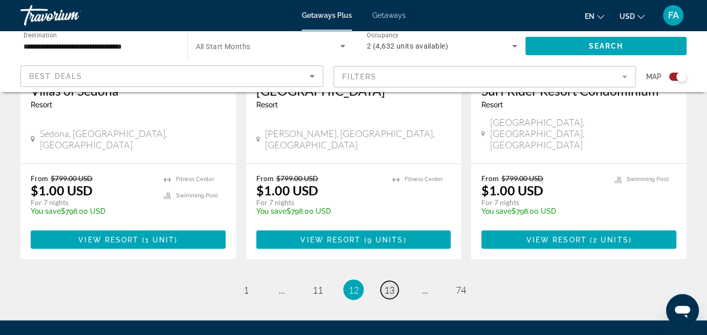
click at [385, 284] on span "13" at bounding box center [389, 289] width 10 height 11
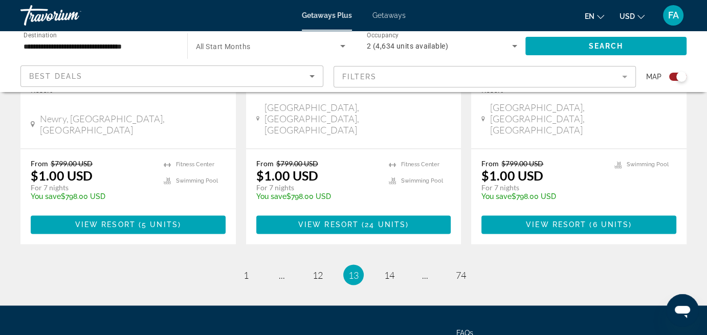
scroll to position [1713, 0]
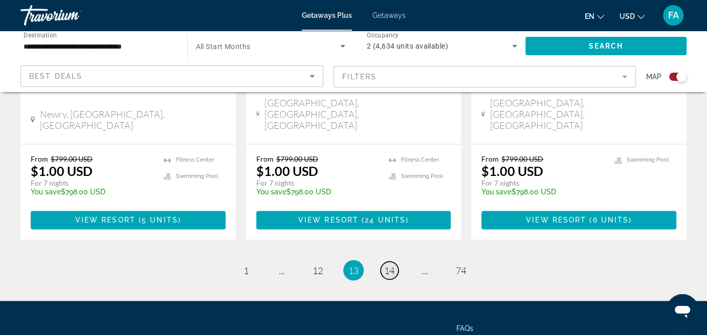
click at [386, 264] on span "14" at bounding box center [389, 269] width 10 height 11
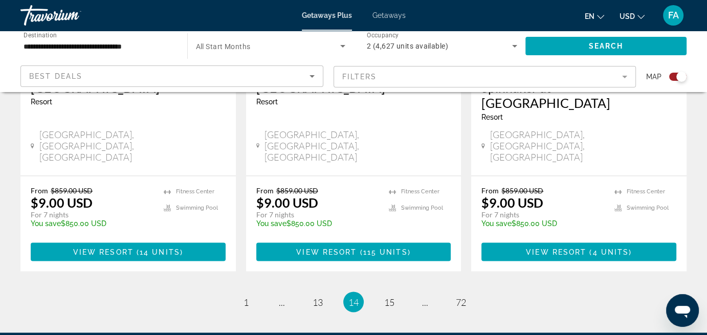
scroll to position [1713, 0]
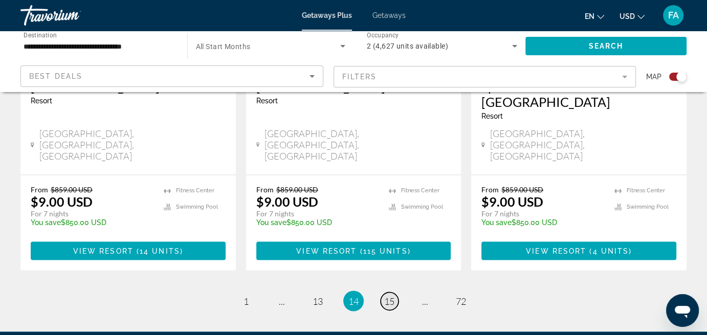
click at [386, 295] on span "15" at bounding box center [389, 300] width 10 height 11
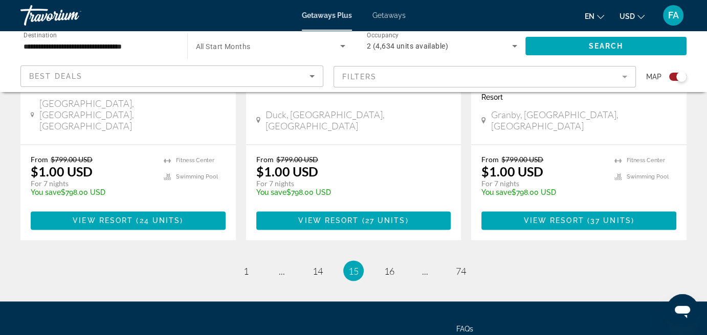
scroll to position [1713, 0]
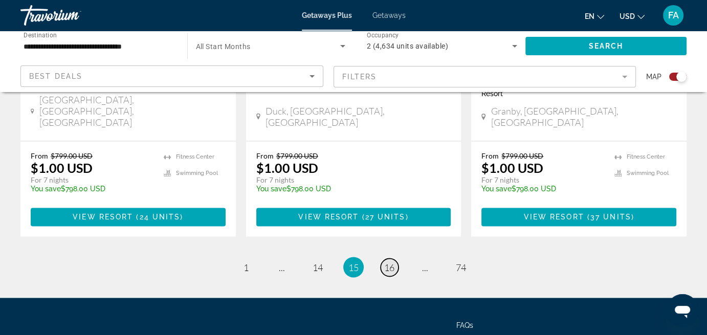
click at [390, 261] on span "16" at bounding box center [389, 266] width 10 height 11
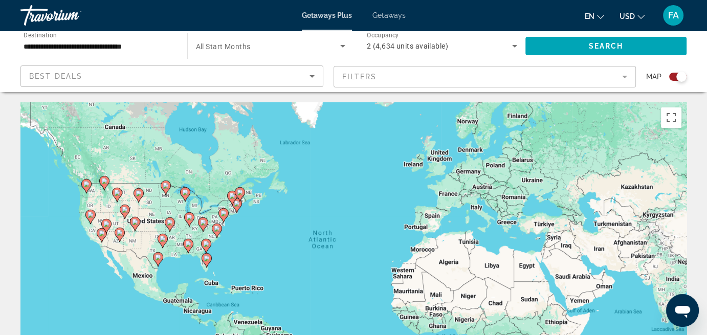
click at [234, 209] on icon "Main content" at bounding box center [237, 205] width 10 height 14
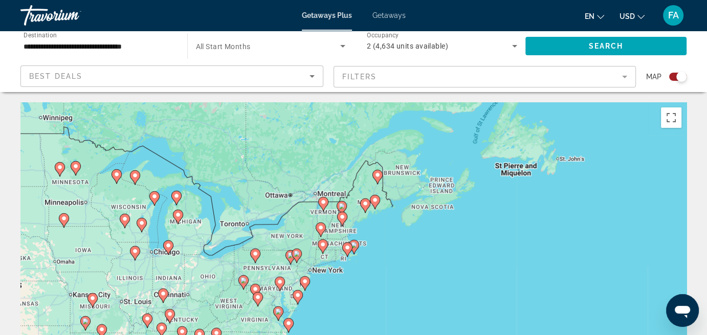
click at [290, 237] on div "To navigate, press the arrow keys. To activate drag with keyboard, press Alt + …" at bounding box center [353, 255] width 666 height 307
